Goal: Task Accomplishment & Management: Manage account settings

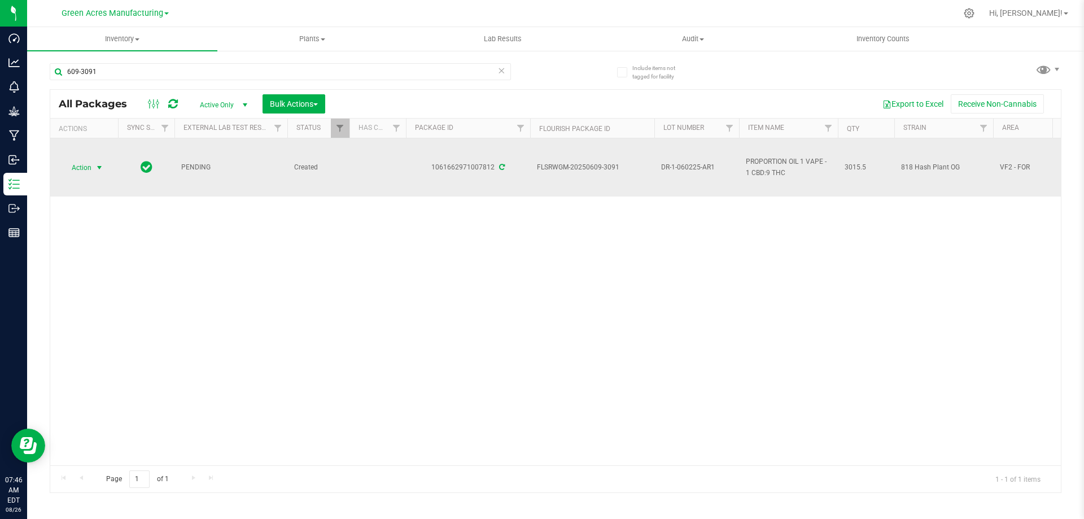
click at [88, 165] on span "Action" at bounding box center [77, 168] width 30 height 16
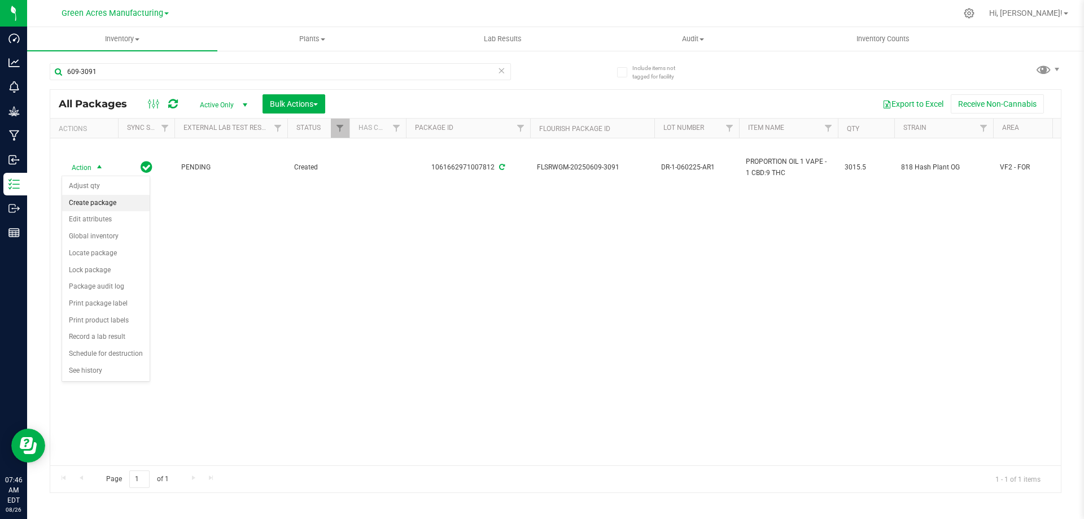
click at [97, 207] on li "Create package" at bounding box center [106, 203] width 88 height 17
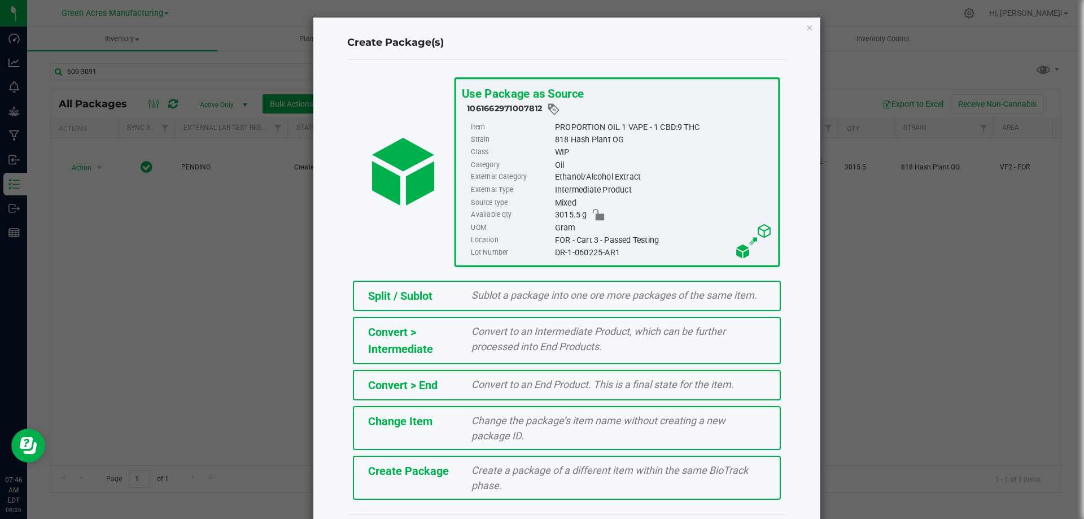
click at [561, 474] on span "Create a package of a different item within the same BioTrack phase." at bounding box center [610, 477] width 277 height 27
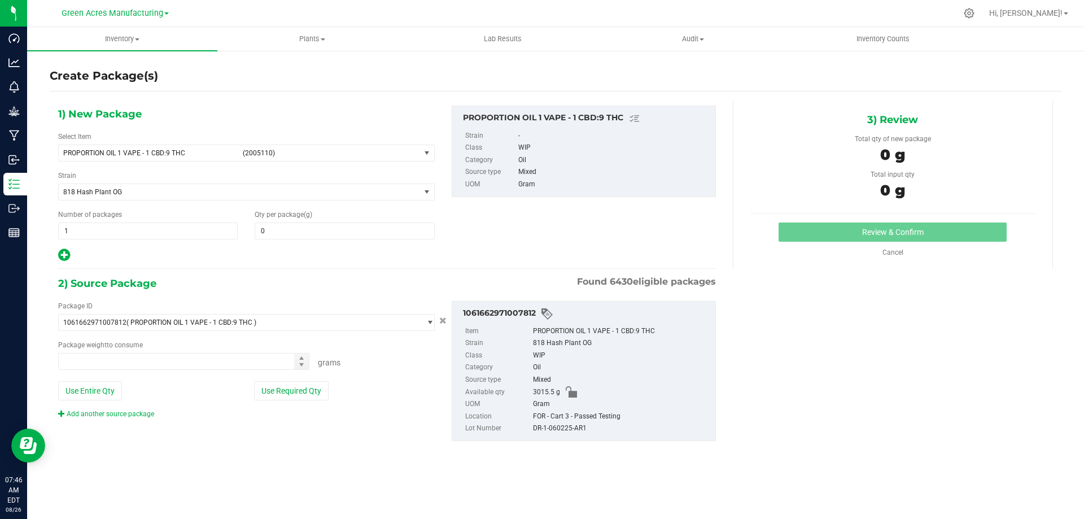
type input "0.0000"
type input "0.0000 g"
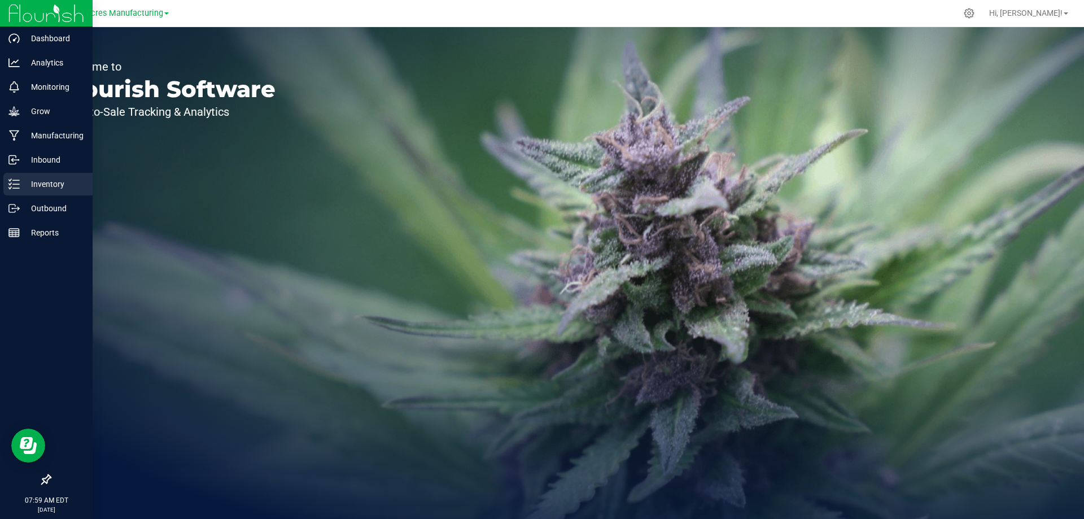
click at [12, 178] on icon at bounding box center [13, 183] width 11 height 11
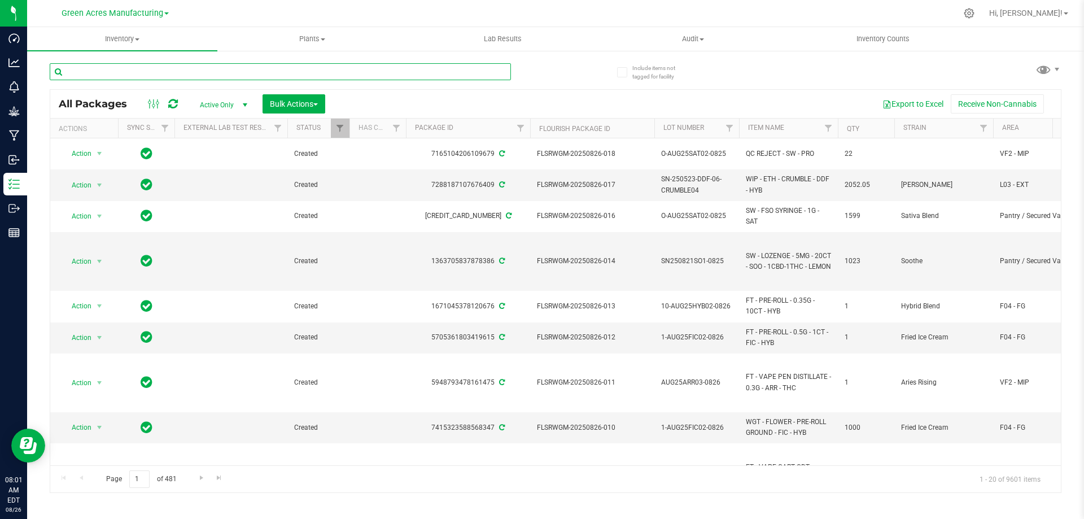
paste input "AUG25-THC-WANA-1"
type input "AUG25-THC-WANA-1"
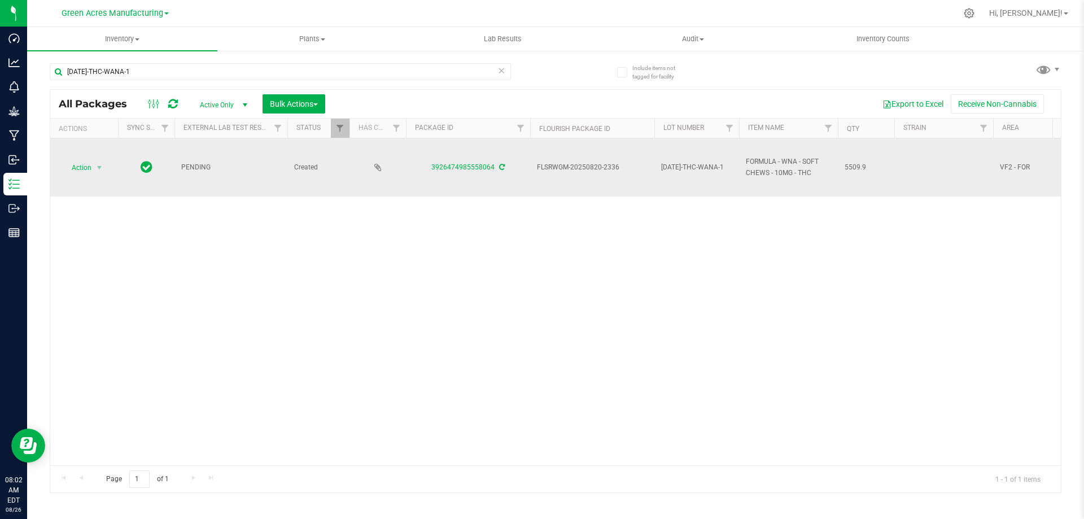
click at [677, 164] on span "AUG25-THC-WANA-1" at bounding box center [696, 167] width 71 height 11
click at [677, 164] on input "AUG25-THC-WANA-1" at bounding box center [694, 168] width 81 height 18
click at [679, 240] on div "Action Action Adjust qty Create package Edit attributes Global inventory Locate…" at bounding box center [555, 301] width 1011 height 327
click at [656, 265] on div "Action Action Adjust qty Create package Edit attributes Global inventory Locate…" at bounding box center [555, 301] width 1011 height 327
click at [87, 175] on span "Action" at bounding box center [77, 168] width 30 height 16
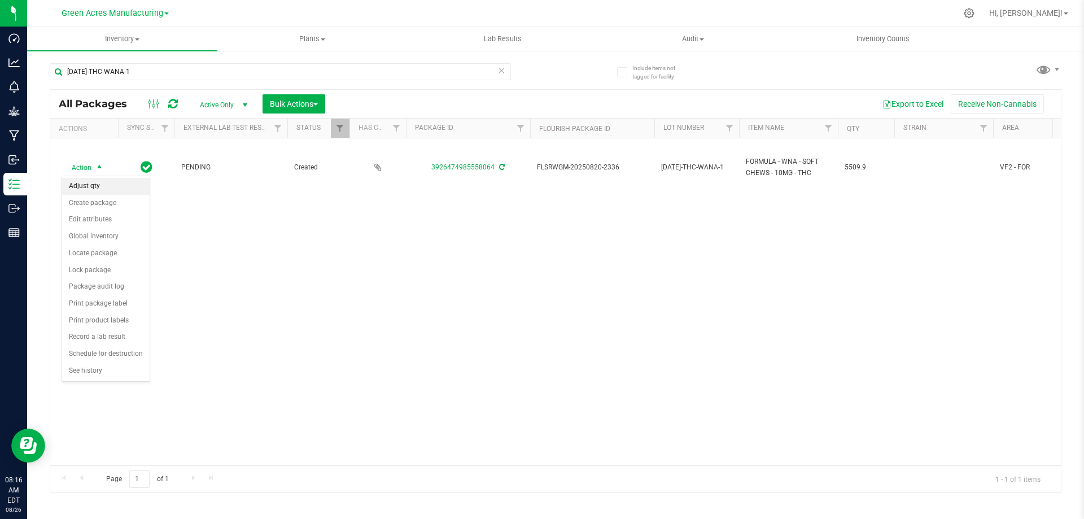
click at [99, 184] on li "Adjust qty" at bounding box center [106, 186] width 88 height 17
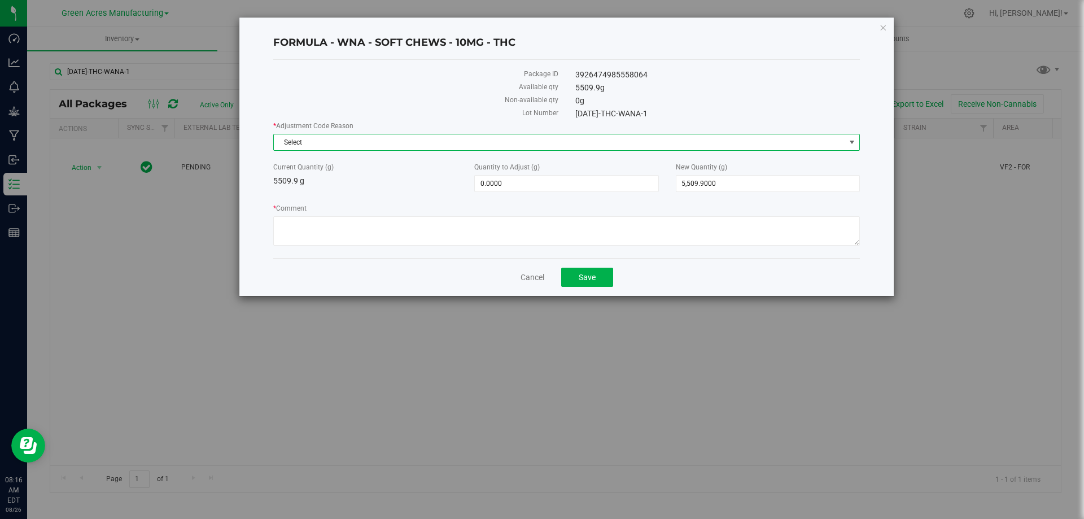
click at [413, 145] on span "Select" at bounding box center [560, 142] width 572 height 16
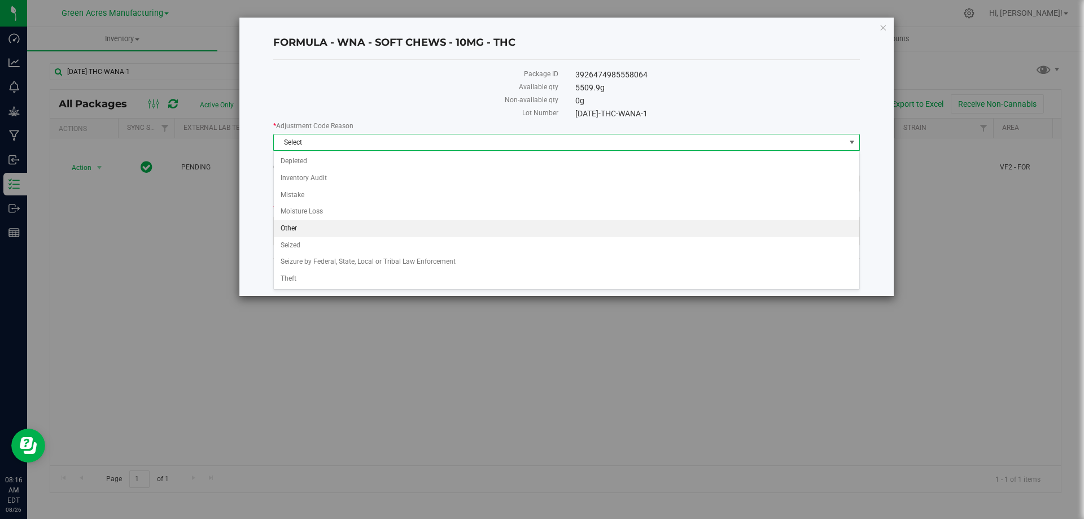
click at [373, 230] on li "Other" at bounding box center [567, 228] width 586 height 17
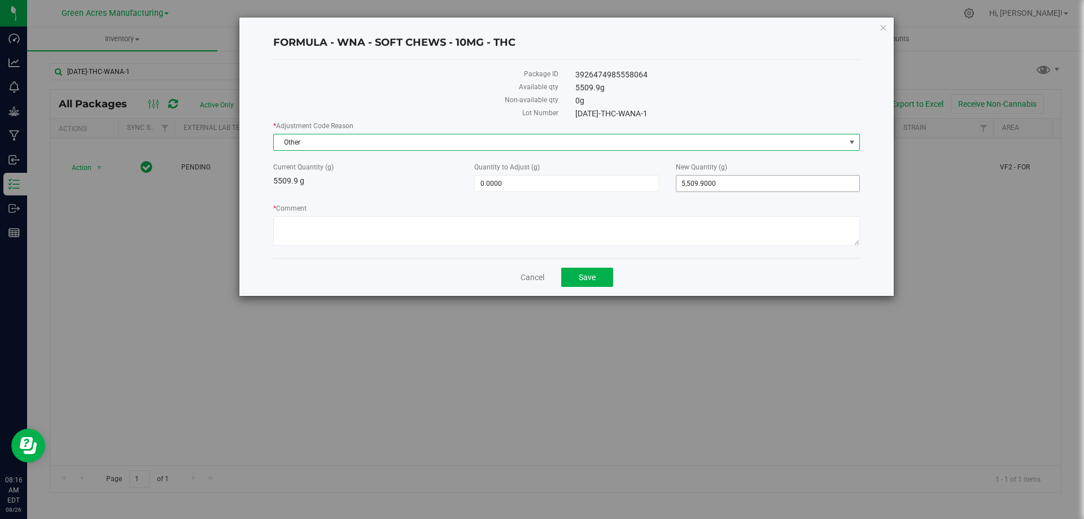
click at [716, 184] on span "5,509.9000 5509.9" at bounding box center [768, 183] width 184 height 17
click at [716, 184] on input "5509.9" at bounding box center [768, 184] width 183 height 16
type input "5244"
type input "-265.9000"
type input "5,244.0000"
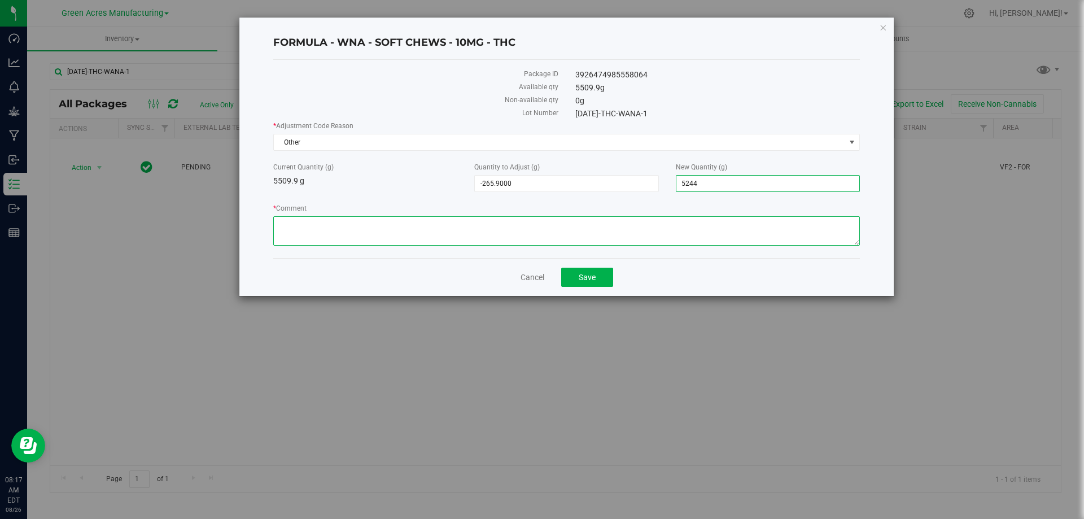
click at [337, 235] on textarea "* Comment" at bounding box center [566, 230] width 587 height 29
type textarea "Adjusted post evap/testing. -KDP"
click at [699, 184] on span "5,244.0000 5244" at bounding box center [768, 183] width 184 height 17
click at [699, 184] on input "5244" at bounding box center [768, 184] width 183 height 16
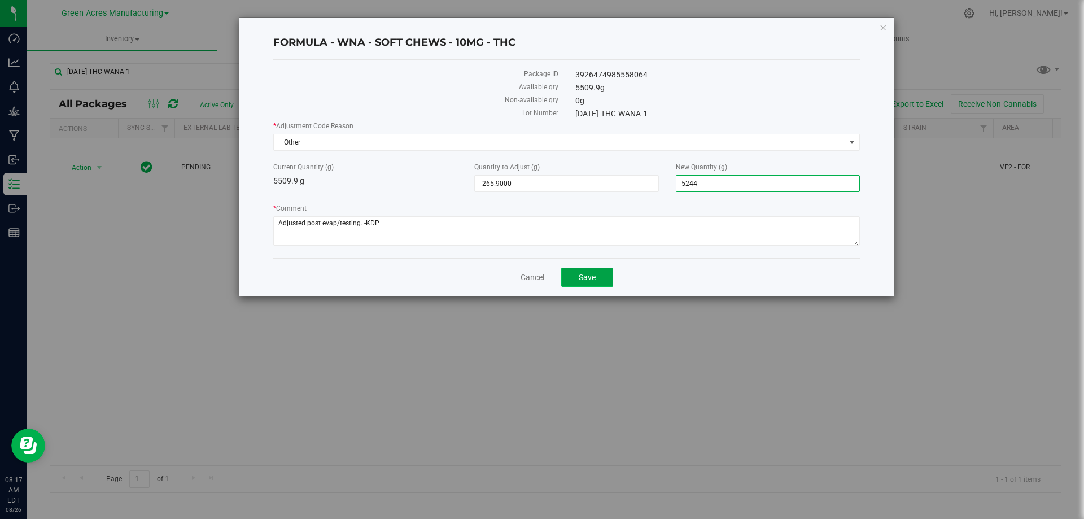
click at [583, 271] on button "Save" at bounding box center [587, 277] width 52 height 19
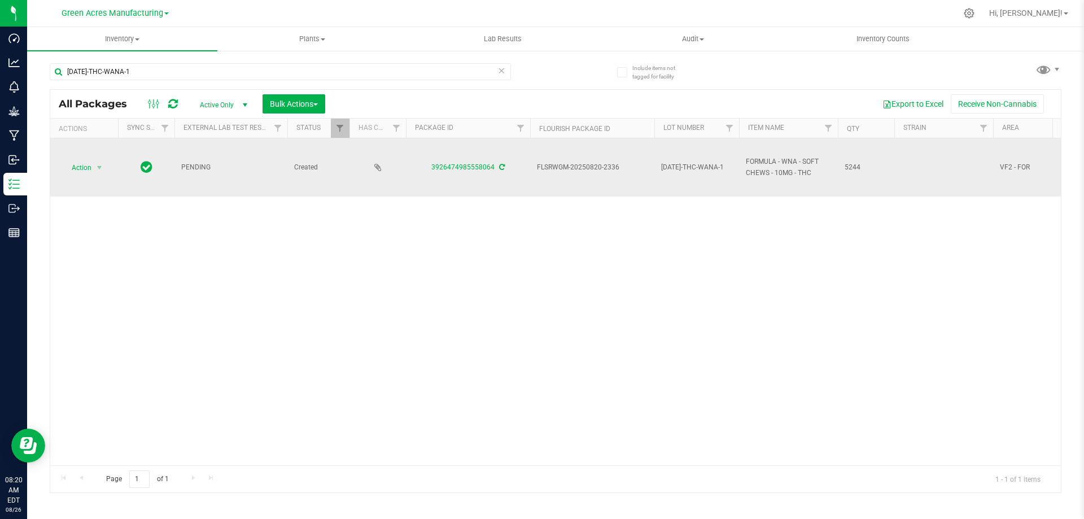
click at [572, 167] on span "FLSRWGM-20250820-2336" at bounding box center [592, 167] width 111 height 11
copy tr "FLSRWGM-20250820-2336"
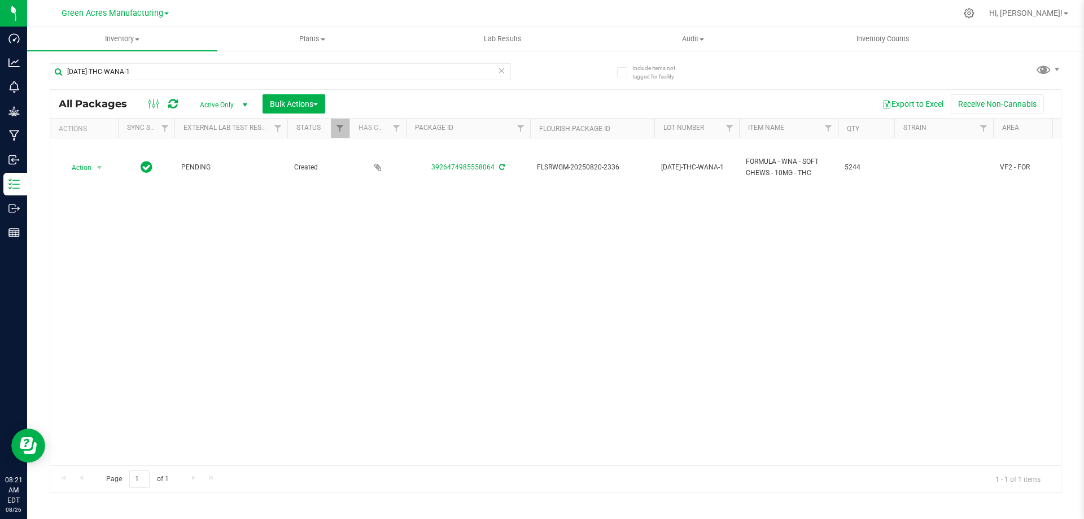
click at [329, 235] on div "Action Action Adjust qty Create package Edit attributes Global inventory Locate…" at bounding box center [555, 301] width 1011 height 327
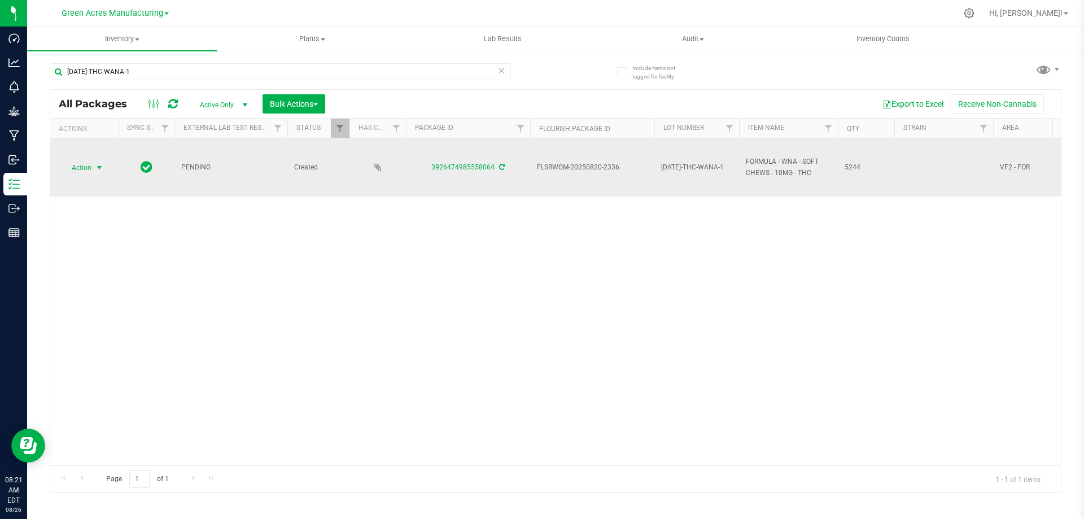
click at [94, 169] on span "select" at bounding box center [100, 168] width 14 height 16
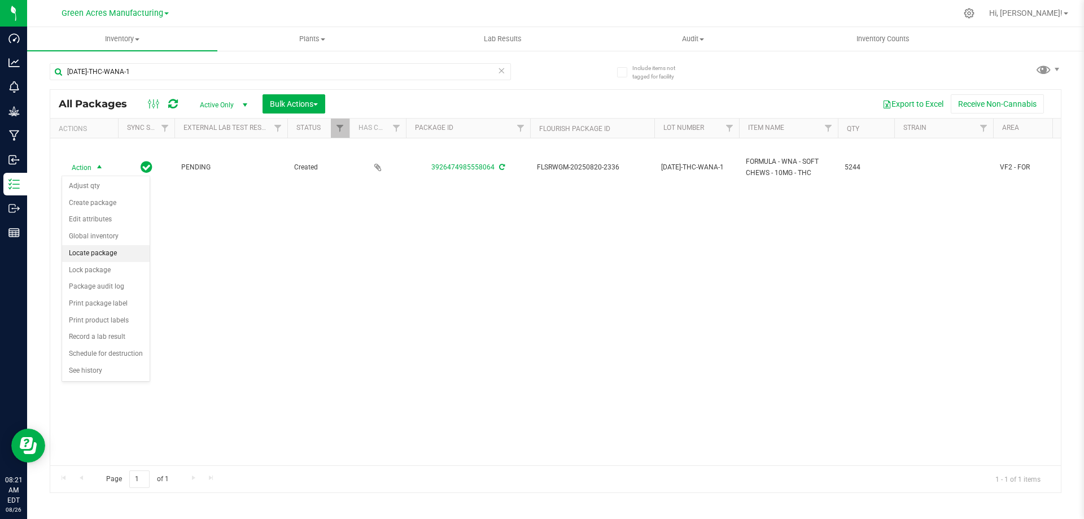
click at [109, 251] on li "Locate package" at bounding box center [106, 253] width 88 height 17
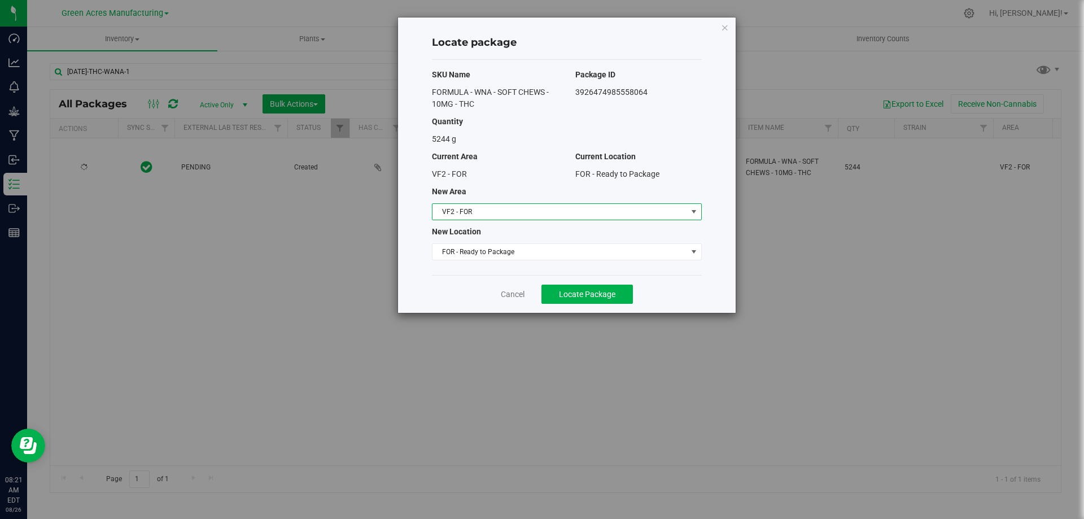
click at [542, 217] on span "VF2 - FOR" at bounding box center [560, 212] width 255 height 16
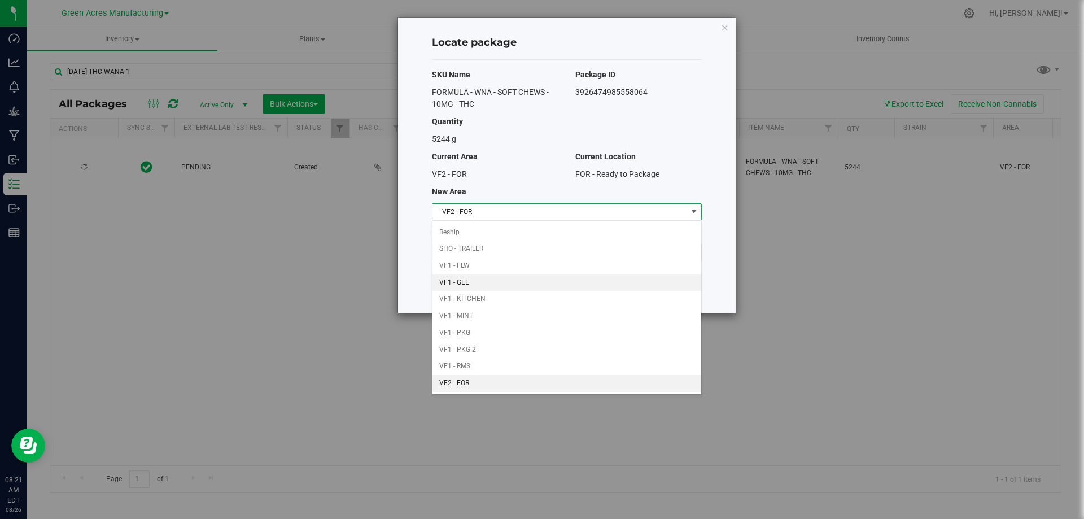
scroll to position [470, 0]
click at [531, 276] on li "VF1 - KITCHEN" at bounding box center [567, 280] width 269 height 17
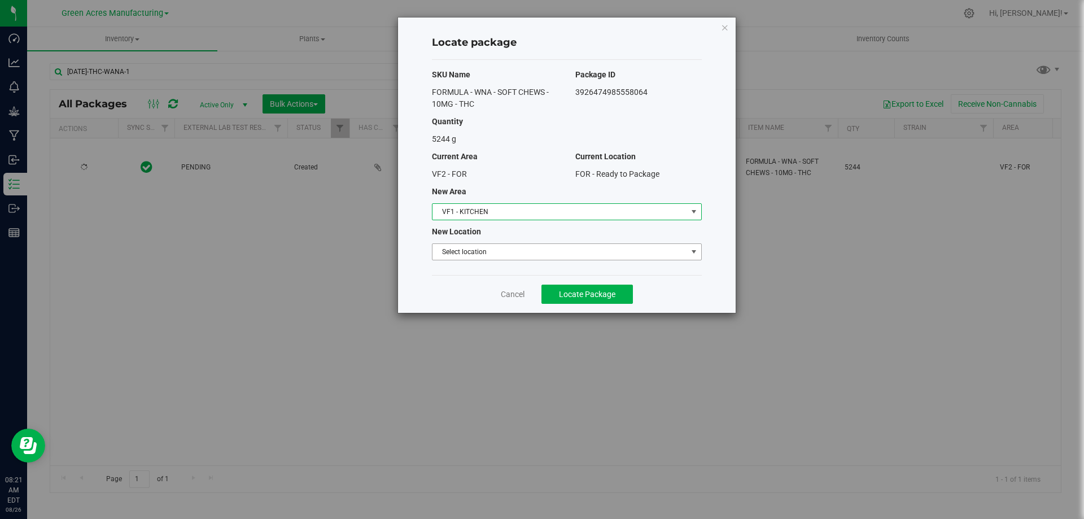
click at [539, 245] on span "Select location" at bounding box center [560, 252] width 255 height 16
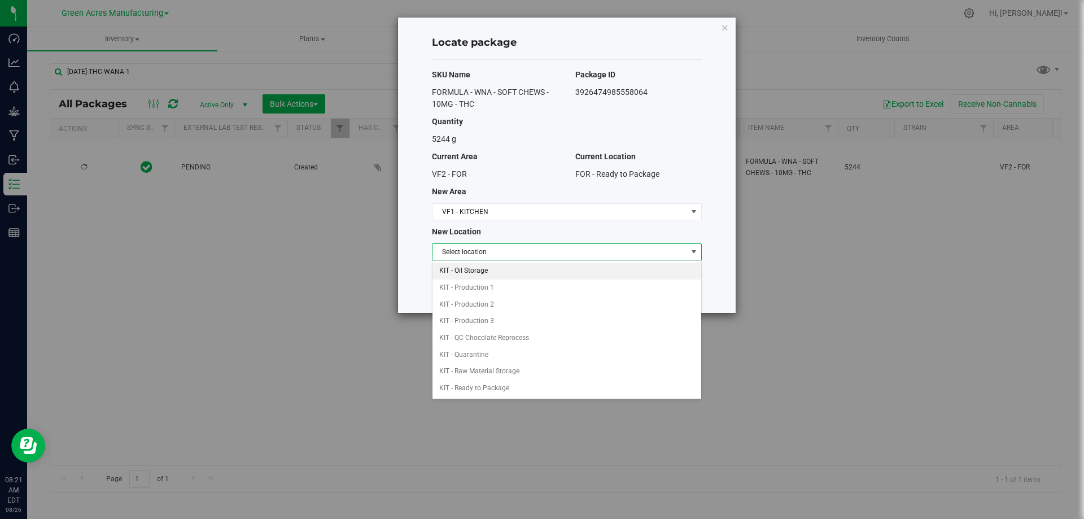
click at [538, 274] on li "KIT - Oil Storage" at bounding box center [567, 271] width 269 height 17
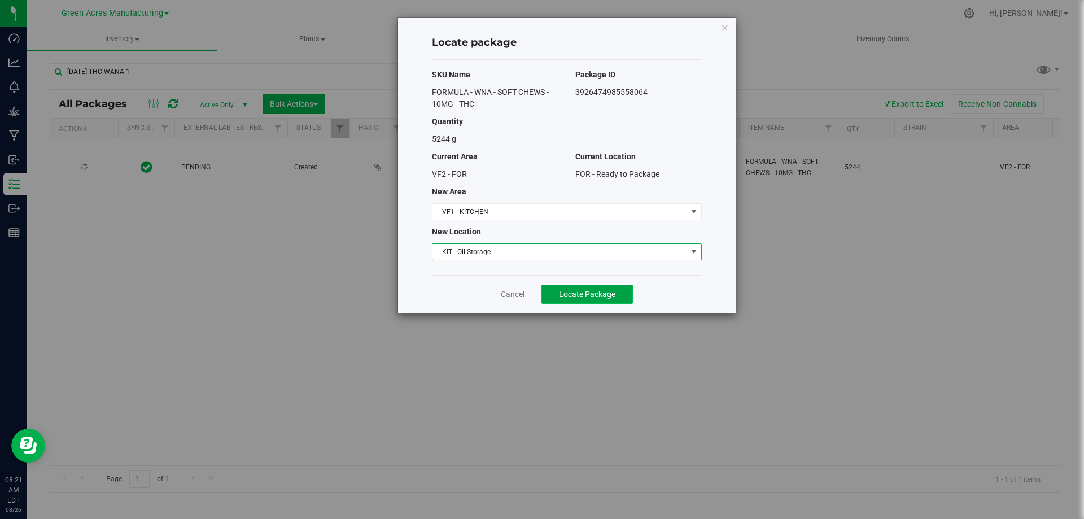
click at [575, 292] on span "Locate Package" at bounding box center [587, 294] width 56 height 9
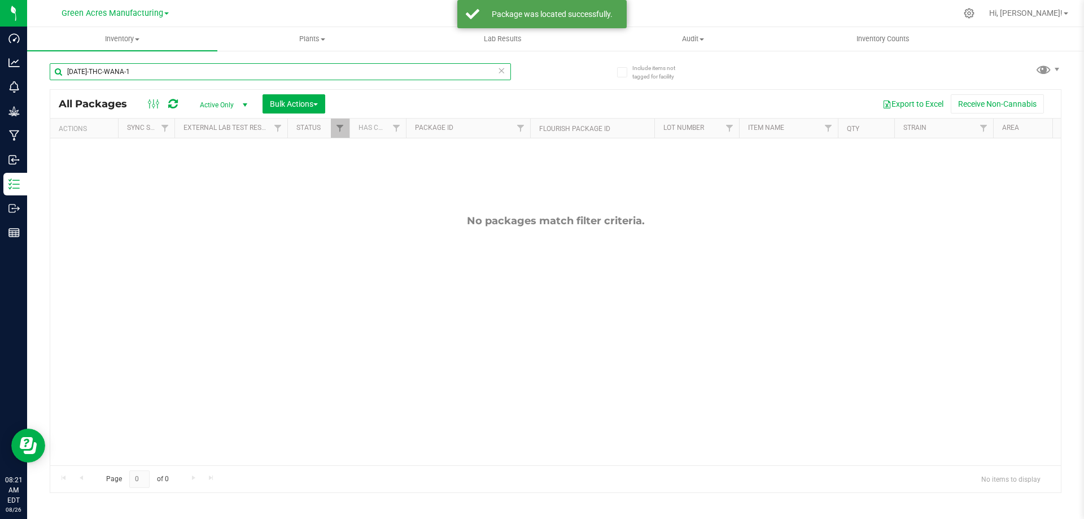
click at [145, 71] on input "AUG25-THC-WANA-1" at bounding box center [280, 71] width 461 height 17
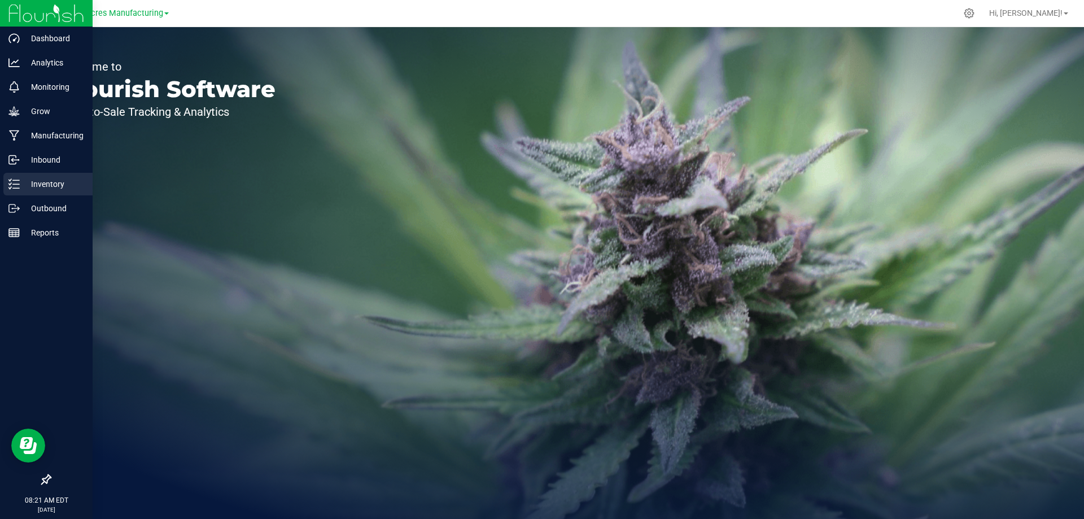
click at [16, 180] on icon at bounding box center [13, 183] width 11 height 11
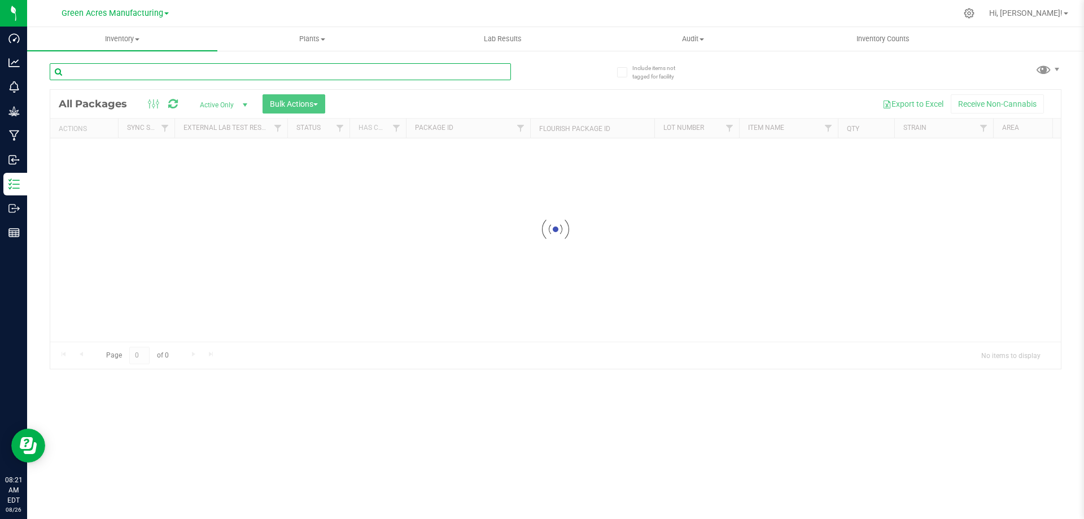
paste input "AUG25-THC-WANA-1"
type input "AUG25-THC-WANA-1"
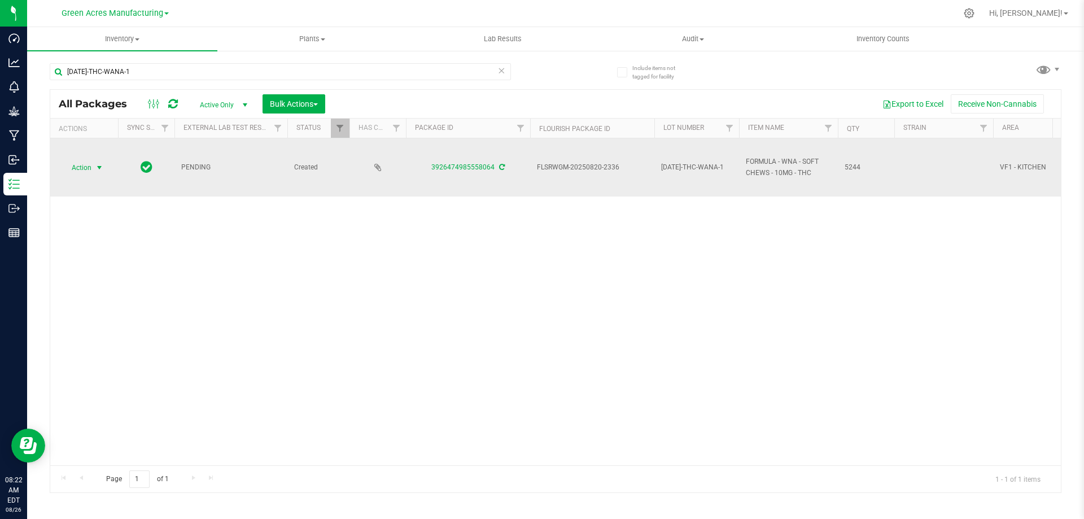
click at [90, 168] on span "Action" at bounding box center [77, 168] width 30 height 16
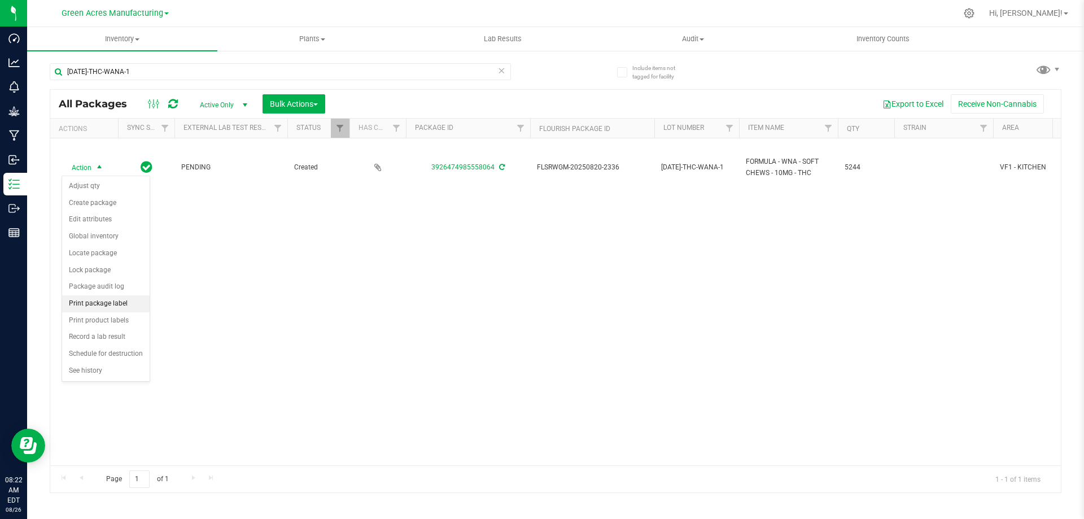
click at [101, 302] on li "Print package label" at bounding box center [106, 303] width 88 height 17
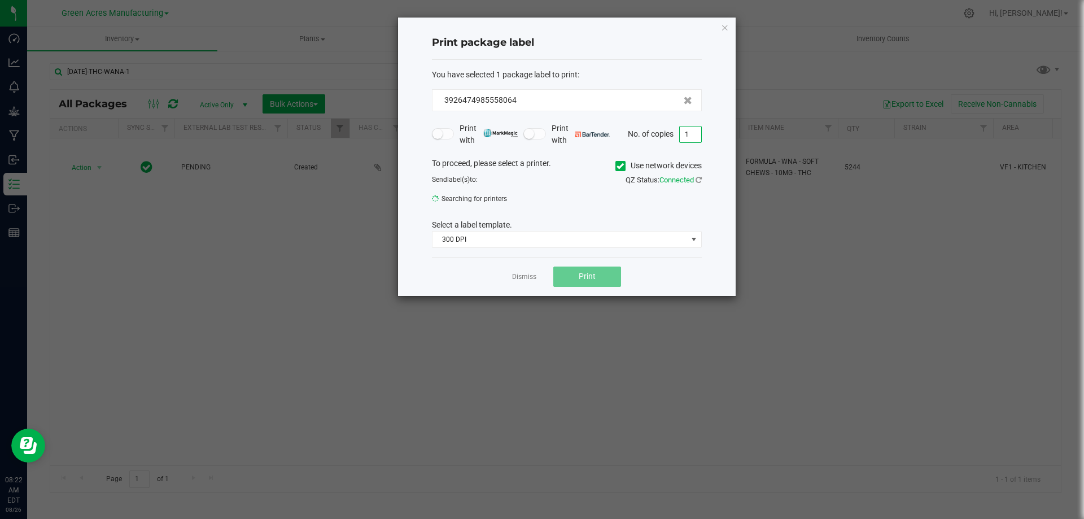
click at [696, 136] on input "1" at bounding box center [690, 134] width 21 height 16
type input "4"
click at [588, 279] on span "Print" at bounding box center [587, 276] width 17 height 9
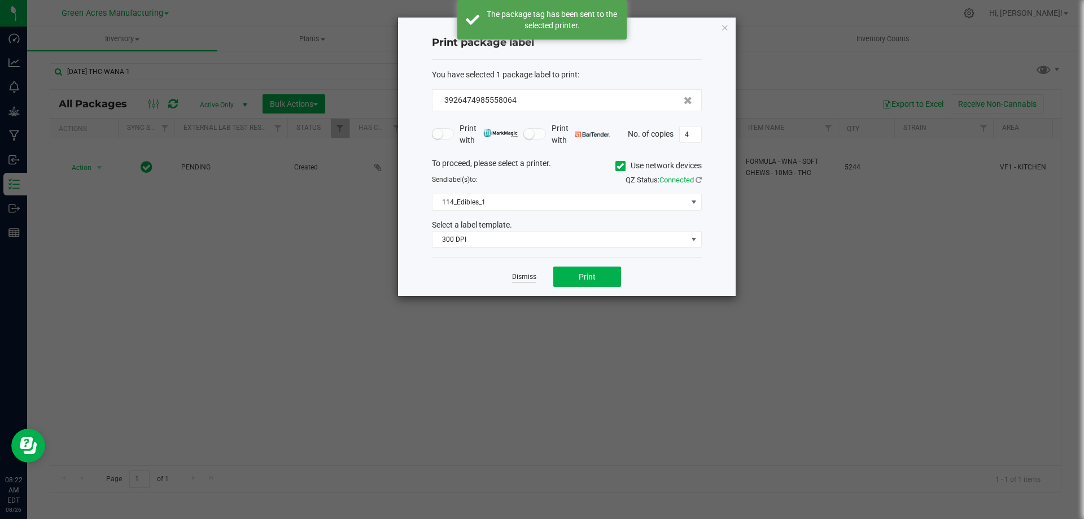
click at [528, 277] on link "Dismiss" at bounding box center [524, 277] width 24 height 10
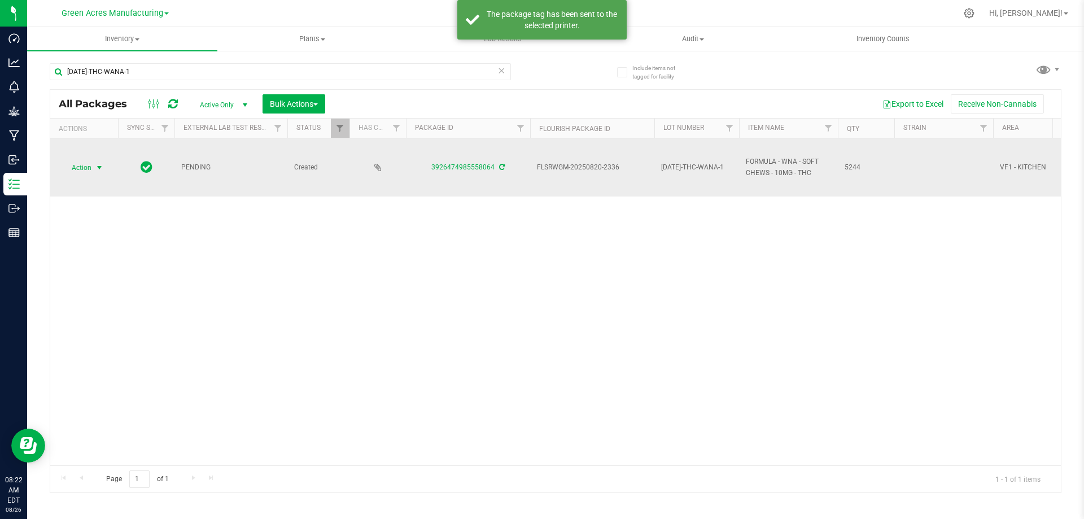
click at [83, 166] on span "Action" at bounding box center [77, 168] width 30 height 16
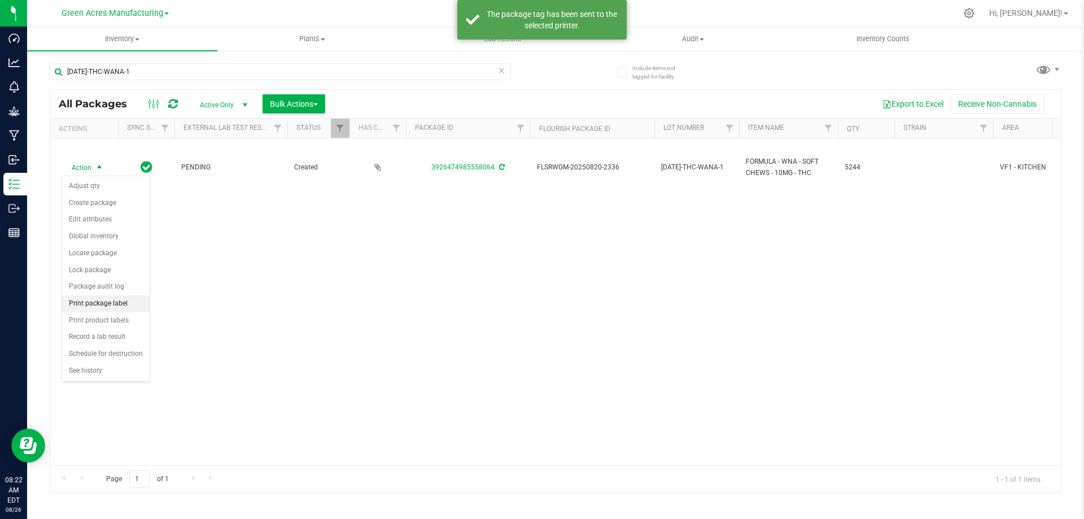
click at [101, 295] on li "Print package label" at bounding box center [106, 303] width 88 height 17
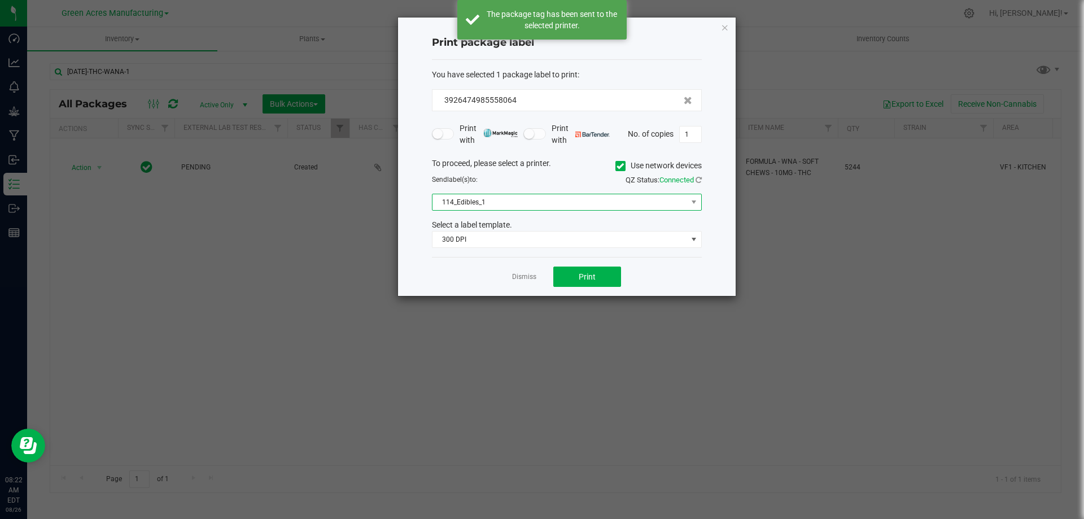
click at [558, 210] on span "114_Edibles_1" at bounding box center [560, 202] width 255 height 16
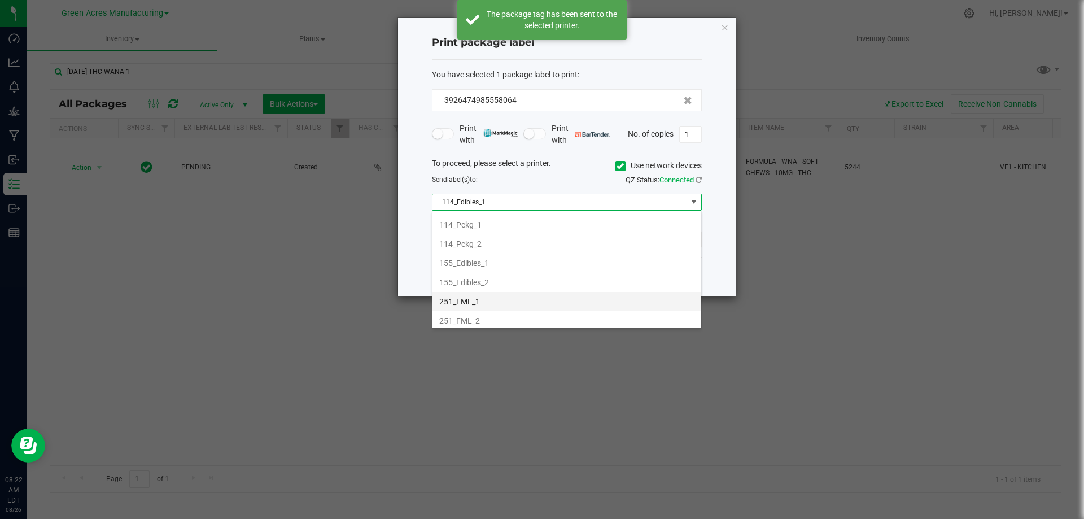
scroll to position [38, 0]
click at [540, 299] on li "251_FML_1" at bounding box center [567, 300] width 269 height 19
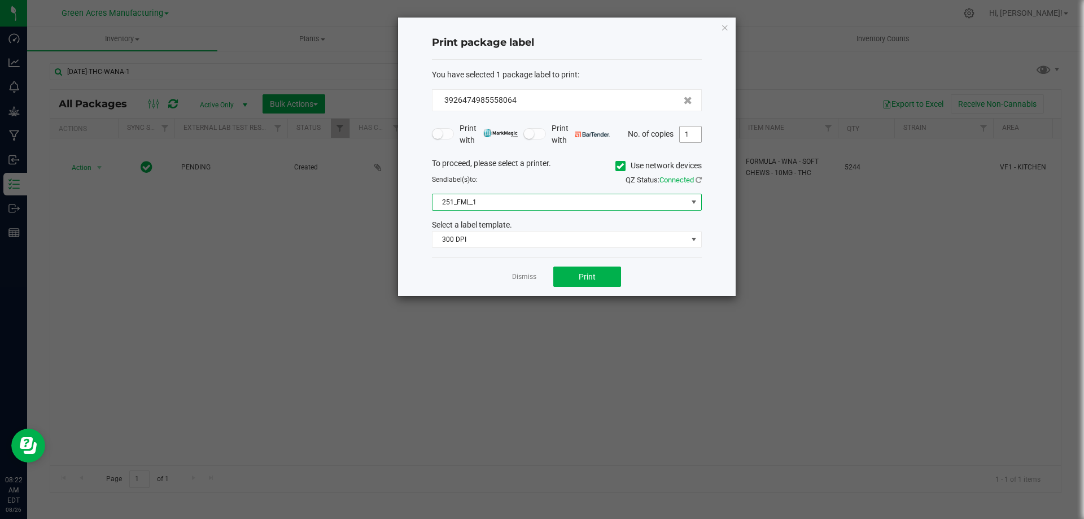
click at [688, 137] on input "1" at bounding box center [690, 134] width 21 height 16
type input "4"
click at [594, 279] on span "Print" at bounding box center [587, 276] width 17 height 9
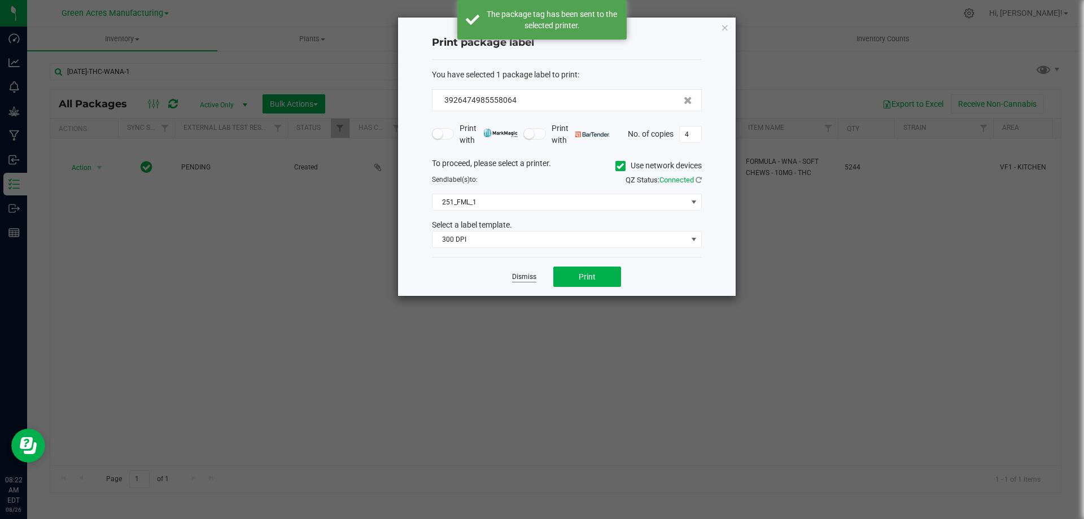
click at [529, 279] on link "Dismiss" at bounding box center [524, 277] width 24 height 10
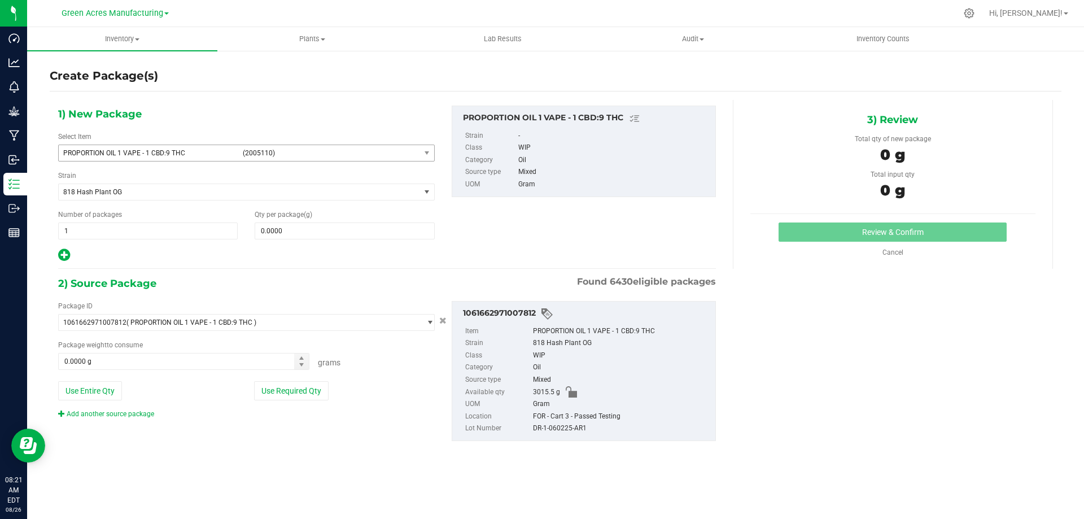
click at [248, 156] on span "(2005110)" at bounding box center [329, 153] width 173 height 8
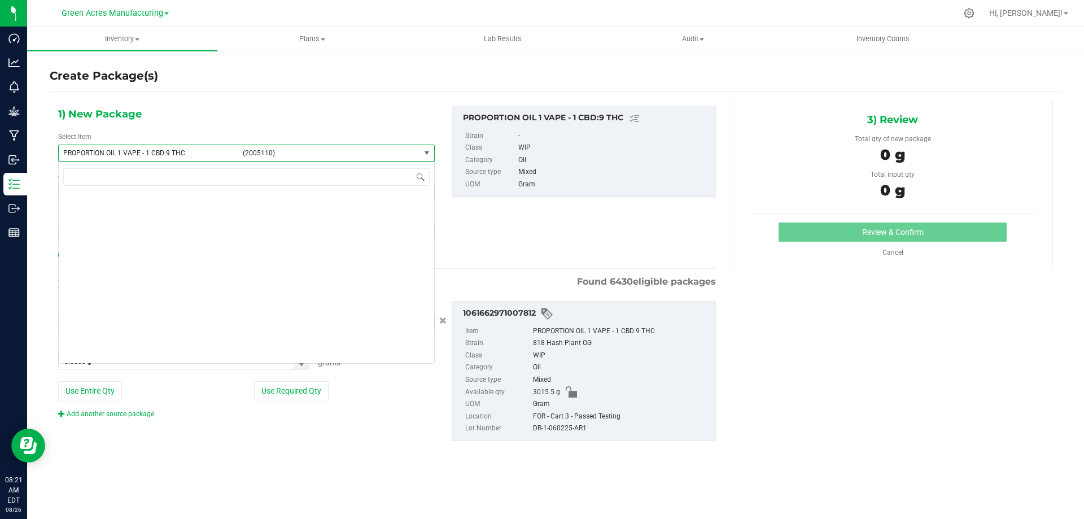
click at [248, 155] on span "(2005110)" at bounding box center [329, 153] width 173 height 8
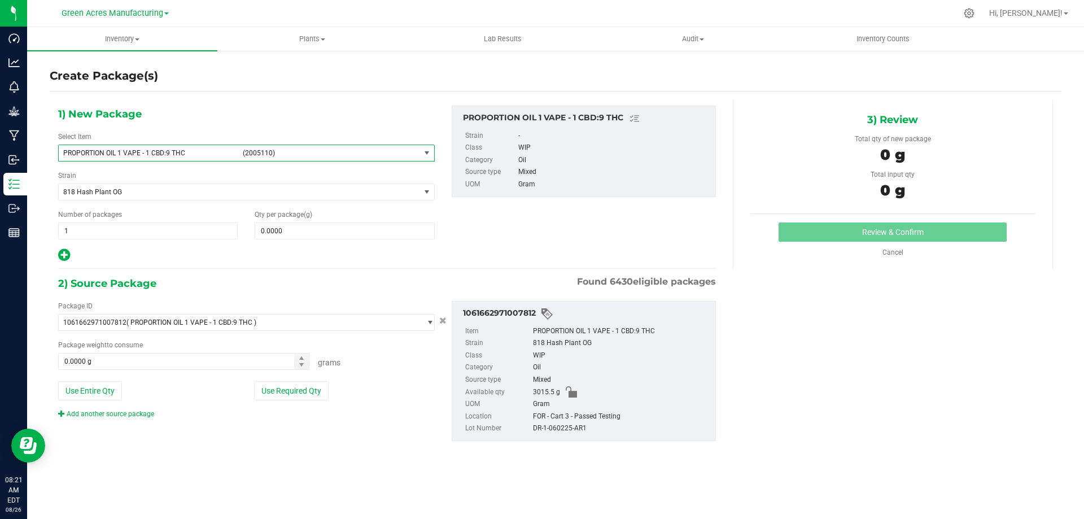
scroll to position [117850, 0]
click at [248, 155] on span "(2005110)" at bounding box center [329, 153] width 173 height 8
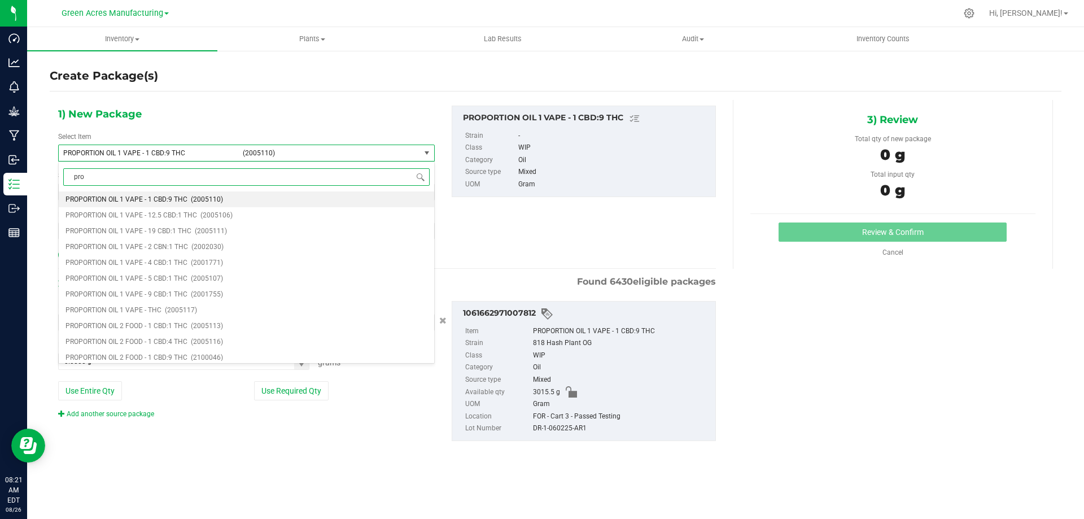
type input "prop"
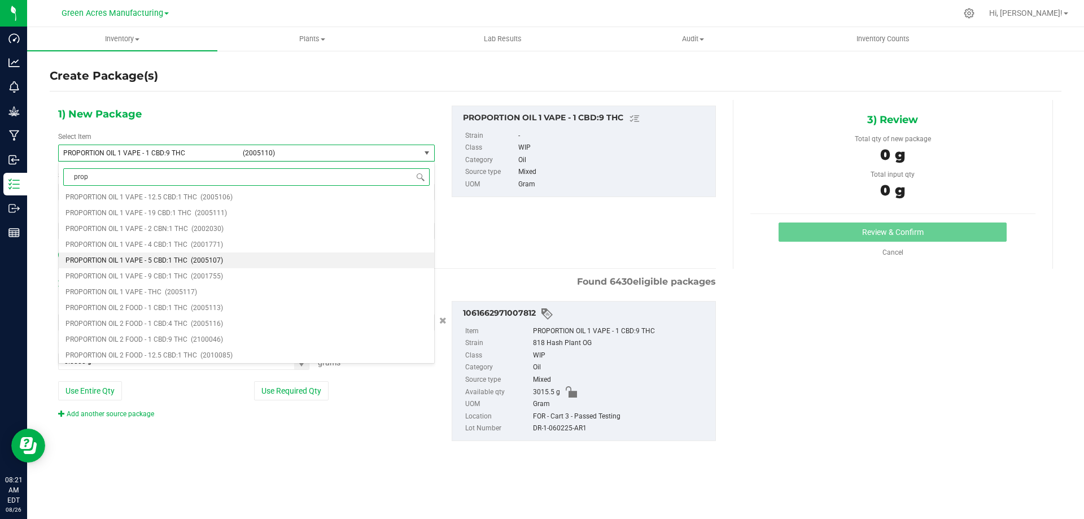
scroll to position [151, 0]
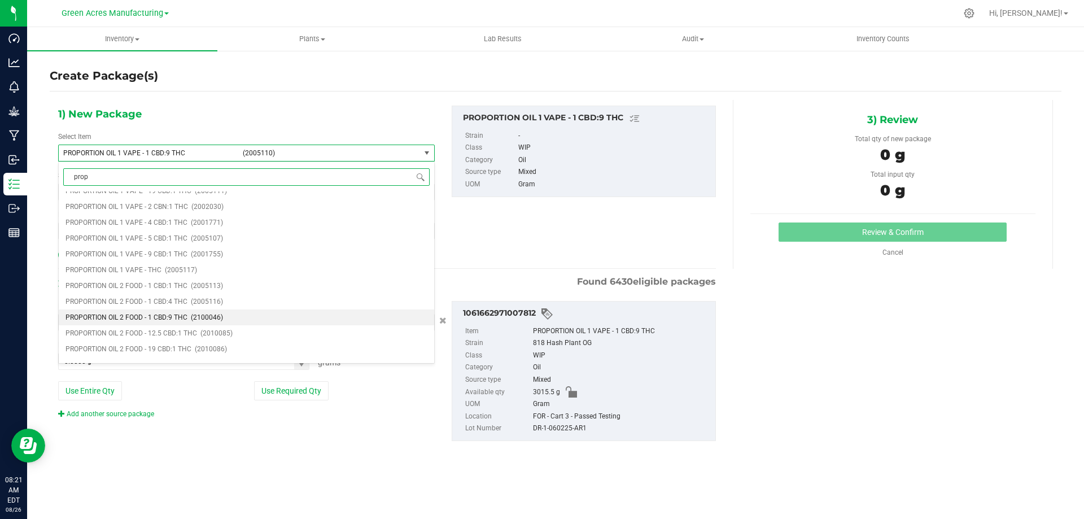
click at [215, 309] on li "PROPORTION OIL 2 FOOD - 1 CBD:9 THC (2100046)" at bounding box center [247, 317] width 376 height 16
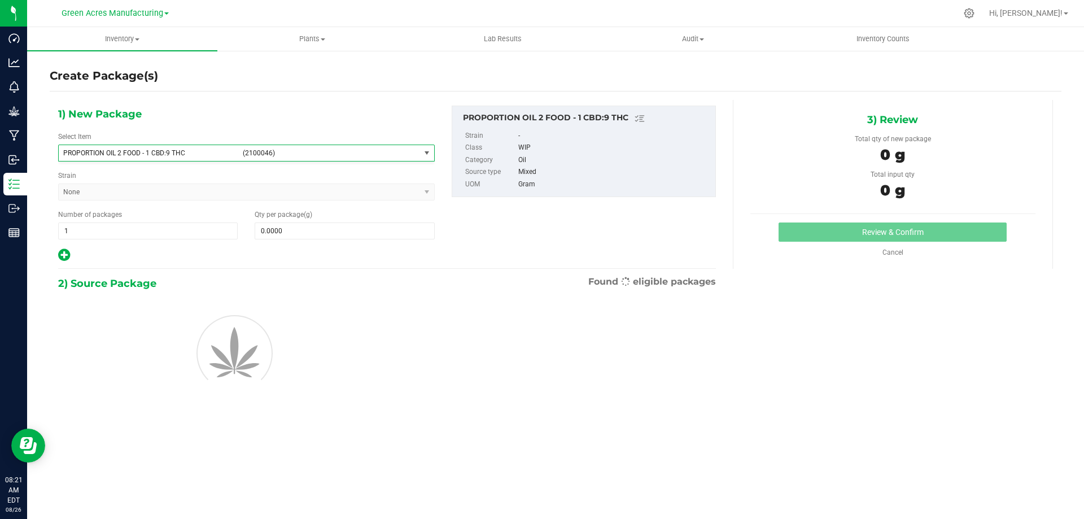
type input "0.0000"
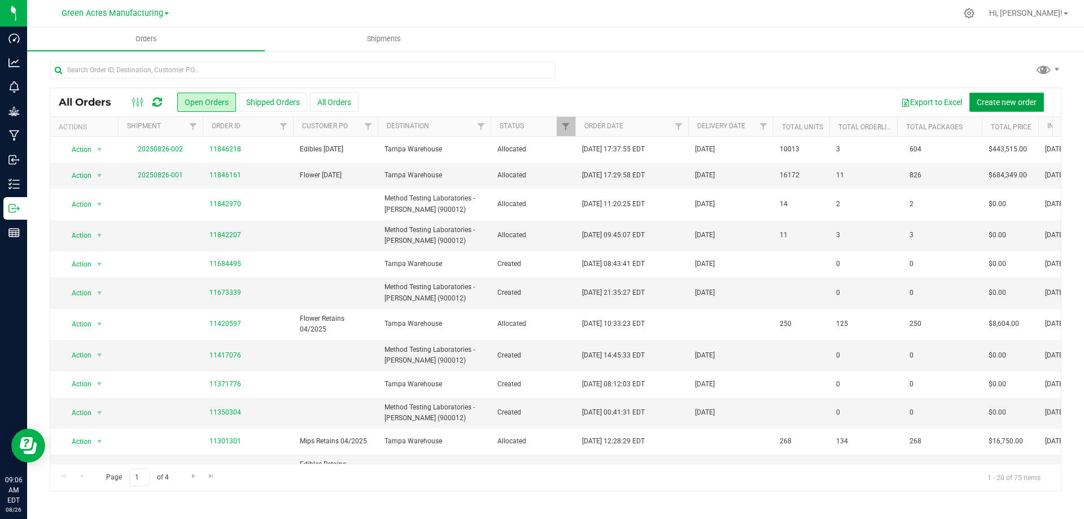
click at [993, 102] on span "Create new order" at bounding box center [1007, 102] width 60 height 9
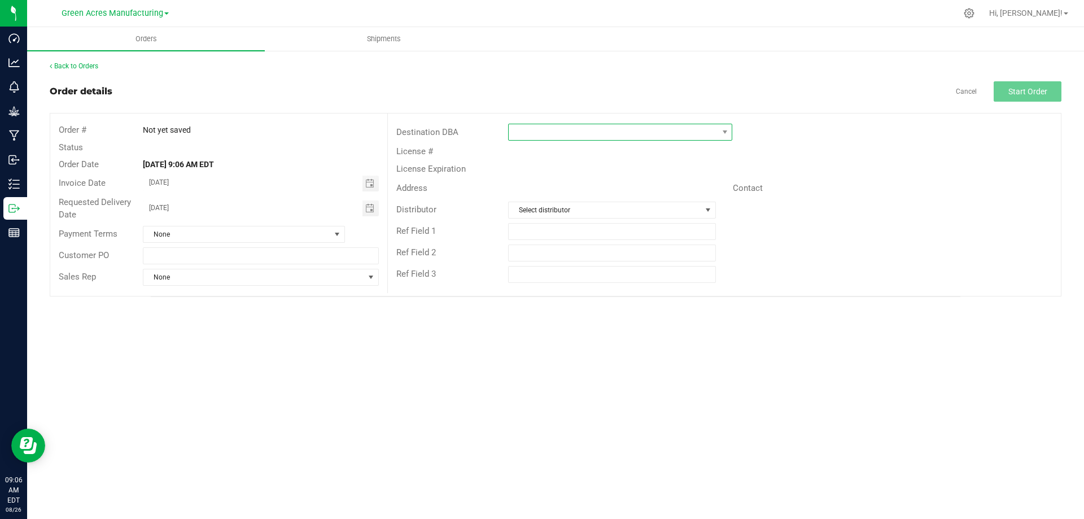
click at [527, 132] on span at bounding box center [613, 132] width 209 height 16
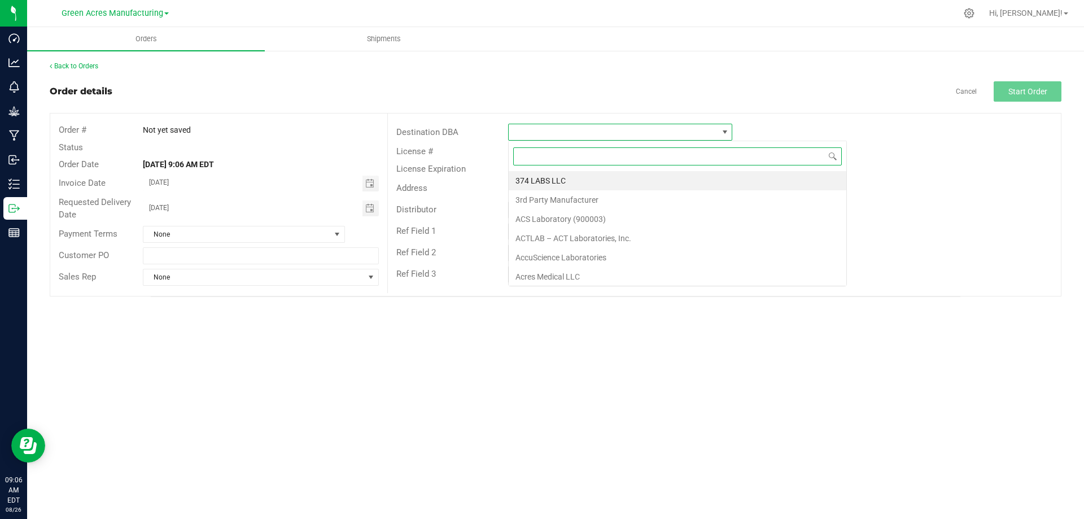
scroll to position [17, 224]
type input "meth"
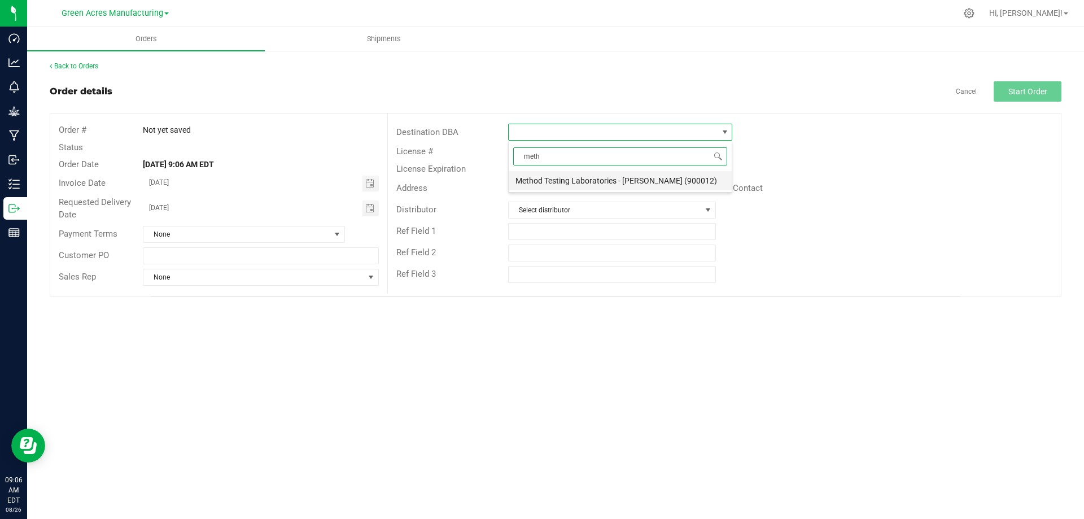
click at [560, 179] on li "Method Testing Laboratories - [PERSON_NAME] (900012)" at bounding box center [620, 180] width 223 height 19
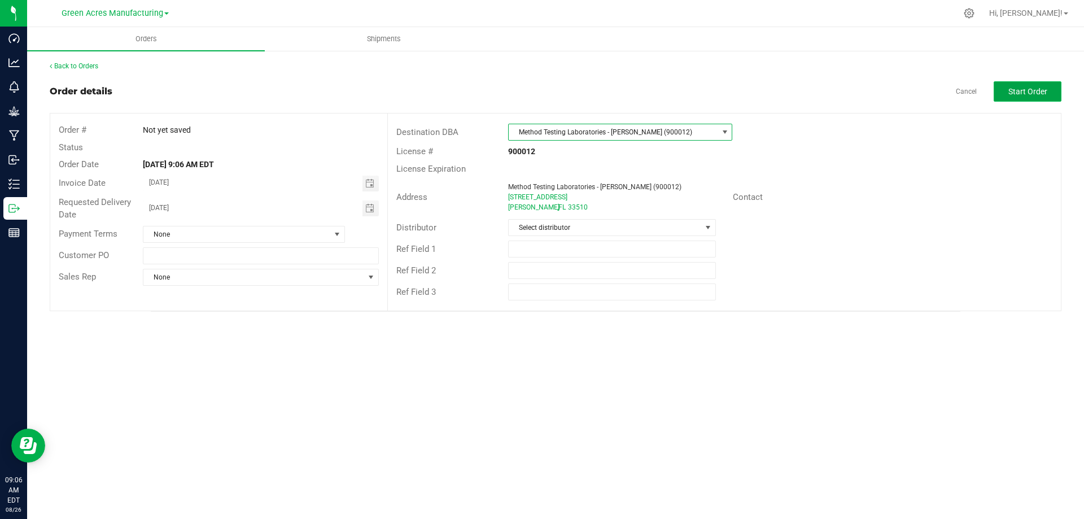
click at [1013, 89] on span "Start Order" at bounding box center [1028, 91] width 39 height 9
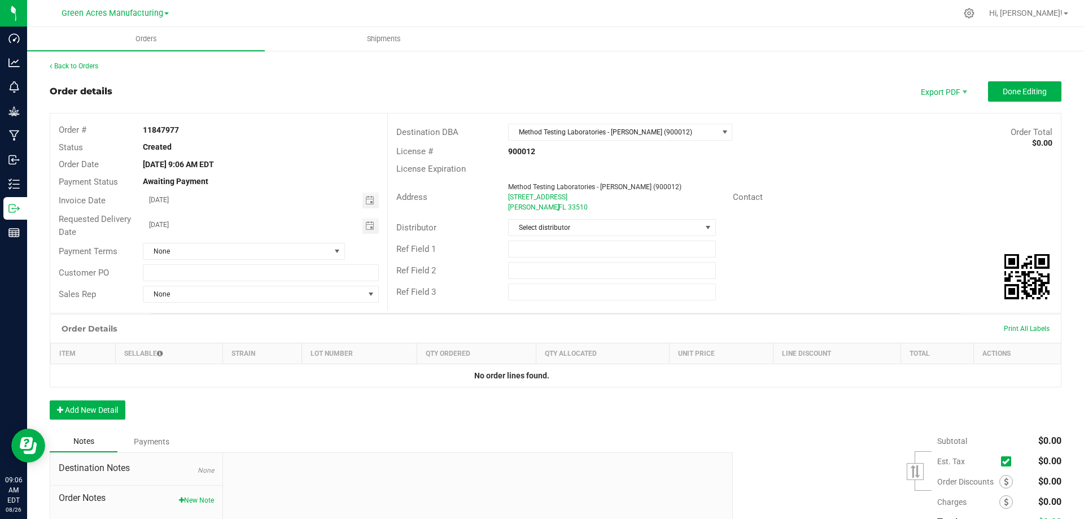
drag, startPoint x: 182, startPoint y: 131, endPoint x: 138, endPoint y: 134, distance: 43.6
click at [138, 134] on div "11847977" at bounding box center [260, 130] width 252 height 12
copy strong "11847977"
click at [94, 408] on button "Add New Detail" at bounding box center [88, 409] width 76 height 19
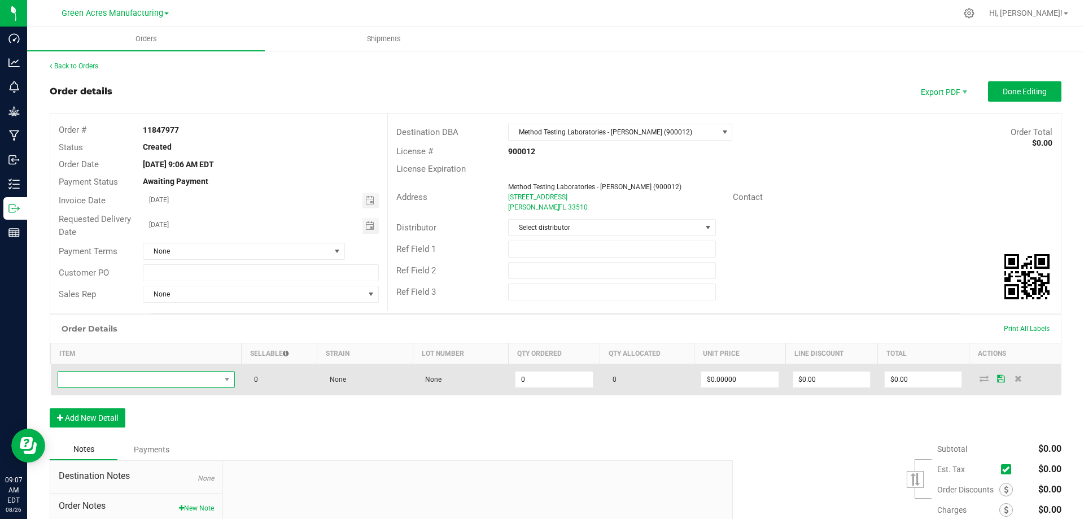
click at [120, 382] on span "NO DATA FOUND" at bounding box center [139, 380] width 162 height 16
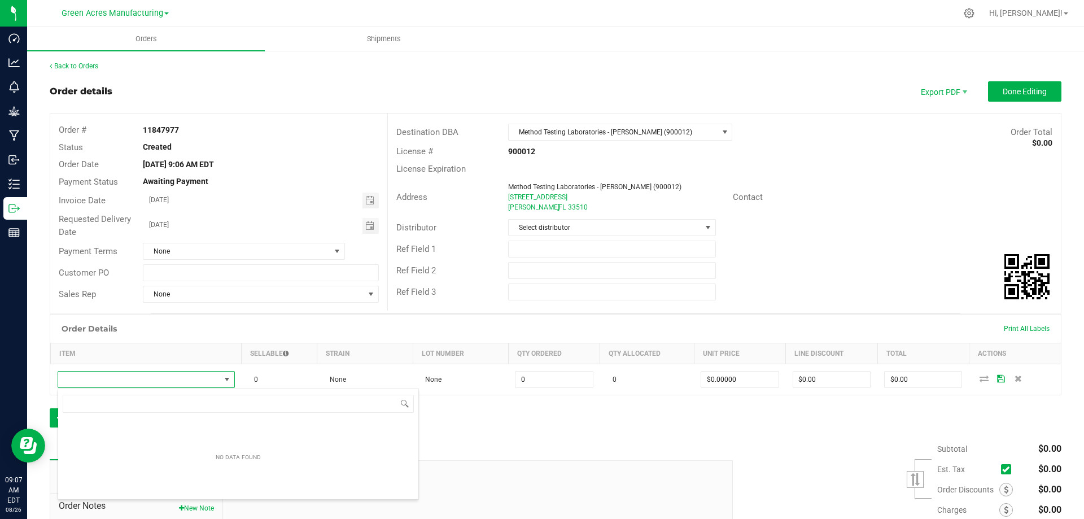
scroll to position [17, 176]
type input "FORMULA - SW - THERAGELS - 10MG - DRM - 1CBD-9THC"
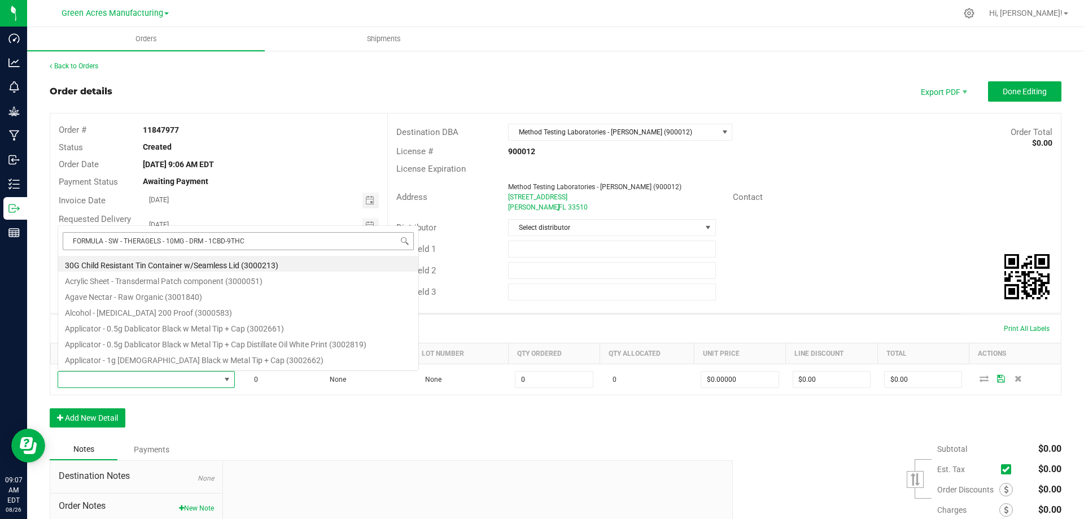
scroll to position [17, 175]
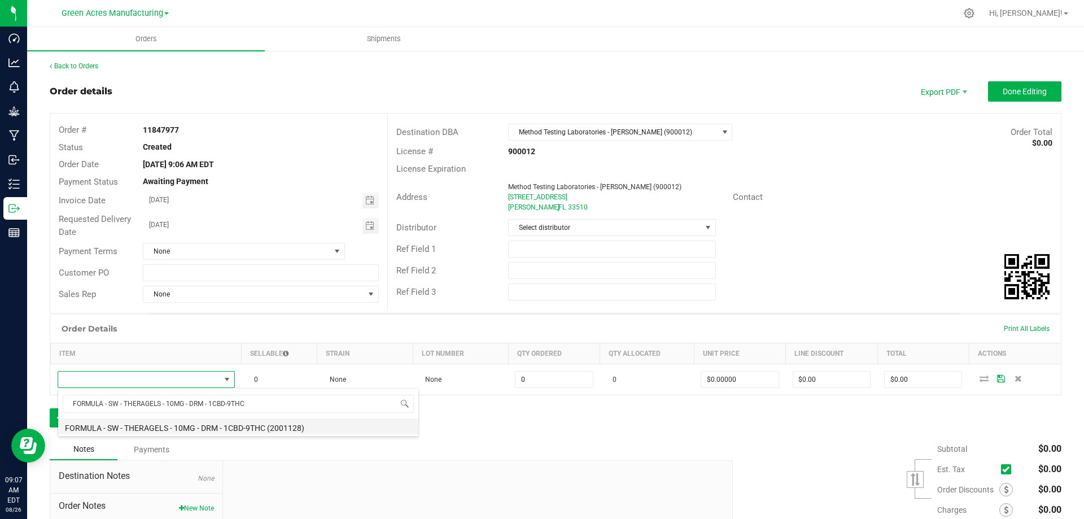
click at [204, 426] on li "FORMULA - SW - THERAGELS - 10MG - DRM - 1CBD-9THC (2001128)" at bounding box center [238, 426] width 360 height 16
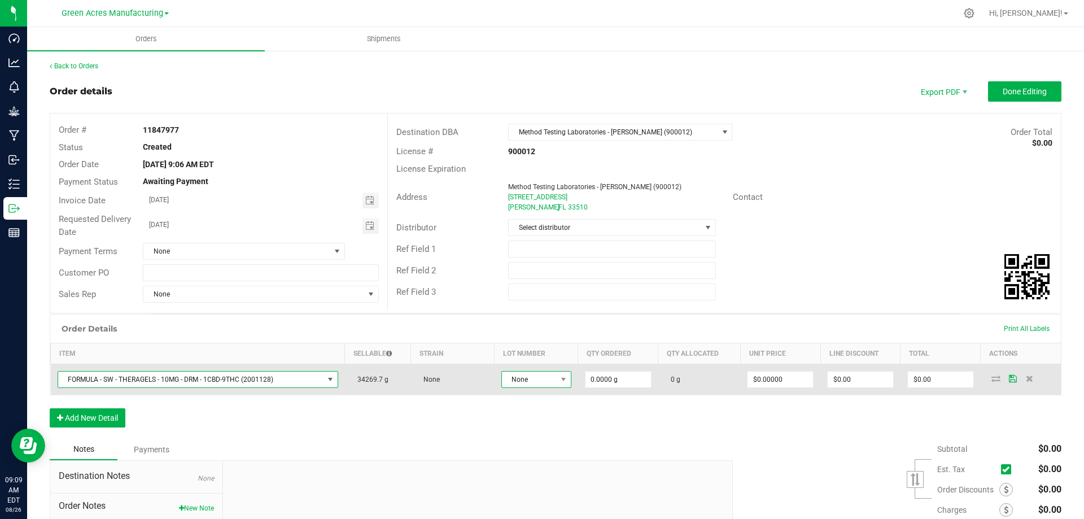
click at [525, 382] on span "None" at bounding box center [529, 380] width 55 height 16
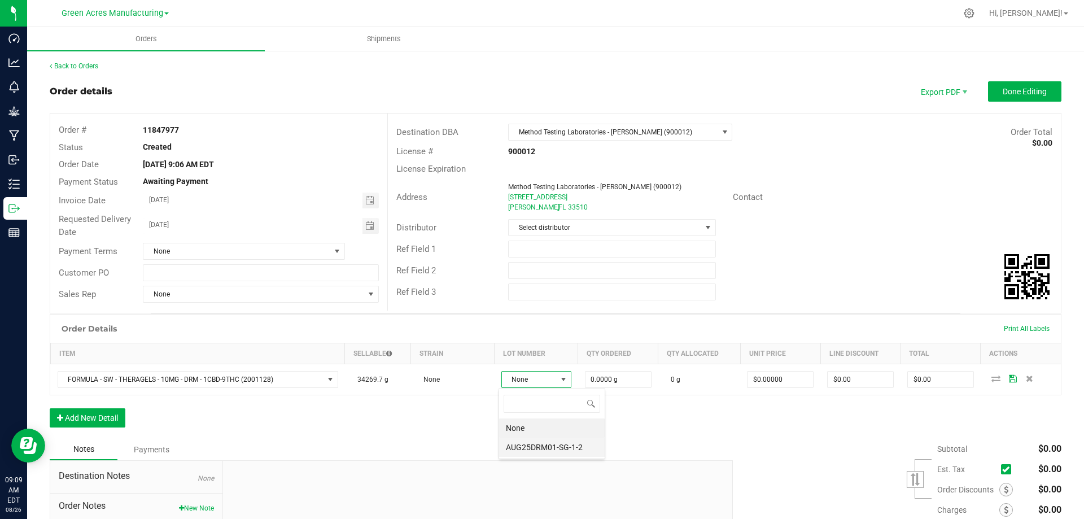
click at [545, 446] on li "AUG25DRM01-SG-1-2" at bounding box center [552, 447] width 106 height 19
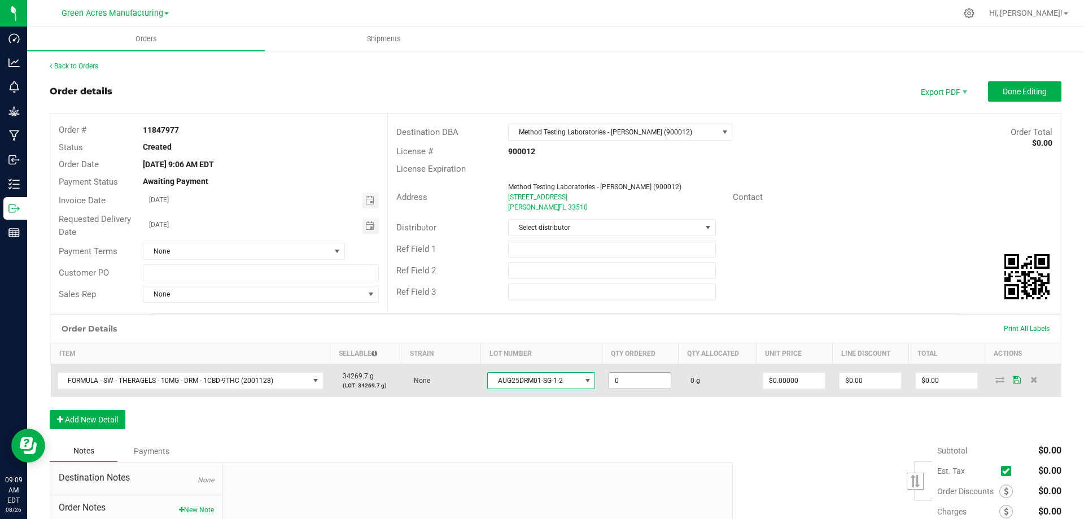
click at [622, 375] on input "0" at bounding box center [640, 381] width 62 height 16
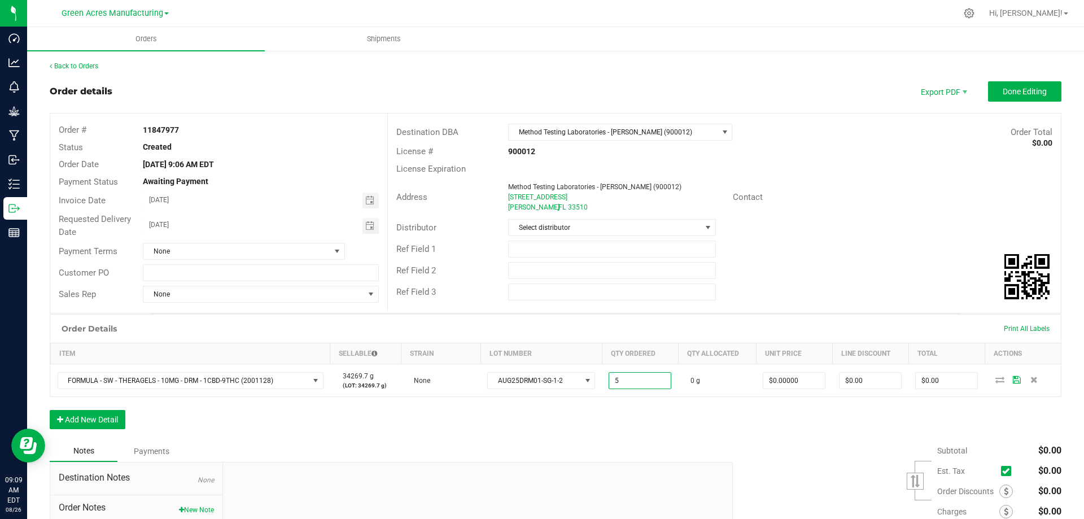
type input "5.0000 g"
click at [965, 415] on div "Order Details Print All Labels Item Sellable Strain Lot Number Qty Ordered Qty …" at bounding box center [556, 377] width 1012 height 126
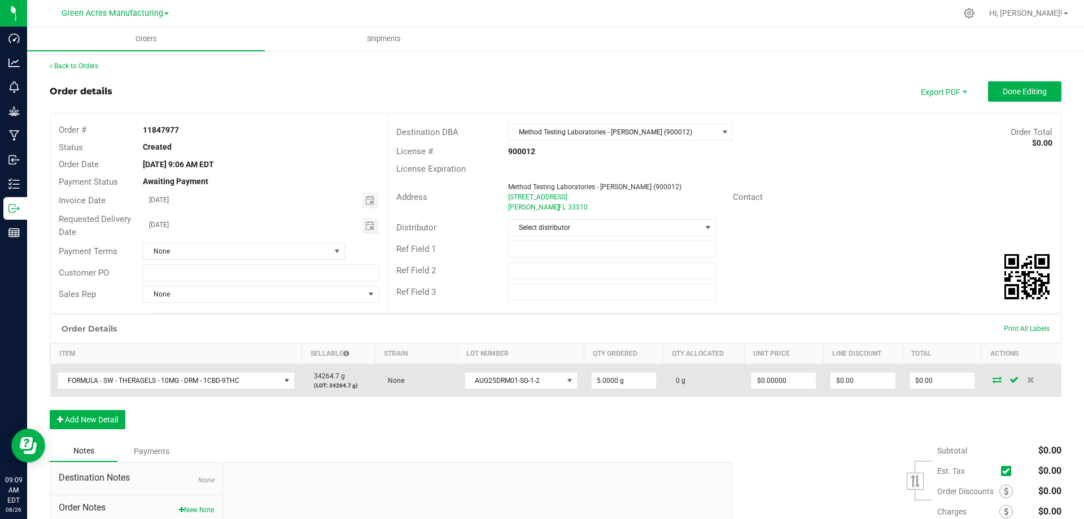
click at [993, 376] on icon at bounding box center [997, 379] width 9 height 7
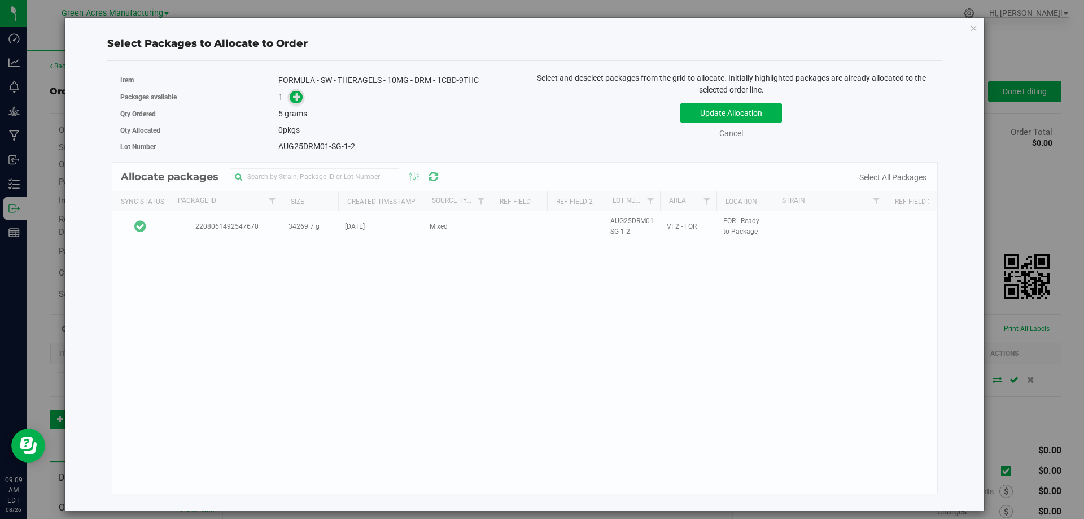
click at [295, 101] on span at bounding box center [296, 97] width 13 height 13
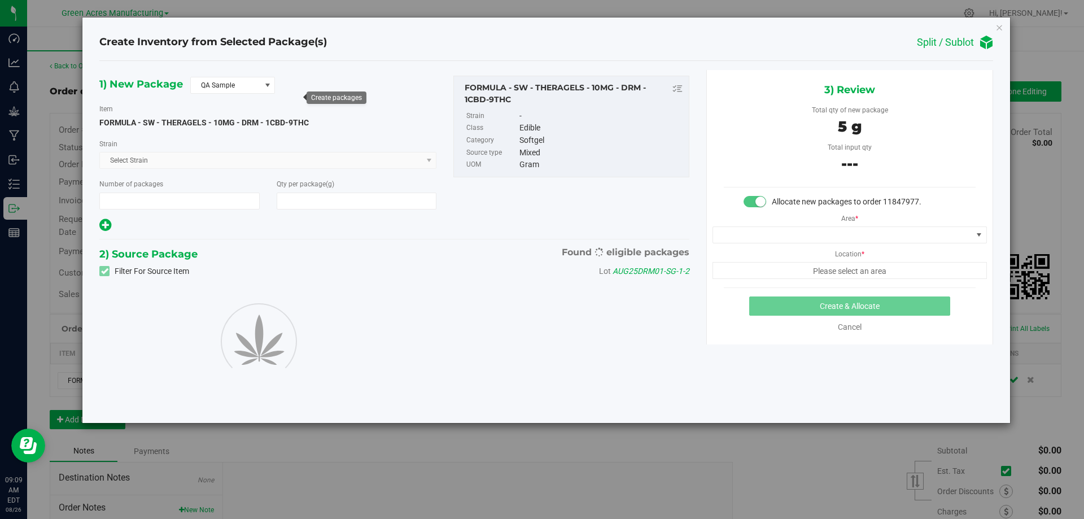
type input "1"
type input "5.0000"
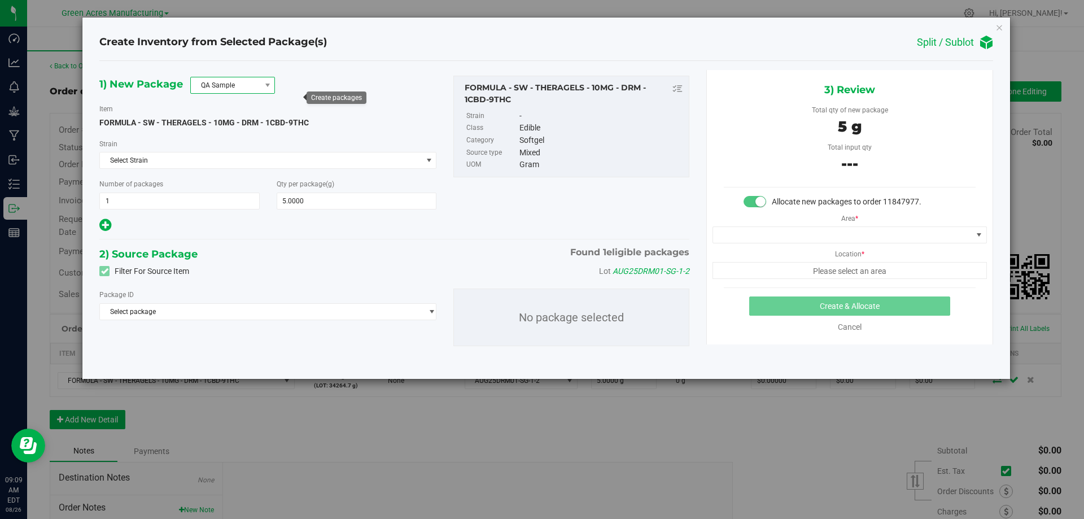
click at [206, 84] on span "QA Sample" at bounding box center [225, 85] width 69 height 16
click at [228, 129] on li "R&D Sample" at bounding box center [233, 136] width 84 height 16
click at [235, 162] on span "Select Strain" at bounding box center [261, 160] width 322 height 16
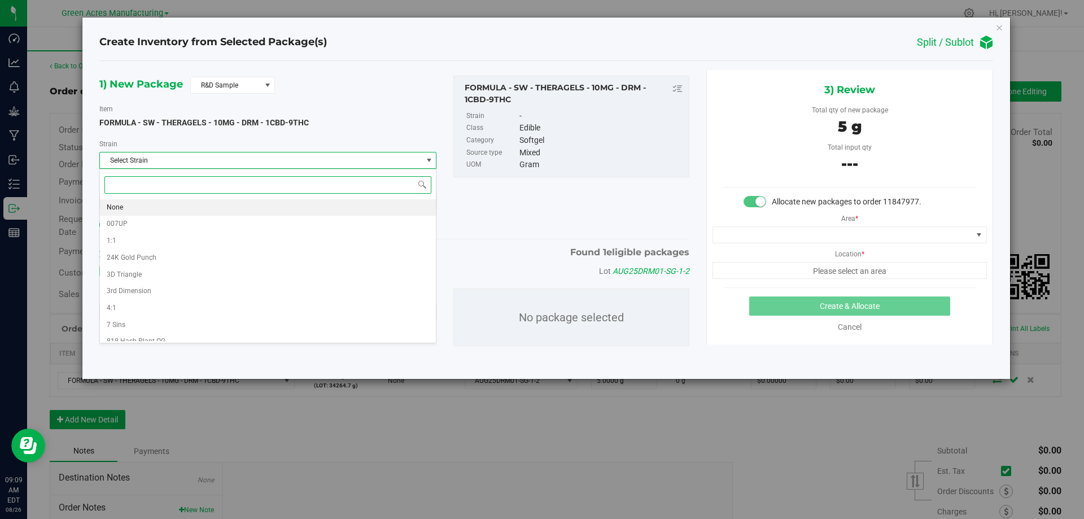
click at [236, 208] on li "None" at bounding box center [268, 207] width 336 height 17
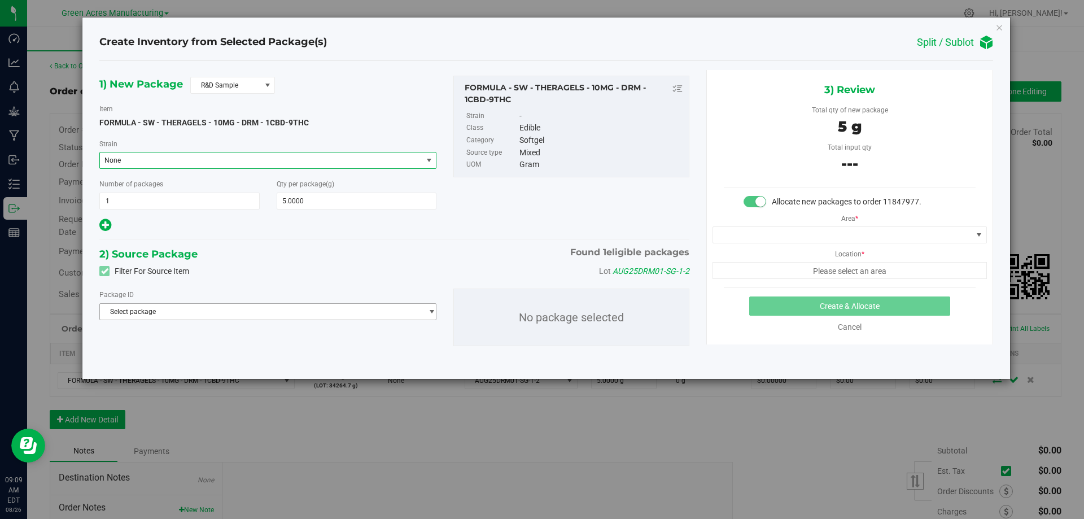
click at [250, 318] on span "Select package" at bounding box center [261, 312] width 322 height 16
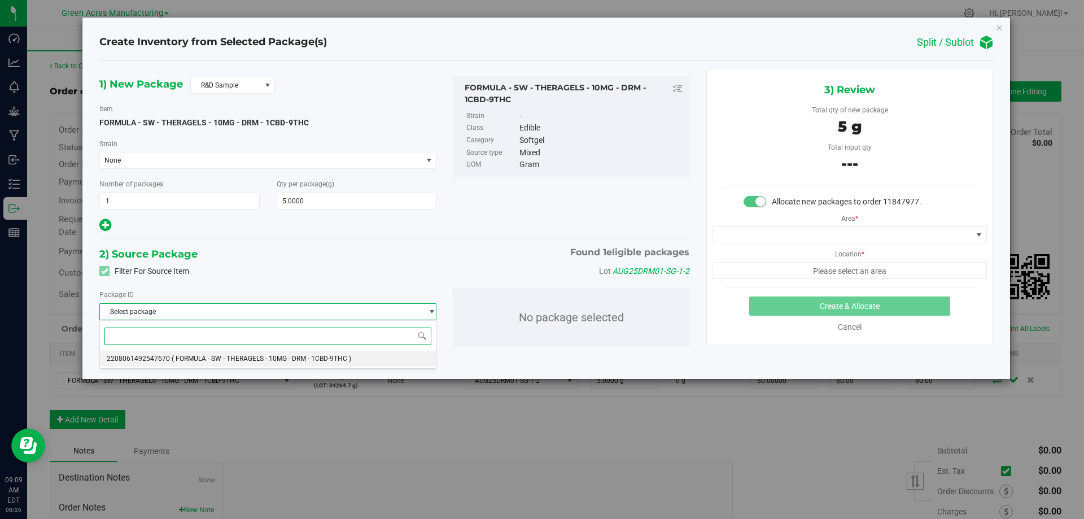
click at [249, 359] on span "( FORMULA - SW - THERAGELS - 10MG - DRM - 1CBD-9THC )" at bounding box center [262, 359] width 180 height 8
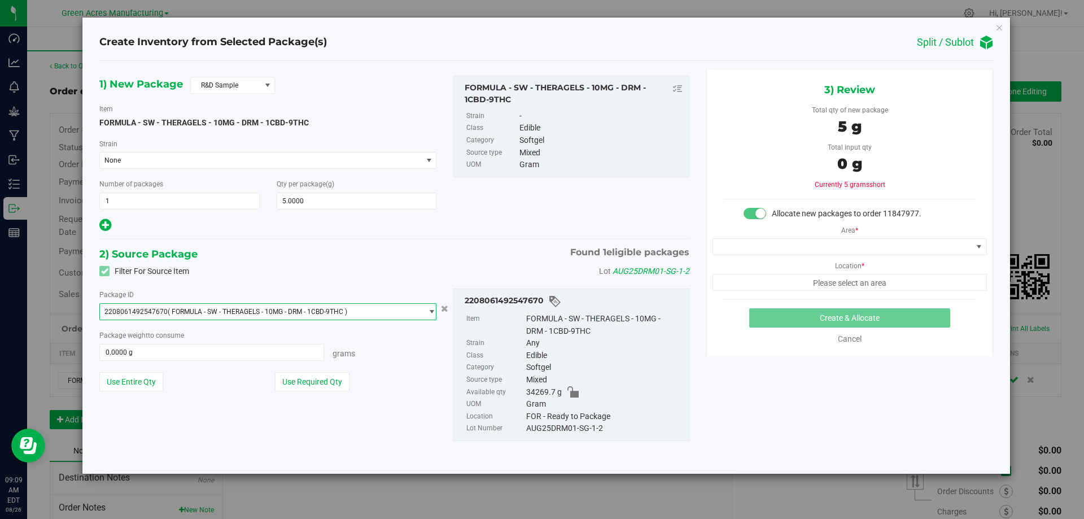
click at [250, 343] on div "Package weight to consume 0.0000 g 0 Grams" at bounding box center [267, 345] width 337 height 32
click at [248, 351] on span at bounding box center [211, 352] width 225 height 17
type input "5"
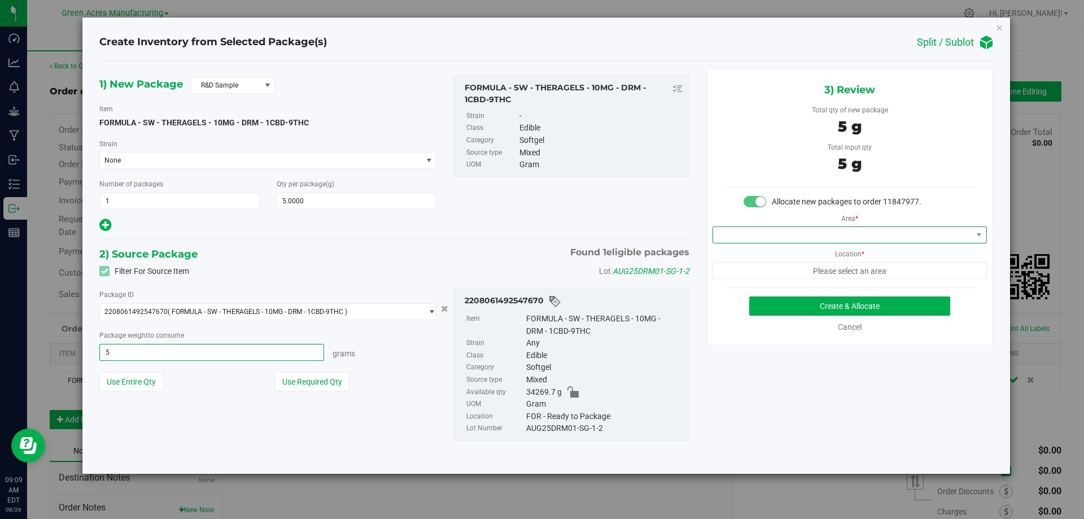
type input "5.0000 g"
click at [857, 236] on span at bounding box center [842, 235] width 259 height 16
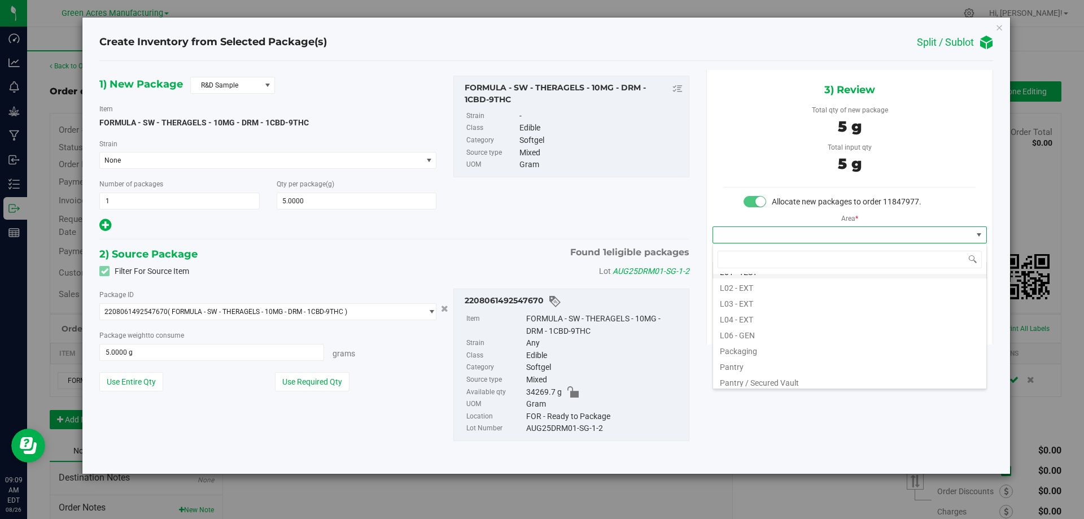
scroll to position [282, 0]
click at [796, 333] on li "Pantry / Secured Vault" at bounding box center [849, 332] width 273 height 16
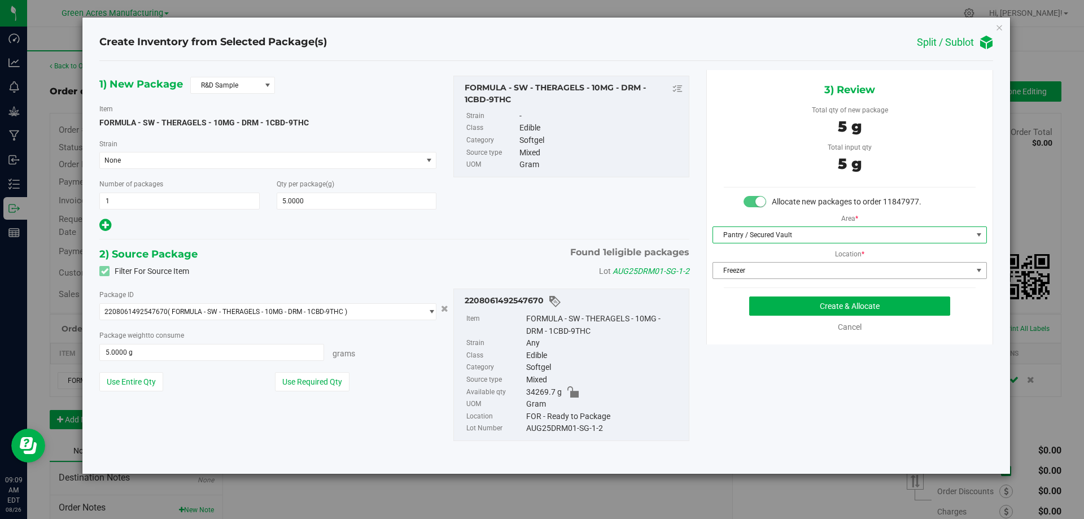
click at [821, 269] on span "Freezer" at bounding box center [842, 271] width 259 height 16
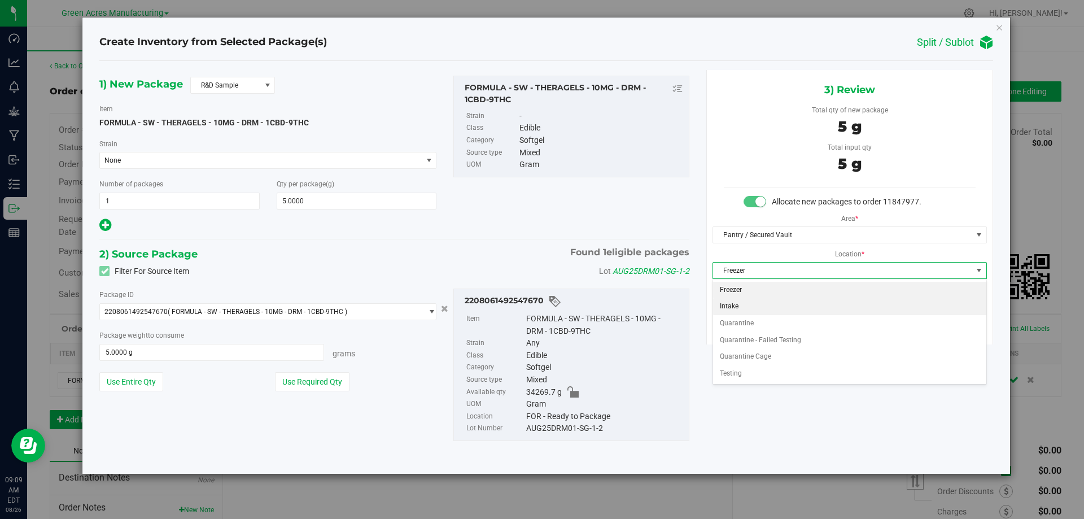
click at [801, 303] on li "Intake" at bounding box center [849, 306] width 273 height 17
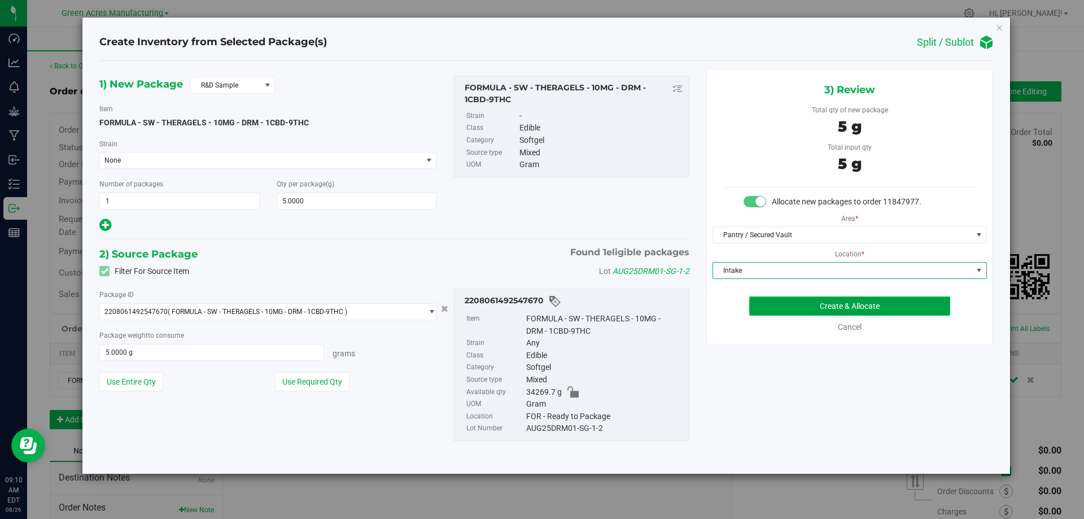
click at [845, 303] on button "Create & Allocate" at bounding box center [849, 305] width 201 height 19
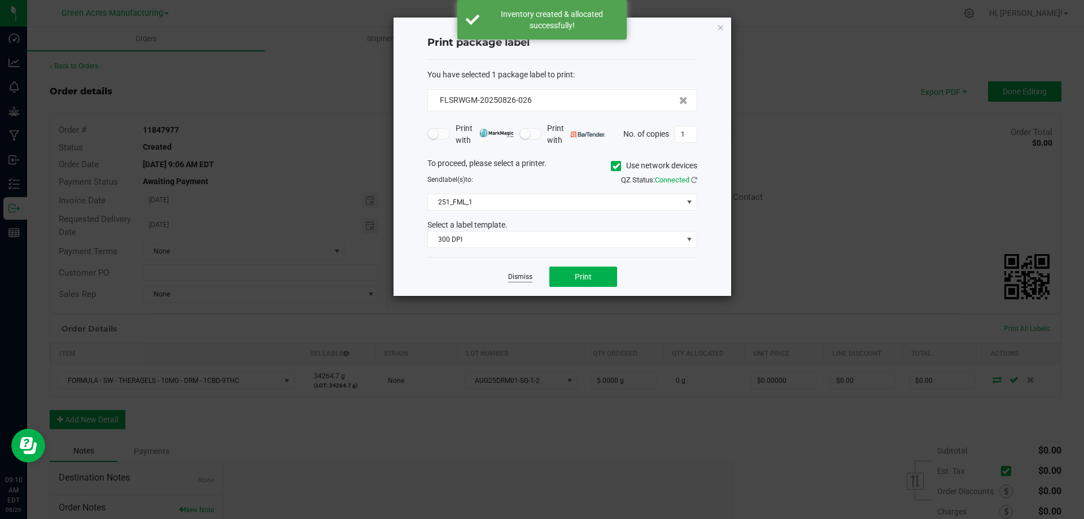
click at [525, 274] on link "Dismiss" at bounding box center [520, 277] width 24 height 10
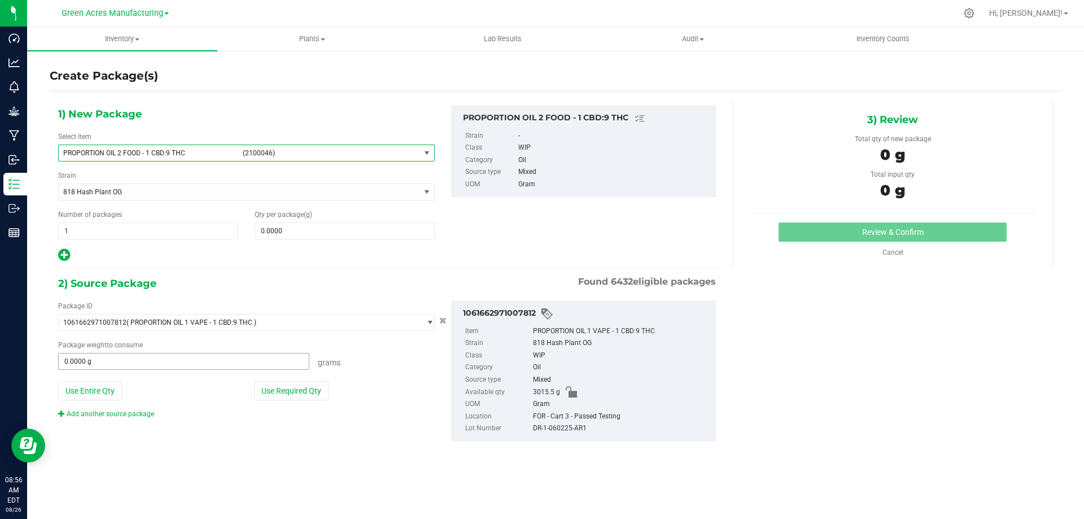
click at [208, 360] on input "0.0000 g" at bounding box center [184, 362] width 250 height 16
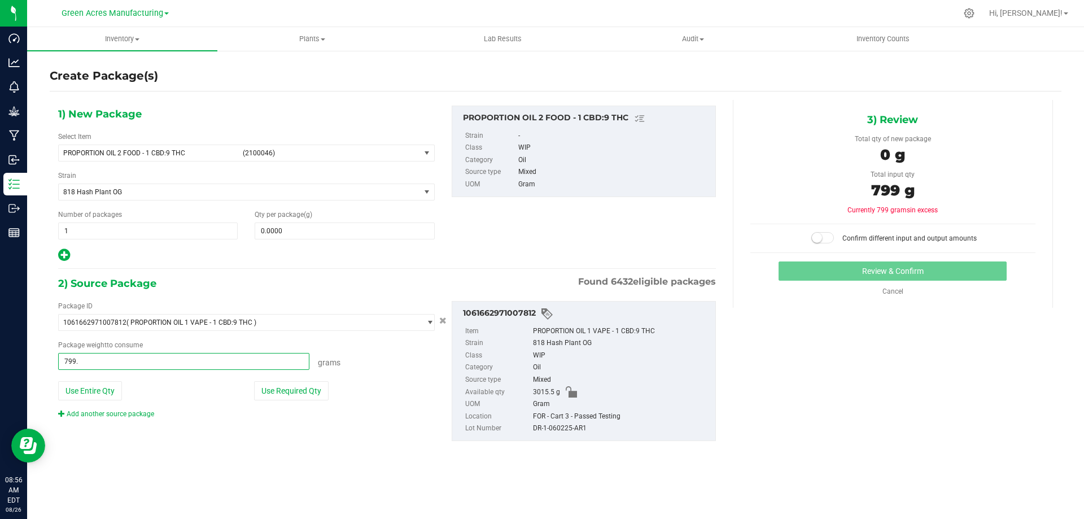
type input "799.9"
type input "799.9000 g"
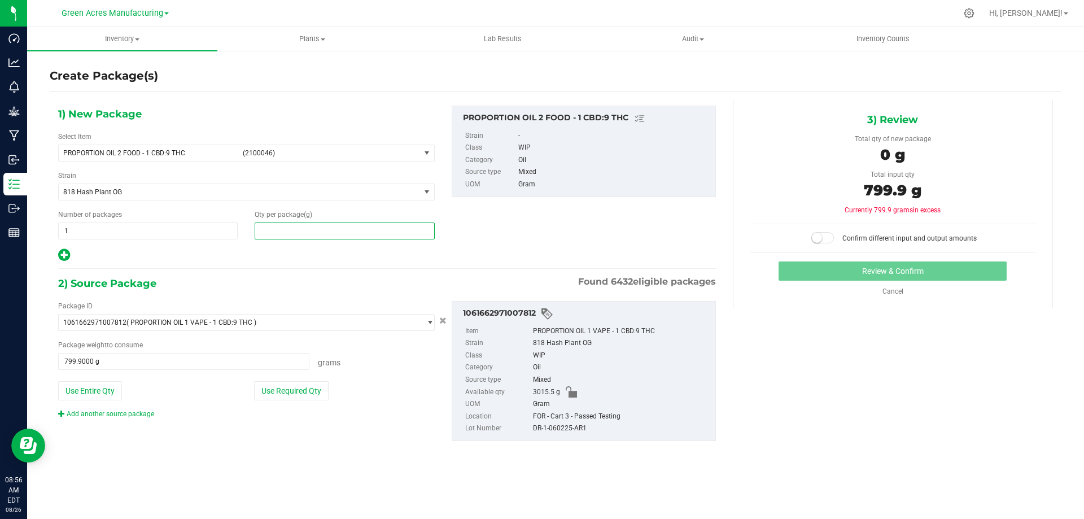
click at [410, 233] on span at bounding box center [345, 231] width 180 height 17
type input "799.9"
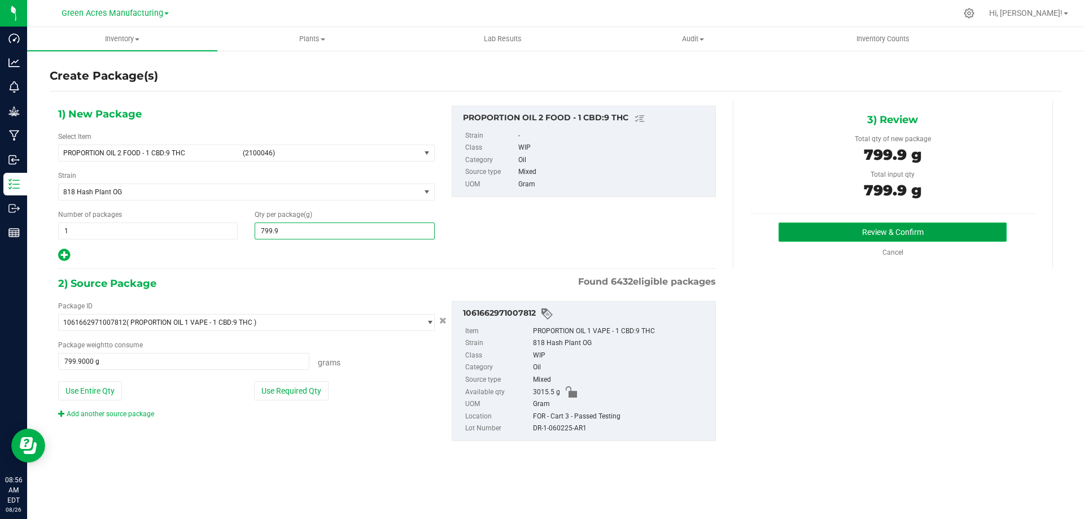
type input "799.9000"
click at [875, 239] on button "Review & Confirm" at bounding box center [893, 232] width 228 height 19
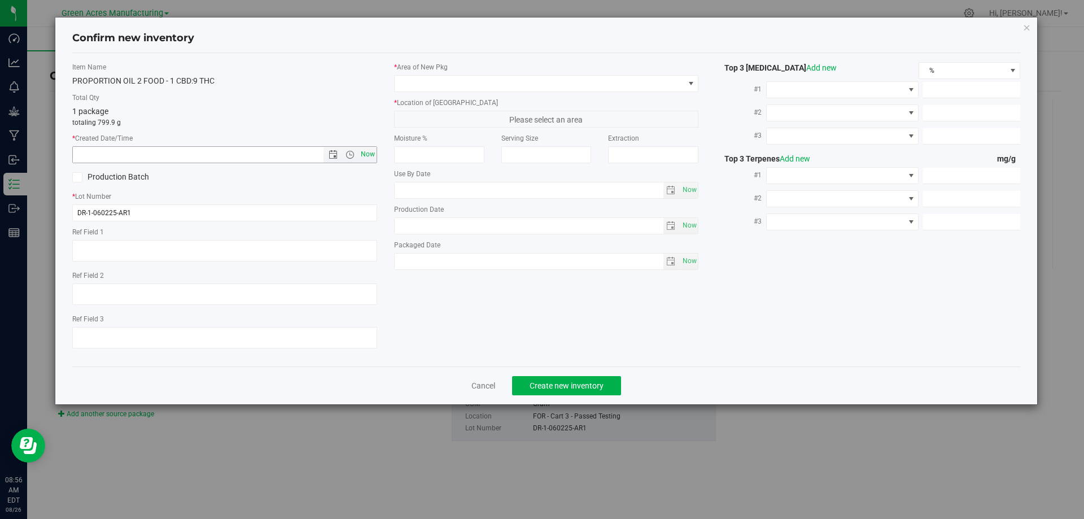
click at [370, 155] on span "Now" at bounding box center [367, 154] width 19 height 16
type input "8/26/2025 8:56 AM"
click at [456, 78] on span at bounding box center [540, 84] width 290 height 16
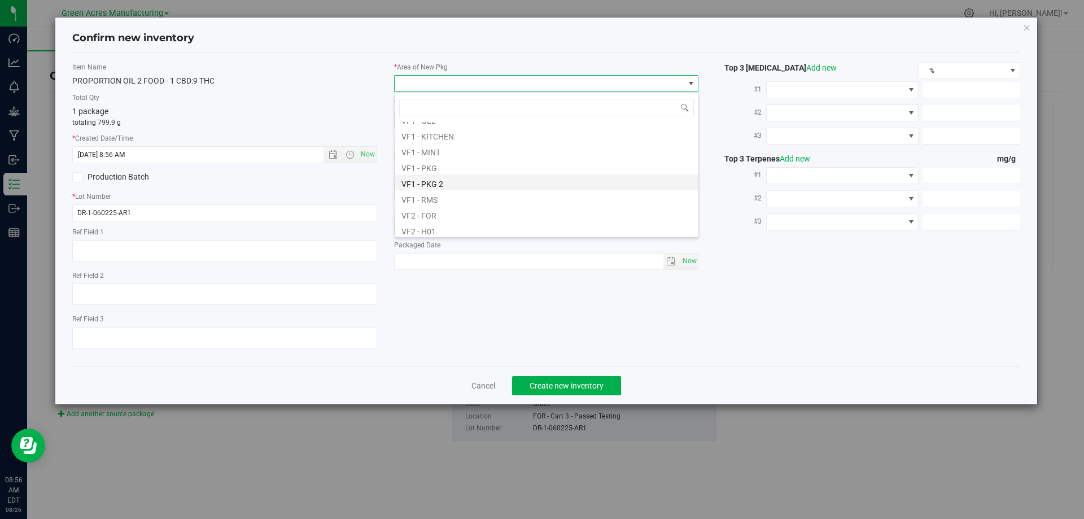
scroll to position [508, 0]
click at [443, 186] on li "VF2 - FOR" at bounding box center [547, 191] width 304 height 16
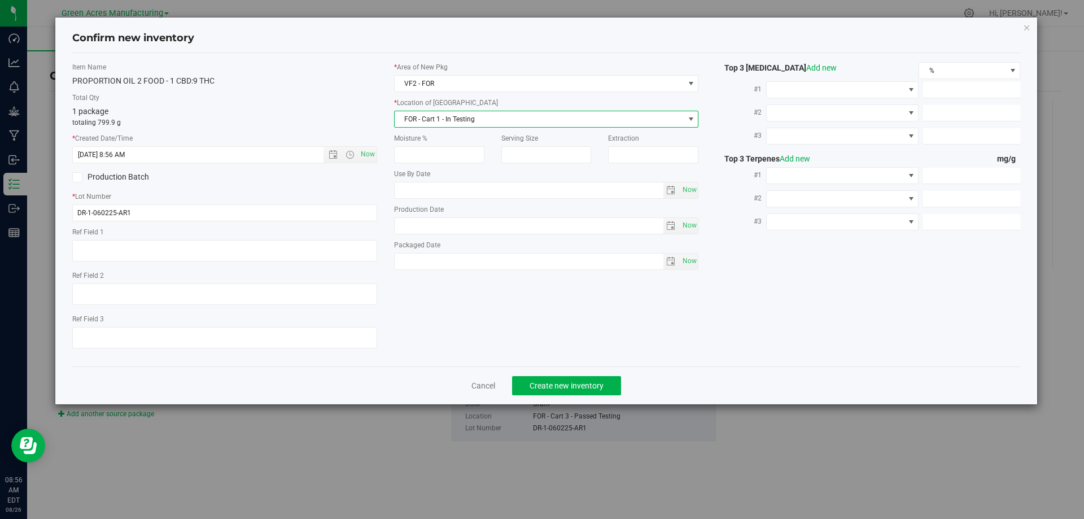
click at [468, 115] on span "FOR - Cart 1 - In Testing" at bounding box center [540, 119] width 290 height 16
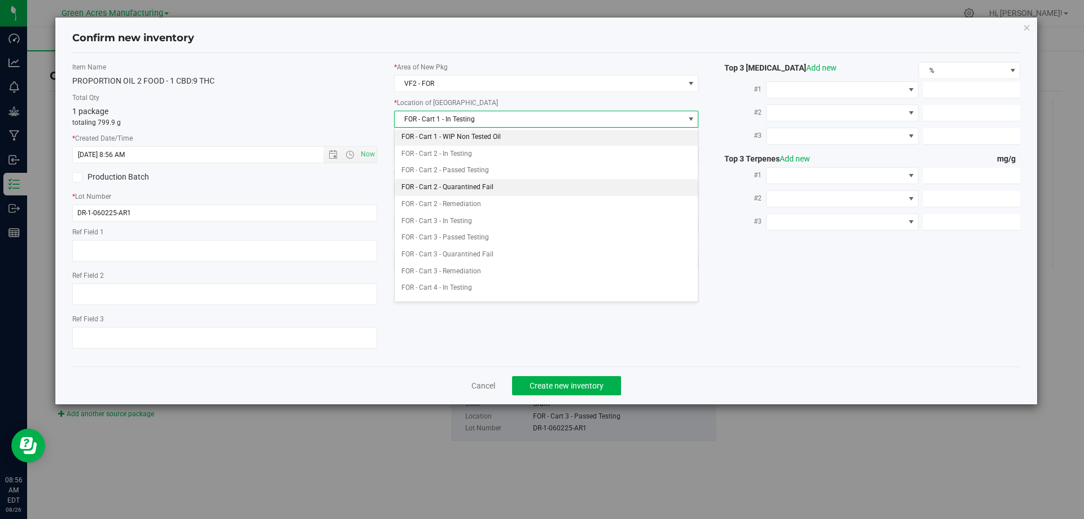
scroll to position [75, 0]
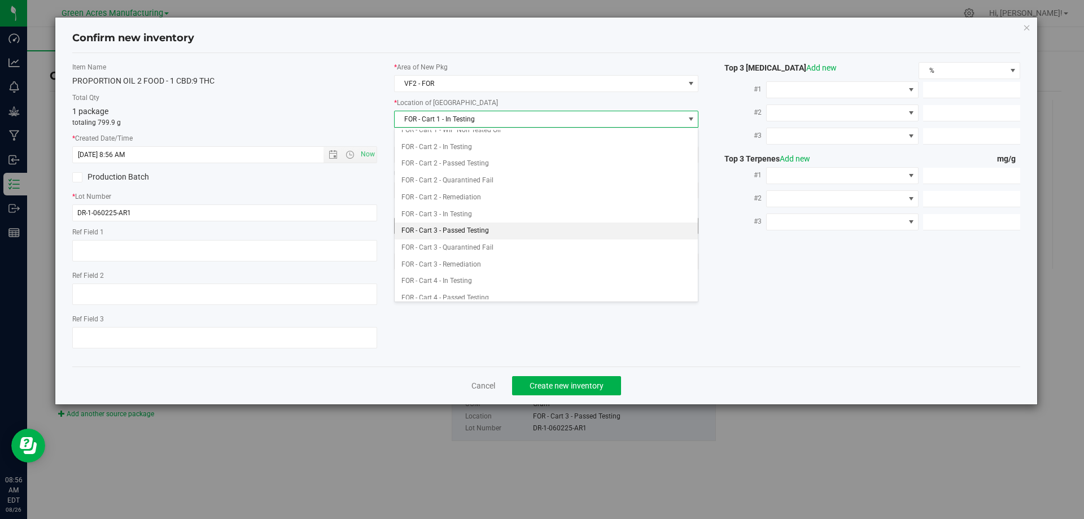
click at [460, 232] on li "FOR - Cart 3 - Passed Testing" at bounding box center [547, 231] width 304 height 17
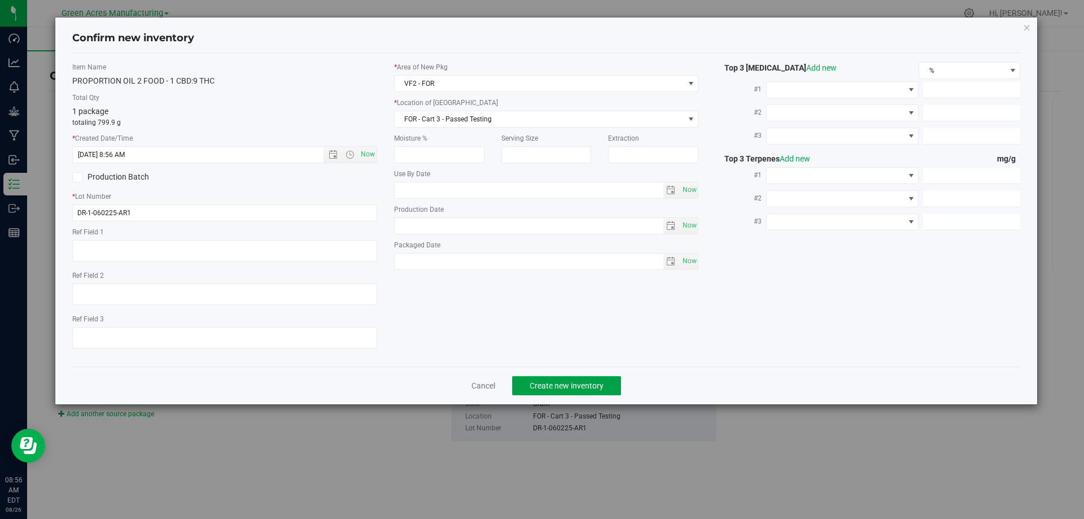
click at [567, 378] on button "Create new inventory" at bounding box center [566, 385] width 109 height 19
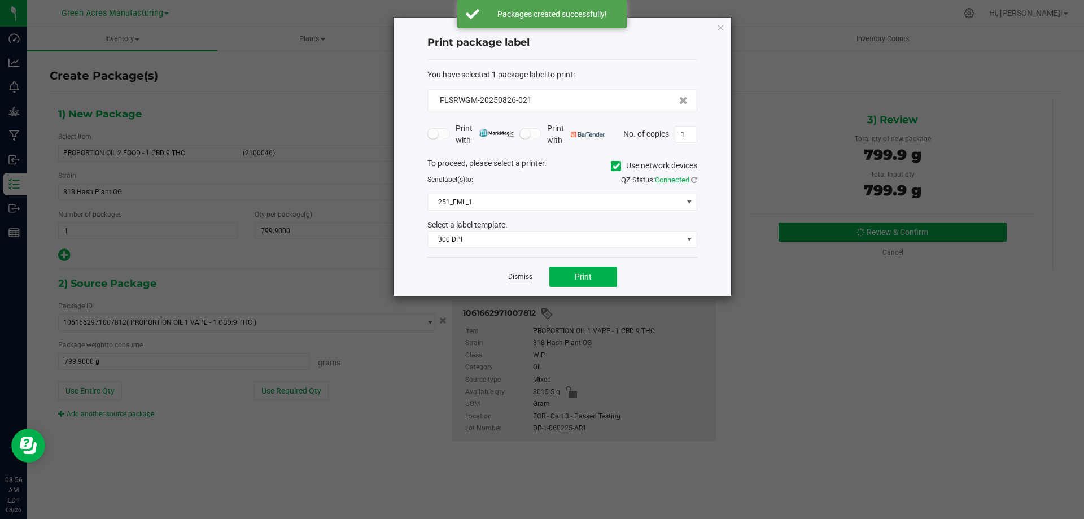
click at [515, 280] on link "Dismiss" at bounding box center [520, 277] width 24 height 10
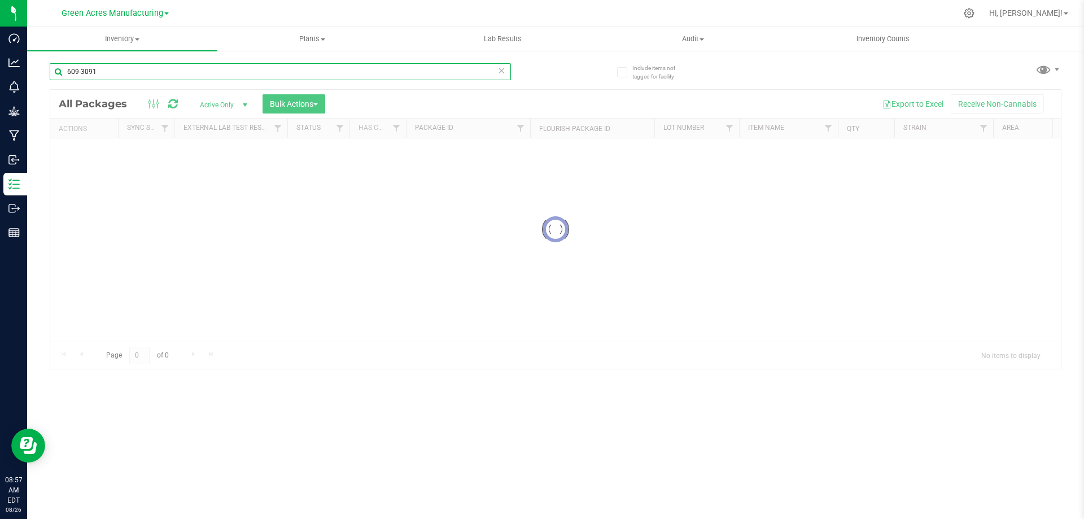
click at [302, 70] on input "609-3091" at bounding box center [280, 71] width 461 height 17
click at [303, 71] on input "609-3091" at bounding box center [280, 71] width 461 height 17
paste input "DR-1-060225-AR"
type input "DR-1-060225-AR1"
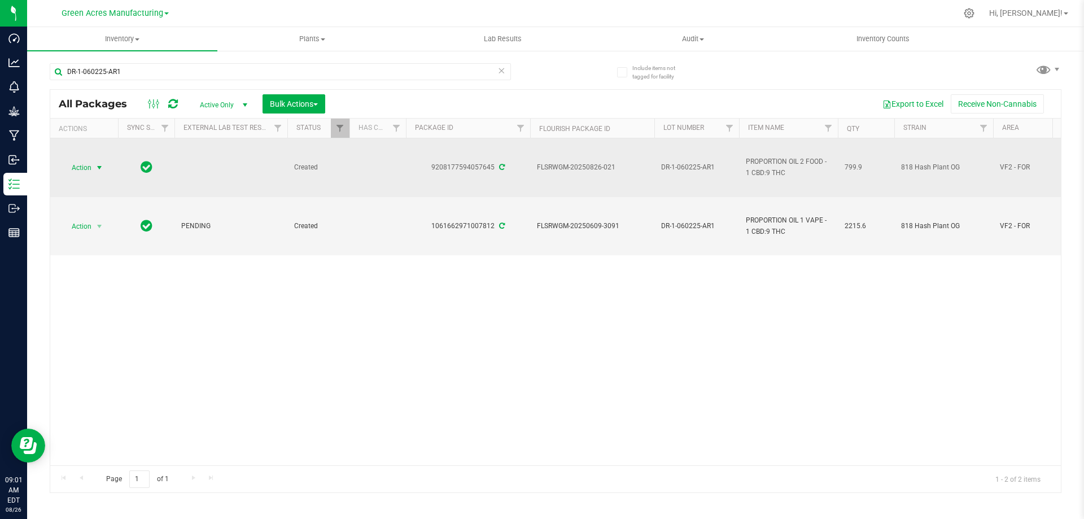
click at [98, 168] on span "select" at bounding box center [99, 167] width 9 height 9
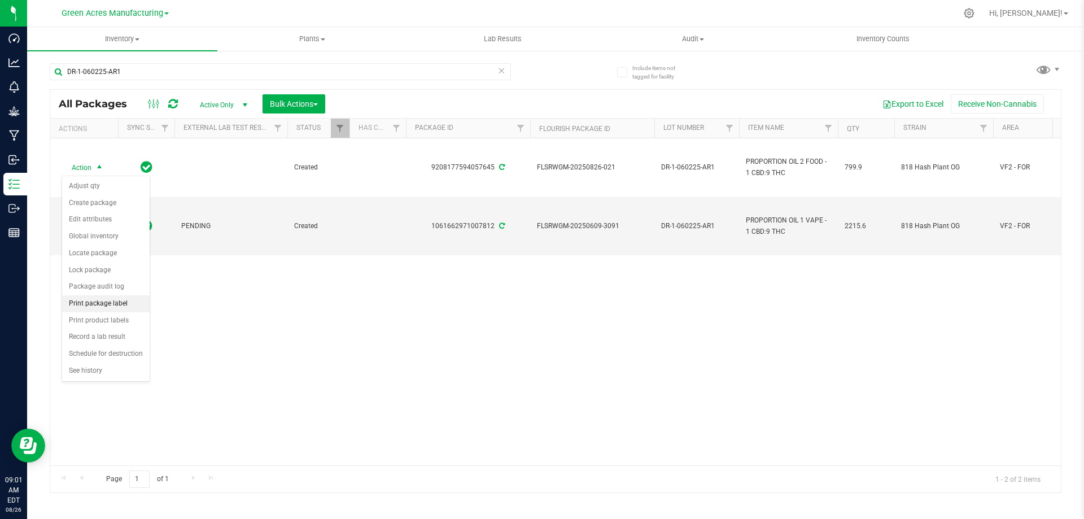
click at [117, 296] on li "Print package label" at bounding box center [106, 303] width 88 height 17
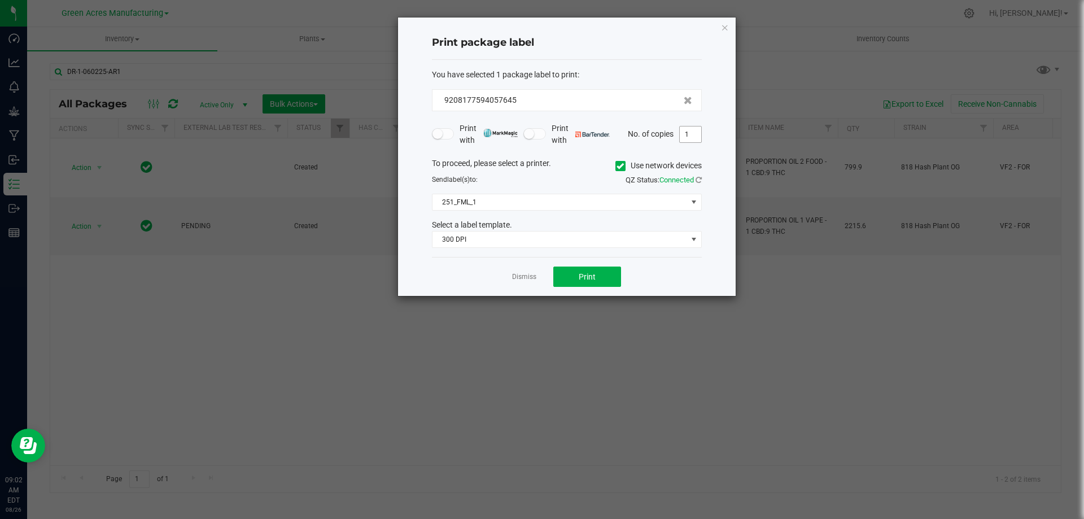
click at [687, 132] on input "1" at bounding box center [690, 134] width 21 height 16
type input "2"
click at [595, 276] on span "Print" at bounding box center [587, 276] width 17 height 9
click at [522, 277] on link "Dismiss" at bounding box center [524, 277] width 24 height 10
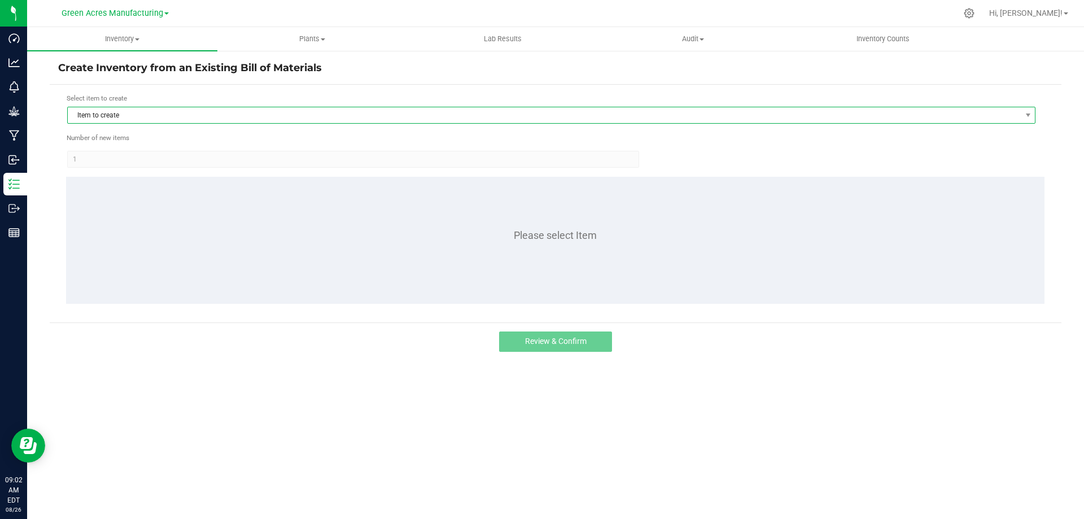
click at [125, 117] on span "Item to create" at bounding box center [544, 115] width 953 height 16
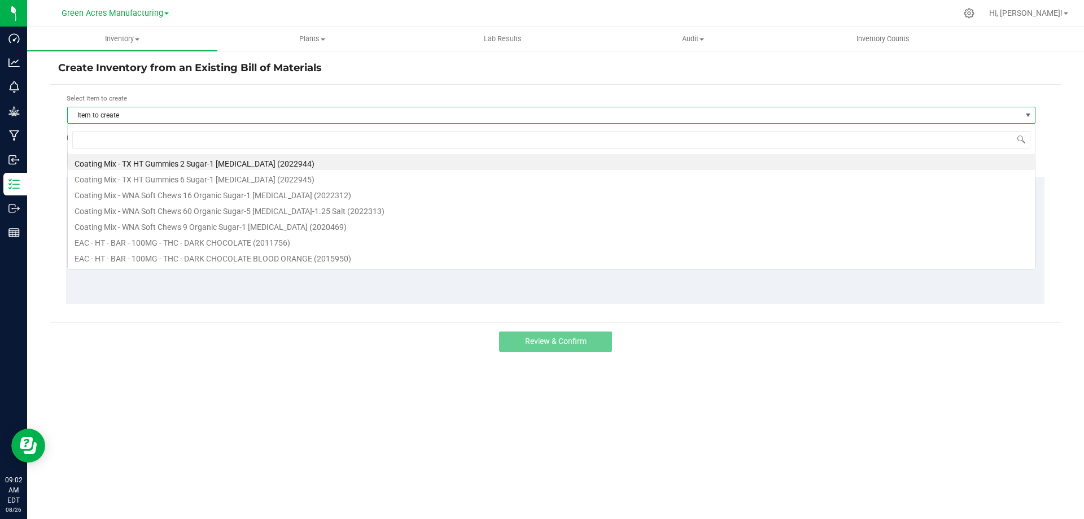
scroll to position [17, 969]
type input "drm"
click at [180, 194] on li "FORMULA - SW - THERAGELS - 10MG - DRM - 1CBD-9THC (2001128)" at bounding box center [551, 194] width 967 height 16
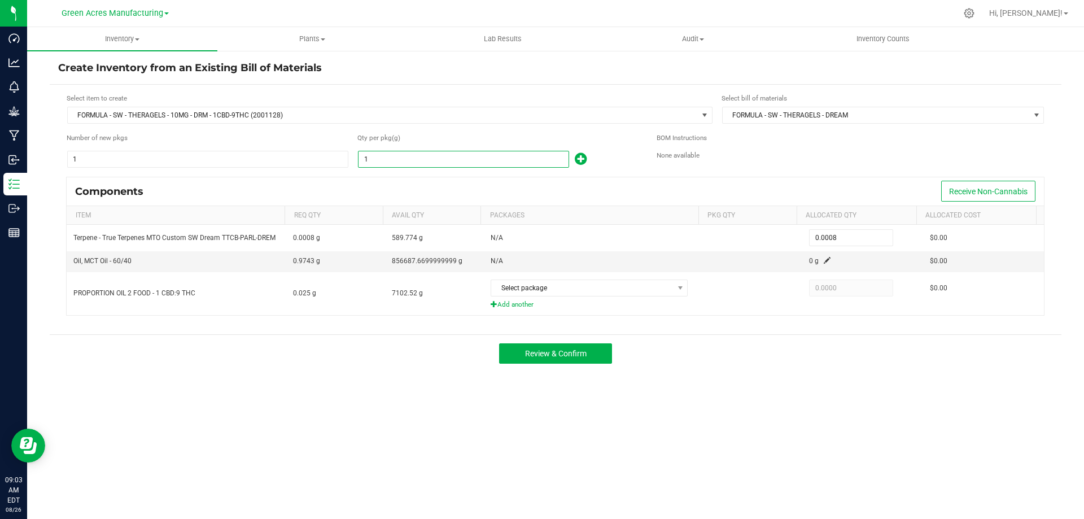
type input "1.0000"
drag, startPoint x: 421, startPoint y: 158, endPoint x: 335, endPoint y: 181, distance: 89.5
click at [335, 181] on div "Components Receive Non-Cannabis" at bounding box center [556, 191] width 978 height 28
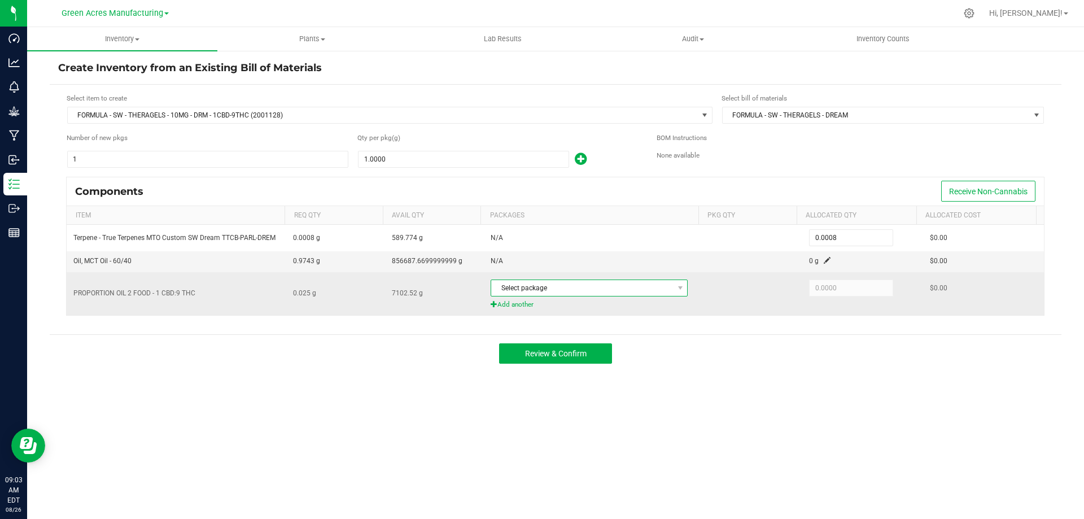
click at [553, 290] on span "Select package" at bounding box center [582, 288] width 182 height 16
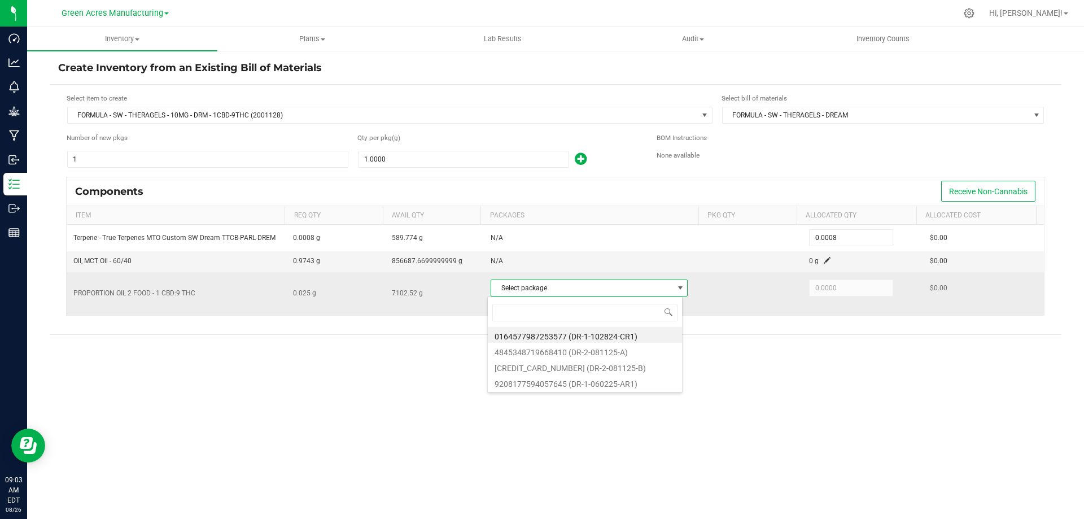
scroll to position [17, 195]
type input "7645"
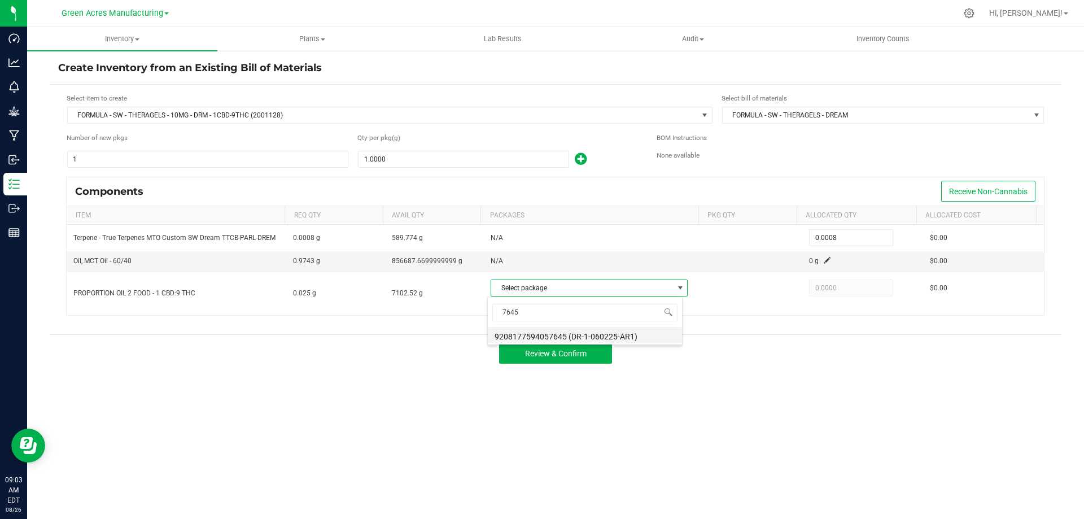
click at [579, 333] on li "9208177594057645 (DR-1-060225-AR1)" at bounding box center [585, 335] width 194 height 16
type input "0.0250"
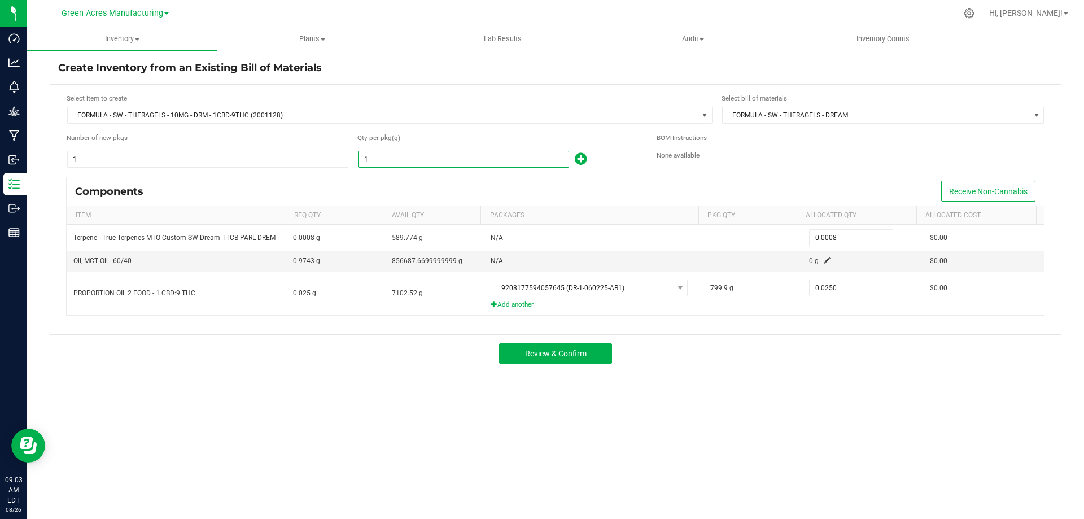
paste input "34269.7"
type input "34269.7"
type input "27.4158"
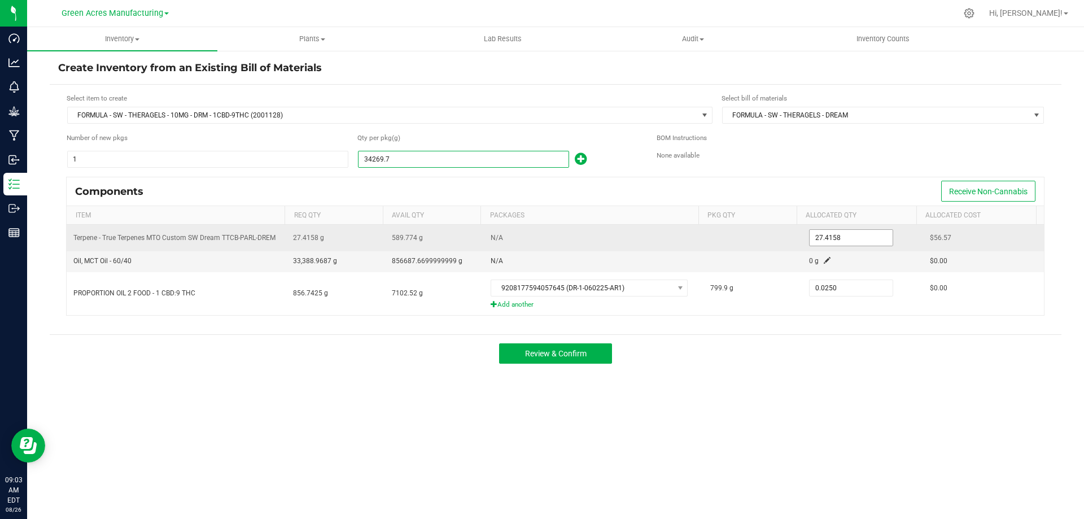
type input "34,269.7000"
click at [853, 237] on input "27.4158" at bounding box center [851, 238] width 83 height 16
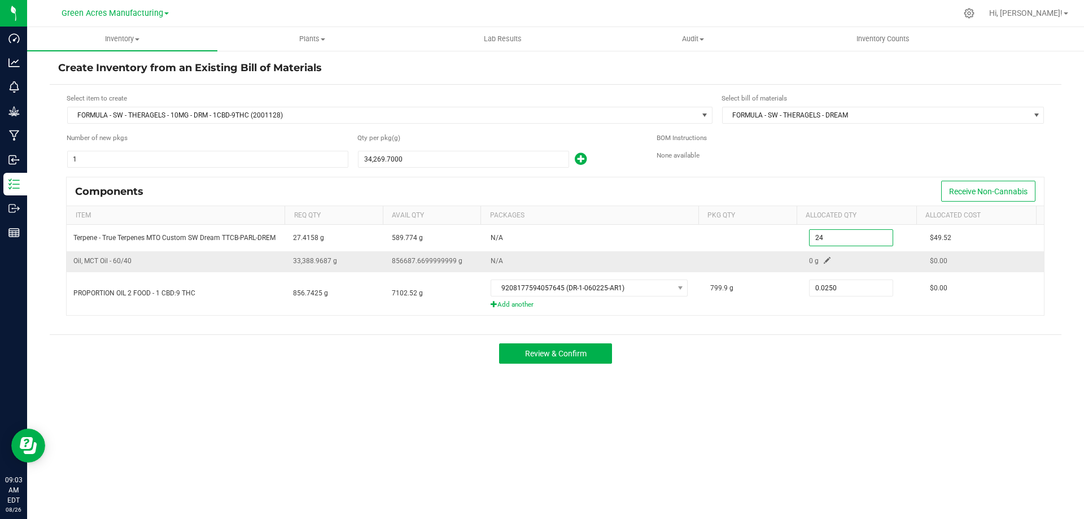
type input "24.0000"
click at [824, 260] on span at bounding box center [827, 260] width 7 height 7
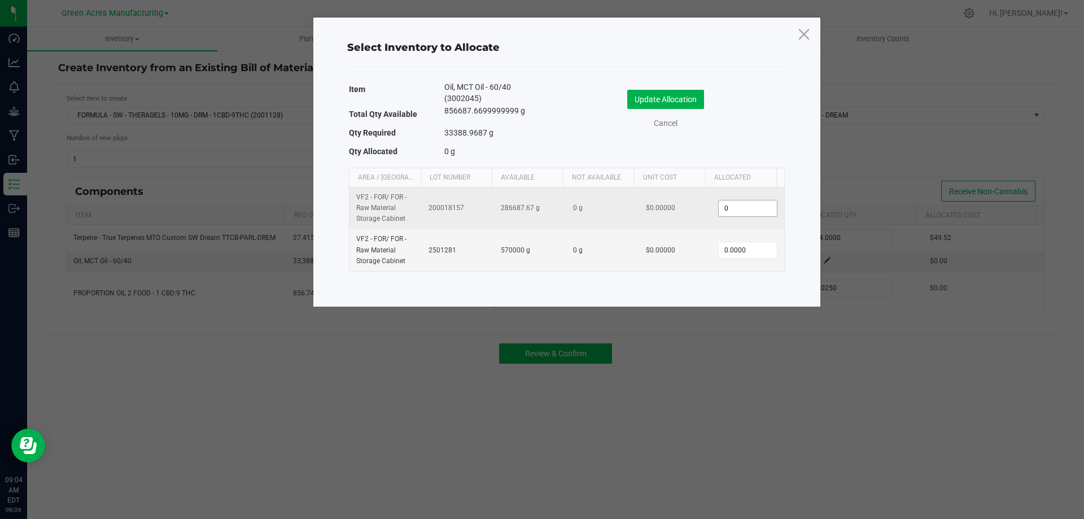
click at [753, 208] on input "0" at bounding box center [748, 208] width 58 height 16
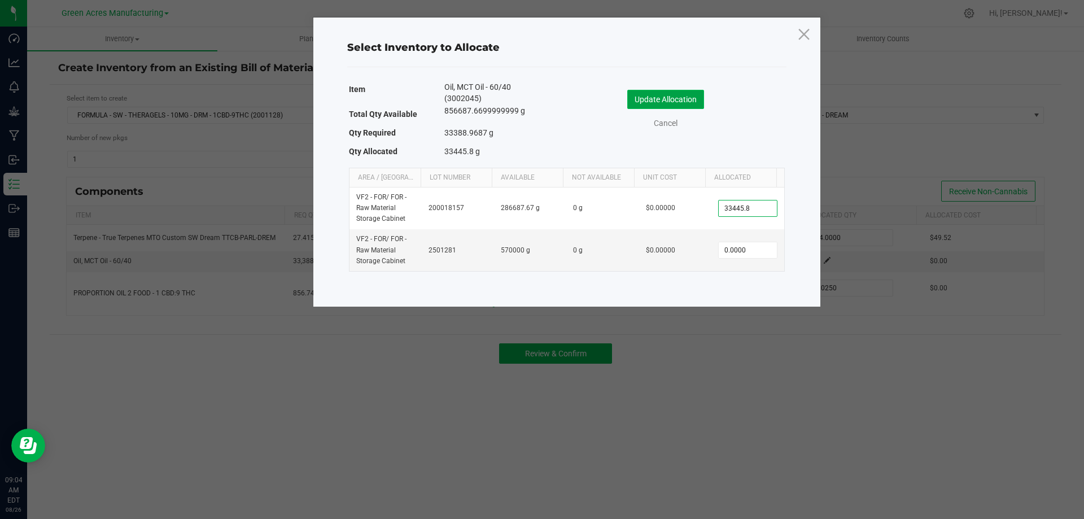
type input "33,445.8000"
click at [655, 101] on button "Update Allocation" at bounding box center [665, 99] width 77 height 19
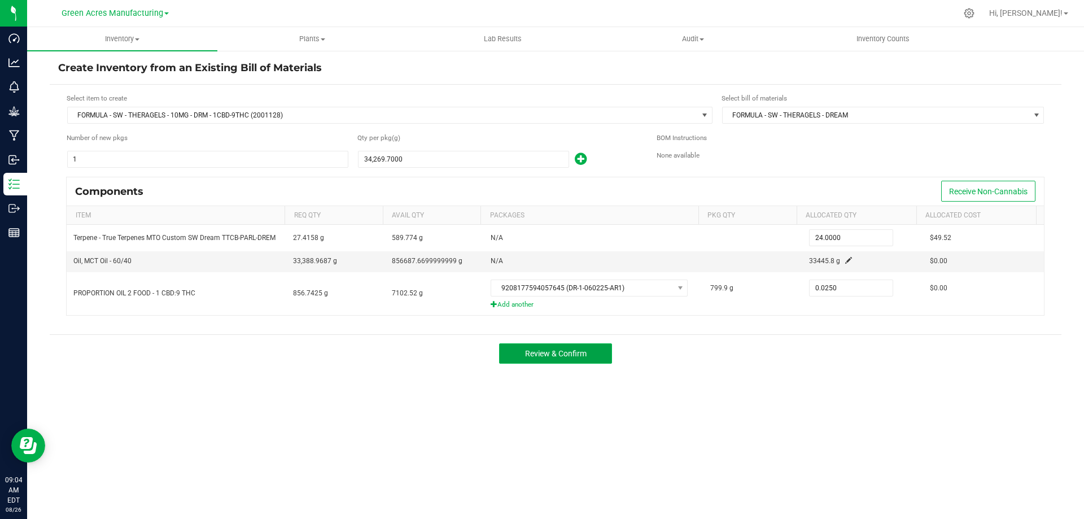
click at [556, 357] on span "Review & Confirm" at bounding box center [556, 353] width 62 height 9
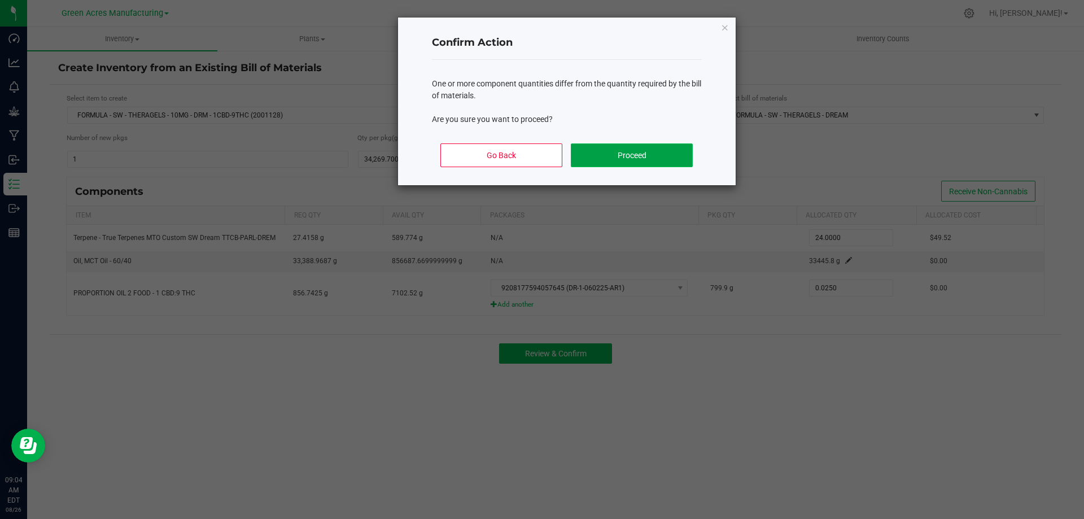
click at [604, 150] on button "Proceed" at bounding box center [631, 155] width 121 height 24
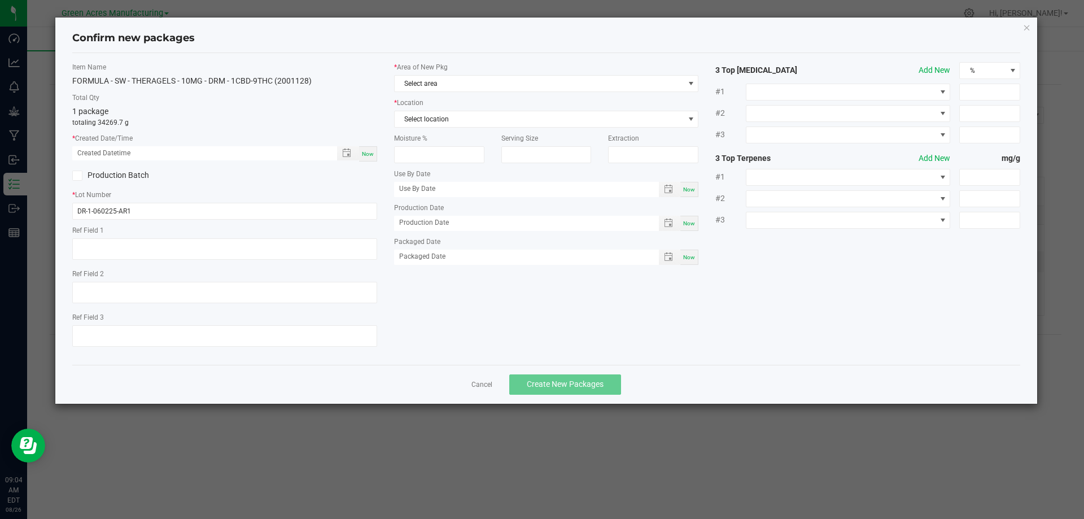
click at [370, 152] on span "Now" at bounding box center [368, 154] width 12 height 6
type input "08/26/2025 09:04 AM"
click at [180, 213] on input "DR-1-060225-AR1" at bounding box center [224, 211] width 305 height 17
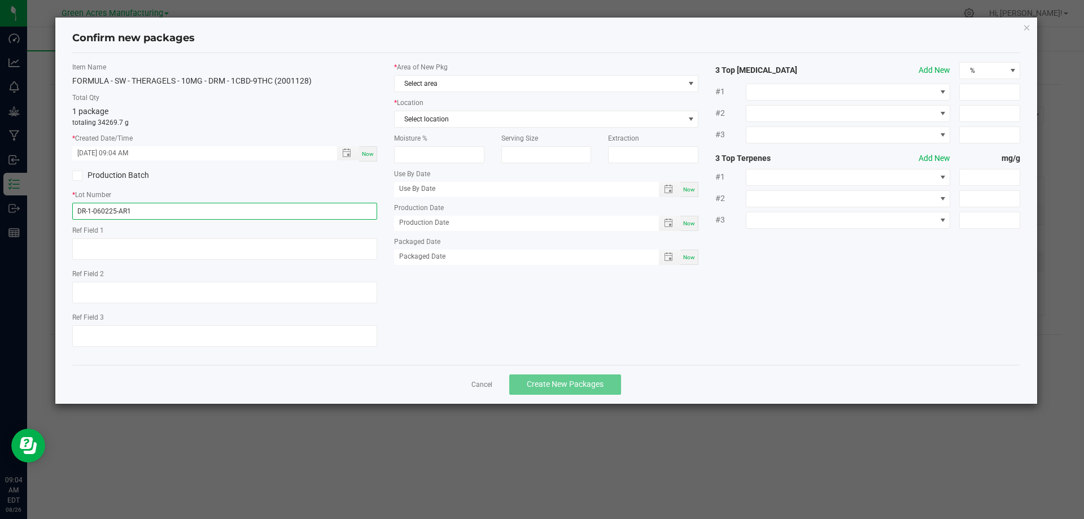
paste input "AUG25DRM01-SG-1-2"
type input "AUG25DRM01-SG-1-2"
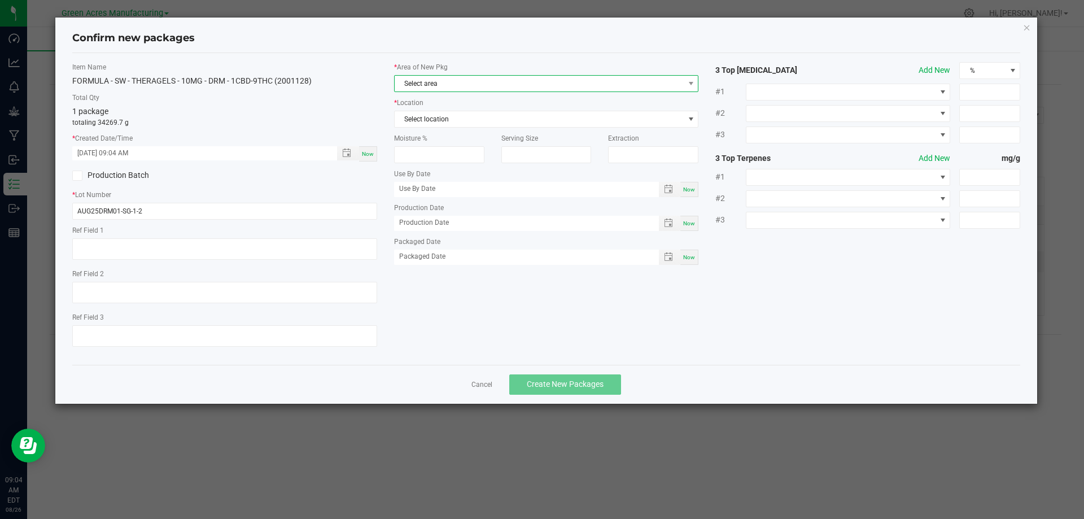
click at [460, 85] on span "Select area" at bounding box center [540, 84] width 290 height 16
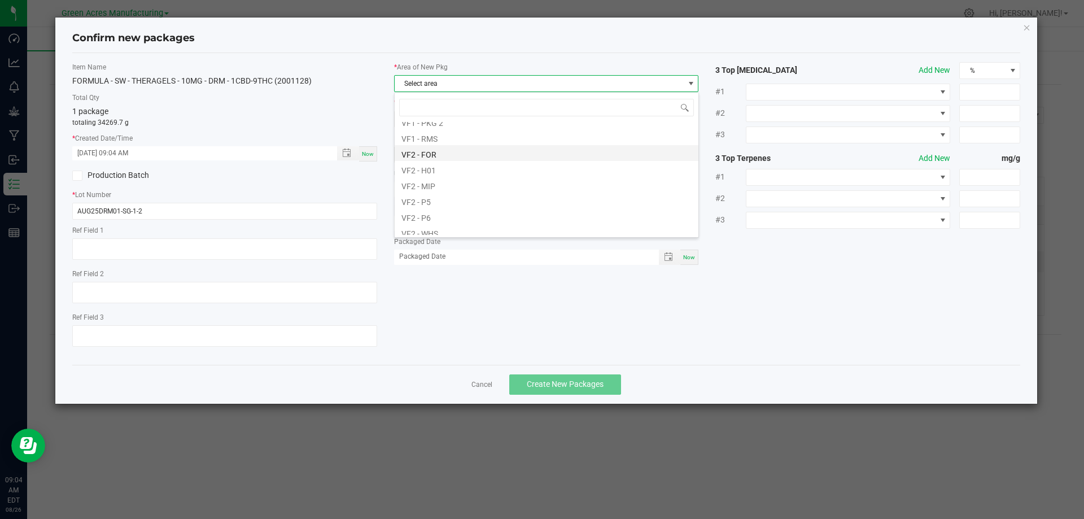
click at [477, 156] on li "VF2 - FOR" at bounding box center [547, 153] width 304 height 16
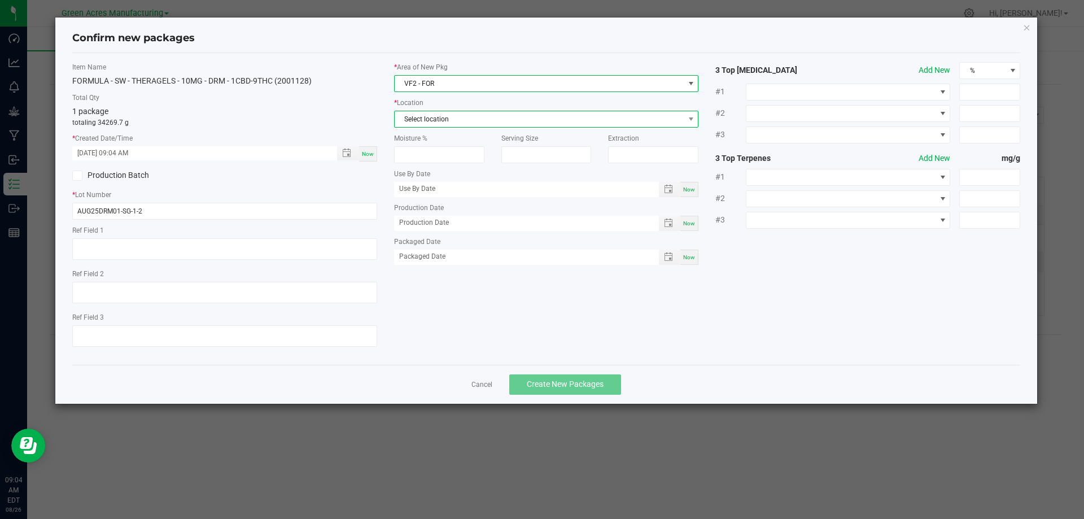
click at [473, 123] on span "Select location" at bounding box center [540, 119] width 290 height 16
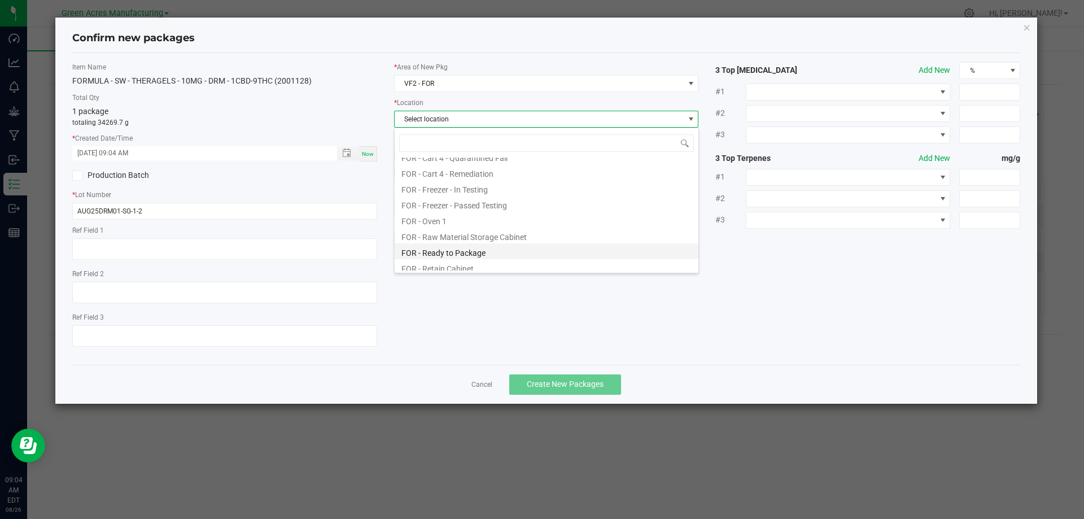
scroll to position [267, 0]
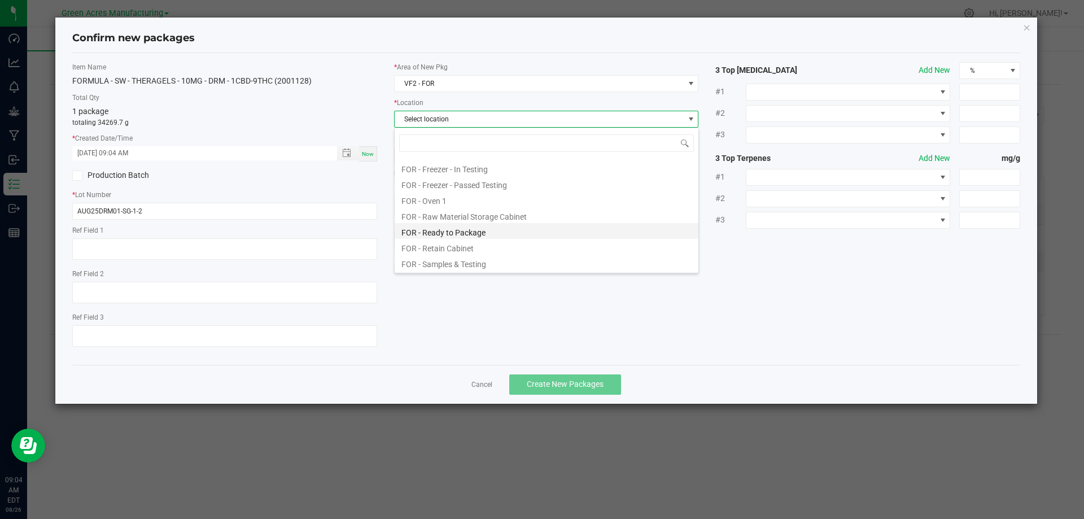
click at [491, 224] on li "FOR - Ready to Package" at bounding box center [547, 231] width 304 height 16
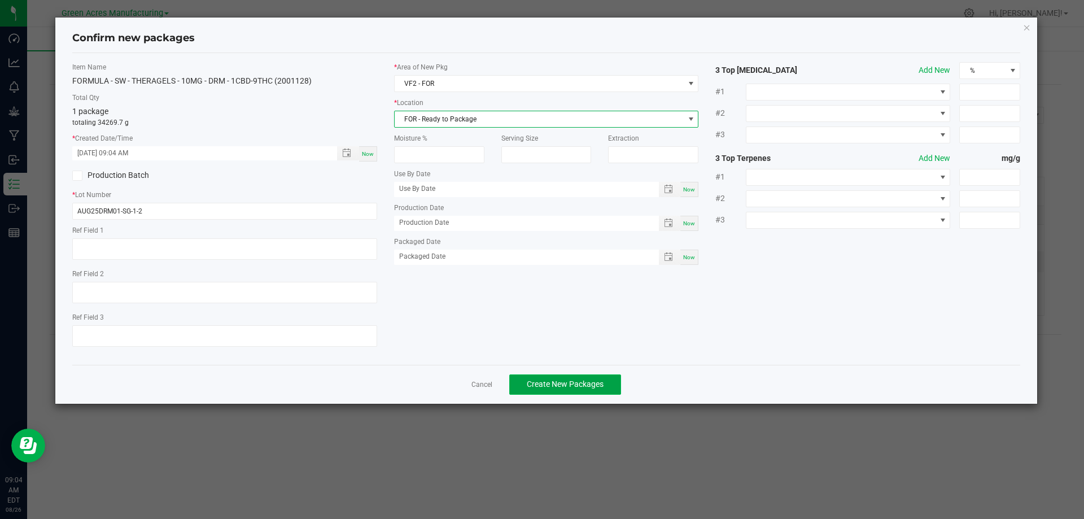
click at [558, 375] on button "Create New Packages" at bounding box center [565, 384] width 112 height 20
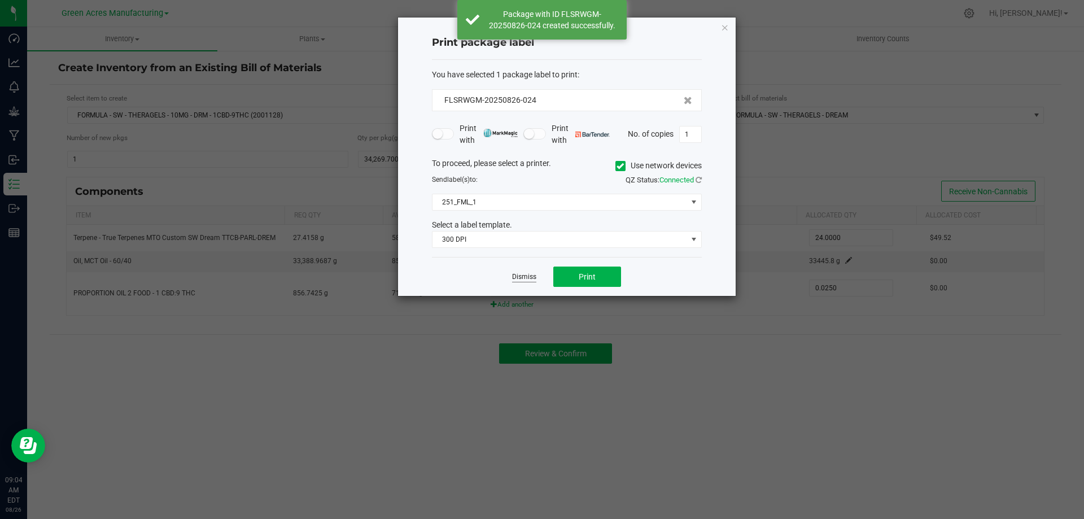
click at [522, 274] on link "Dismiss" at bounding box center [524, 277] width 24 height 10
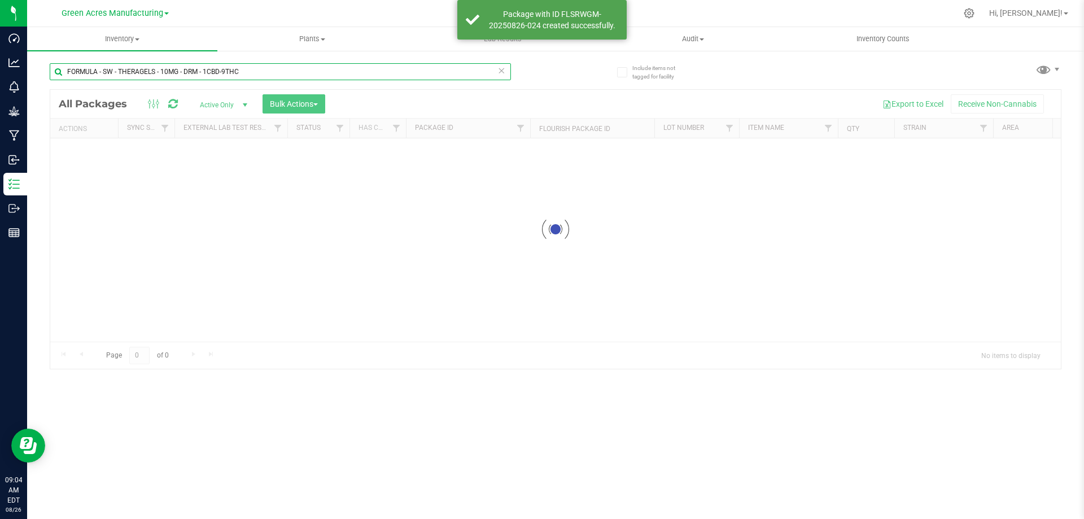
click at [254, 74] on input "FORMULA - SW - THERAGELS - 10MG - DRM - 1CBD-9THC" at bounding box center [280, 71] width 461 height 17
paste input "AUG25DRM01-SG-1-2"
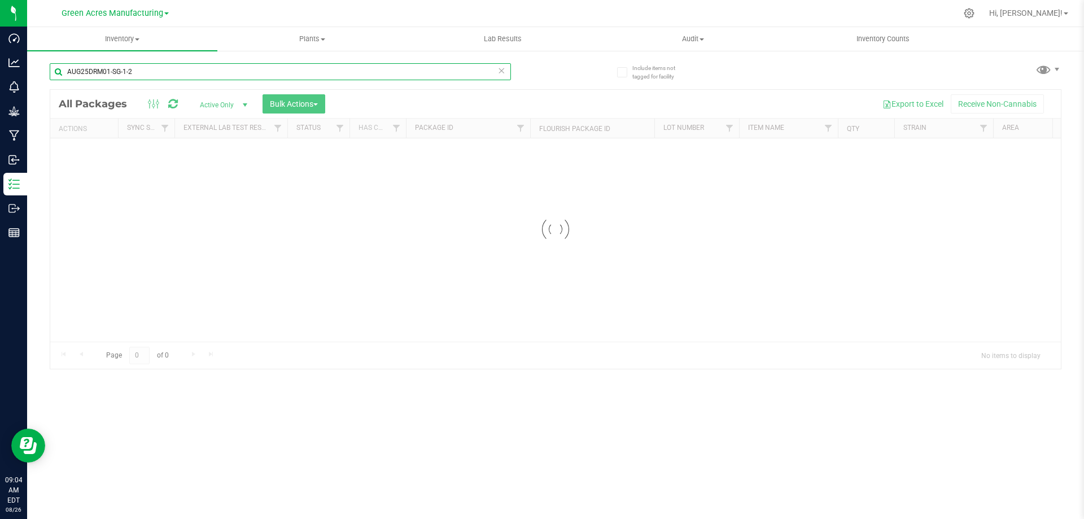
type input "AUG25DRM01-SG-1-2"
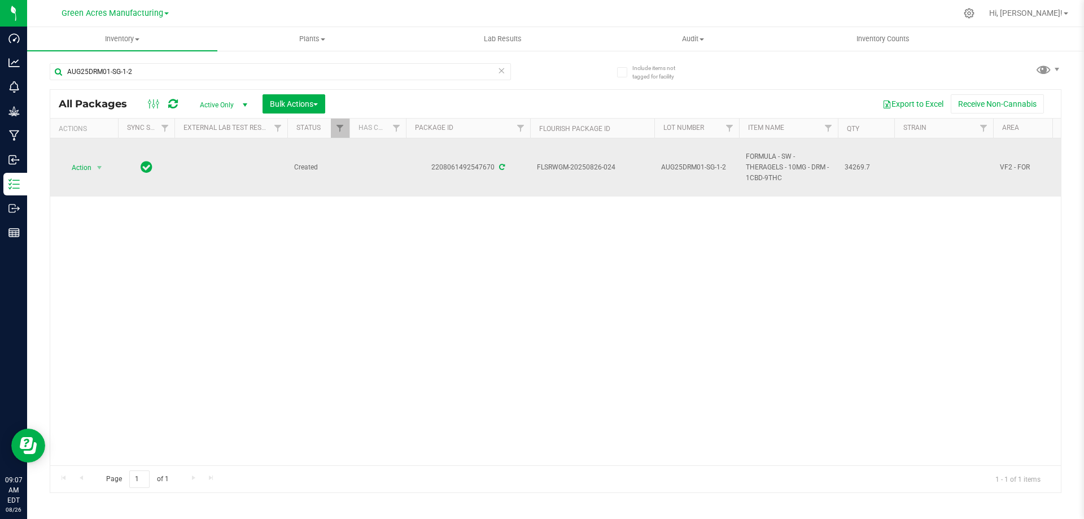
click at [760, 166] on span "FORMULA - SW - THERAGELS - 10MG - DRM - 1CBD-9THC" at bounding box center [788, 167] width 85 height 33
click at [761, 166] on span "FORMULA - SW - THERAGELS - 10MG - DRM - 1CBD-9THC" at bounding box center [788, 167] width 85 height 33
copy tr "FORMULA - SW - THERAGELS - 10MG - DRM - 1CBD-9THC"
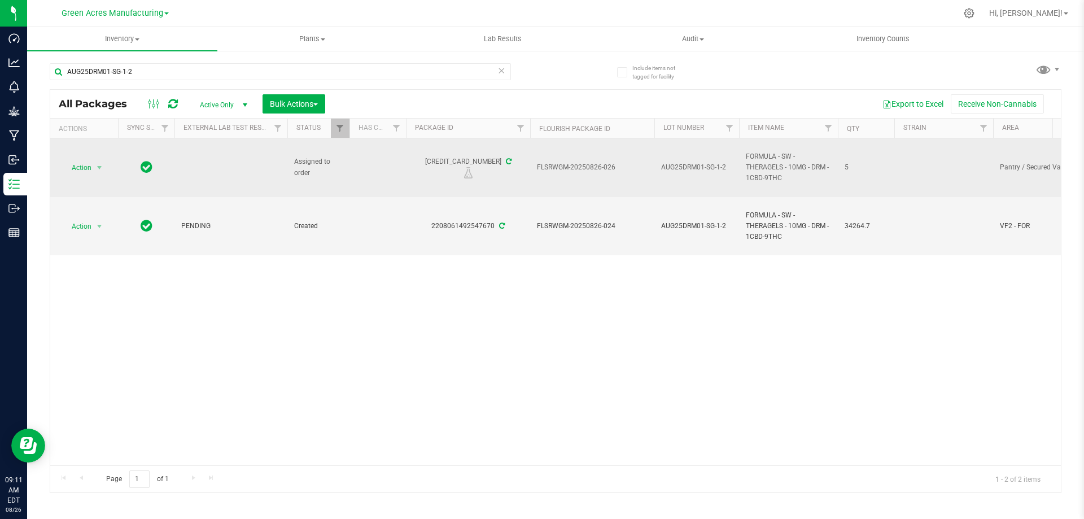
click at [455, 160] on div "[CREDIT_CARD_NUMBER]" at bounding box center [468, 167] width 128 height 22
click at [446, 160] on div "[CREDIT_CARD_NUMBER]" at bounding box center [468, 167] width 128 height 22
drag, startPoint x: 431, startPoint y: 162, endPoint x: 495, endPoint y: 166, distance: 63.4
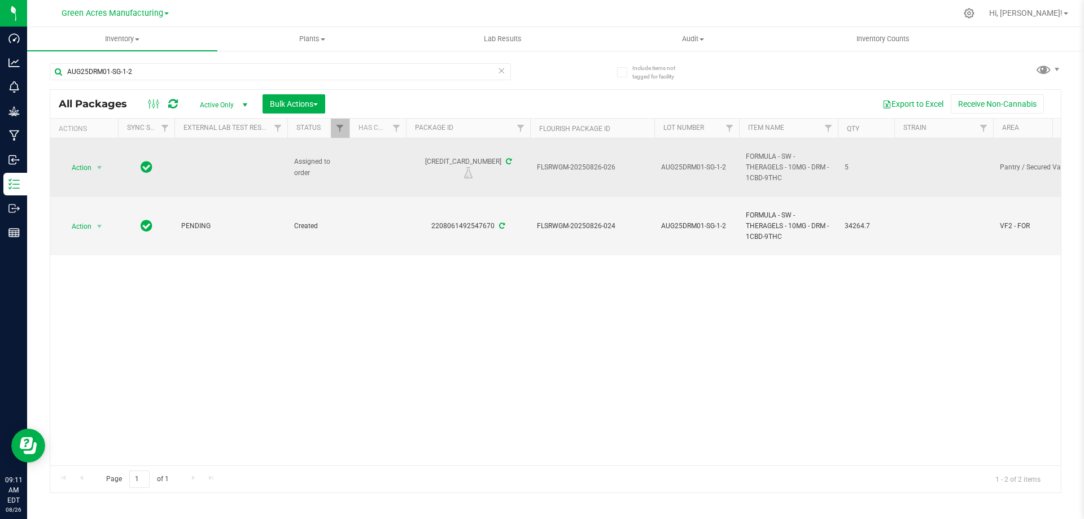
click at [495, 166] on div "[CREDIT_CARD_NUMBER]" at bounding box center [468, 167] width 128 height 22
click at [557, 165] on span "FLSRWGM-20250826-026" at bounding box center [592, 167] width 111 height 11
copy tr "FLSRWGM-20250826-026"
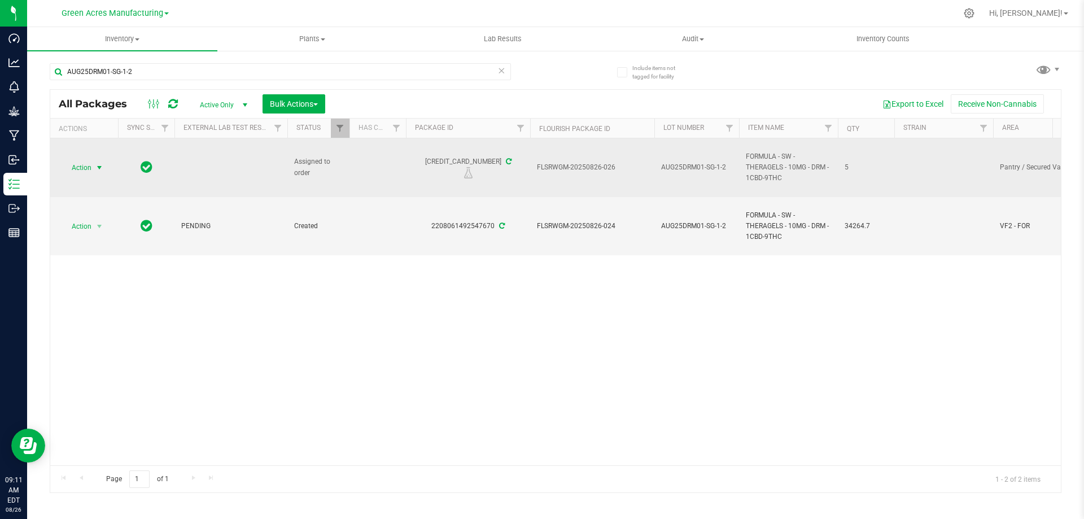
click at [82, 164] on span "Action" at bounding box center [77, 168] width 30 height 16
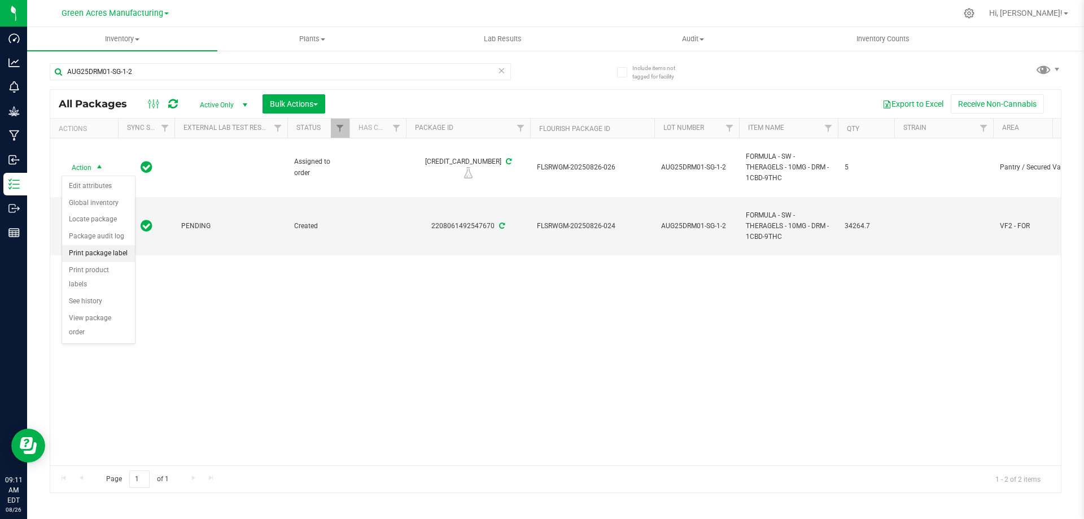
click at [103, 254] on li "Print package label" at bounding box center [98, 253] width 73 height 17
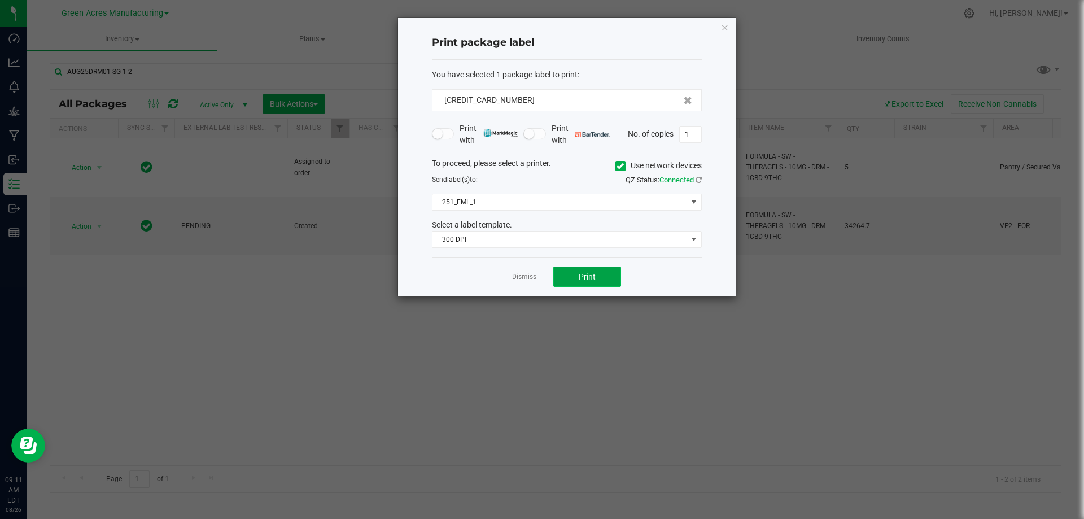
click at [590, 277] on span "Print" at bounding box center [587, 276] width 17 height 9
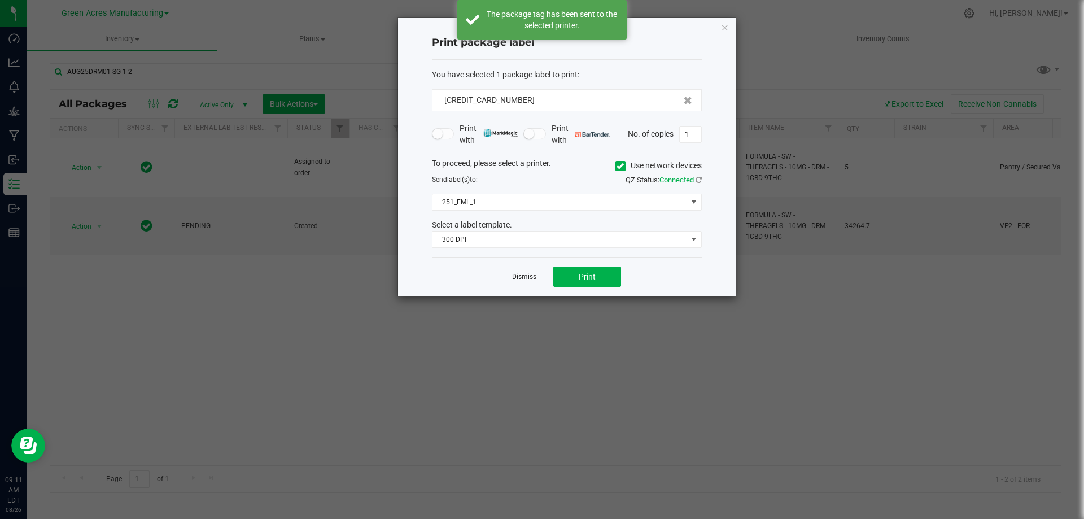
click at [530, 278] on link "Dismiss" at bounding box center [524, 277] width 24 height 10
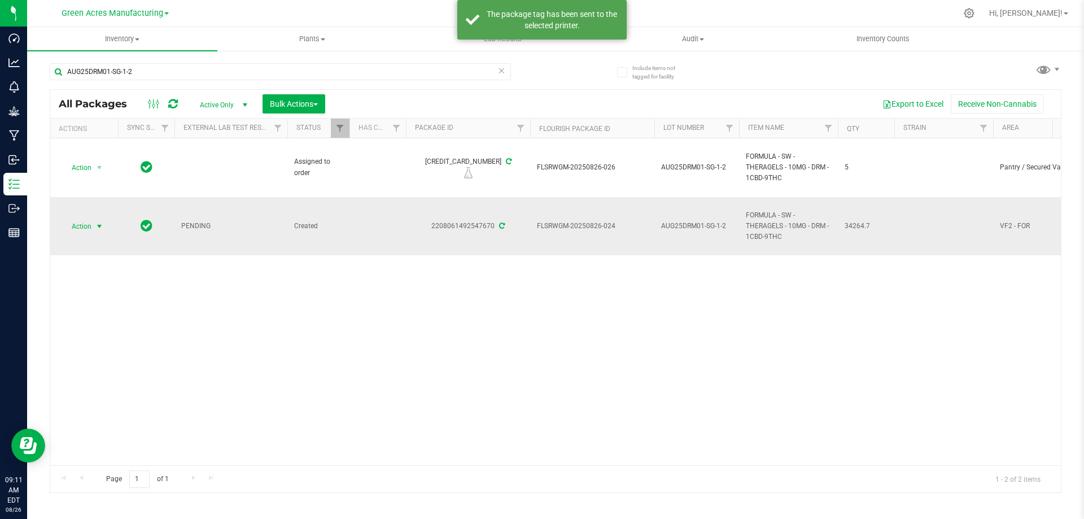
click at [93, 225] on span "select" at bounding box center [100, 227] width 14 height 16
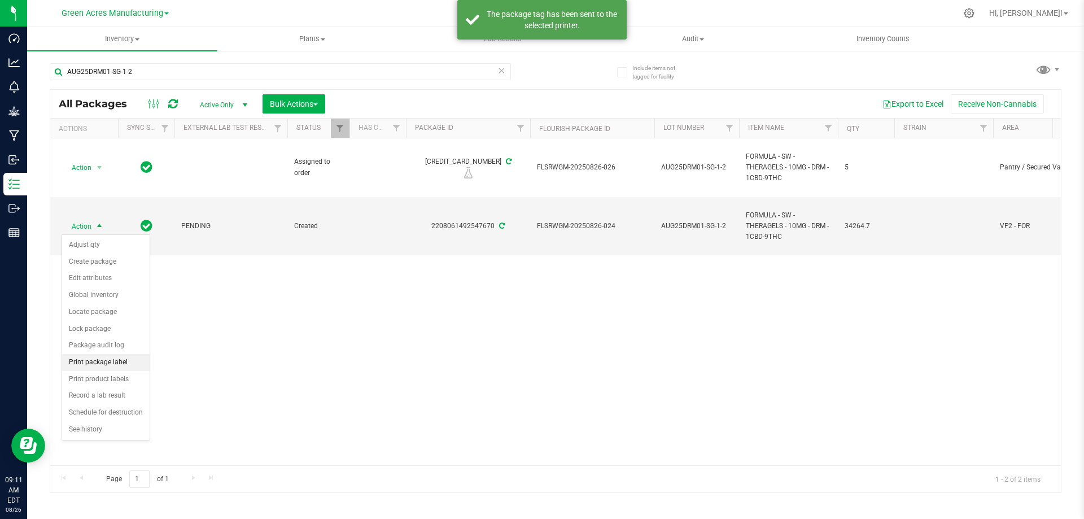
click at [108, 369] on li "Print package label" at bounding box center [106, 362] width 88 height 17
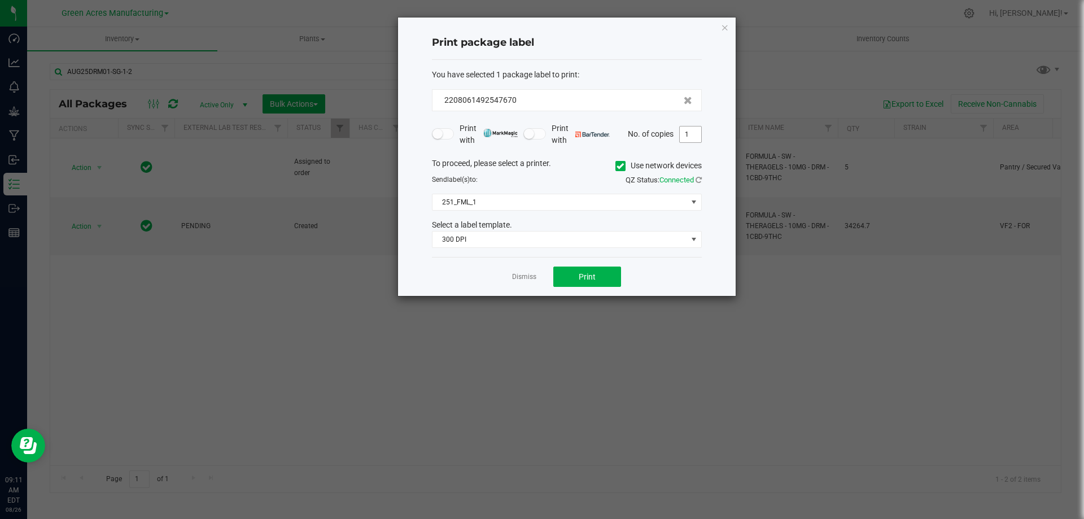
click at [681, 136] on input "1" at bounding box center [690, 134] width 21 height 16
type input "3"
click at [573, 277] on button "Print" at bounding box center [587, 277] width 68 height 20
click at [527, 276] on link "Dismiss" at bounding box center [524, 277] width 24 height 10
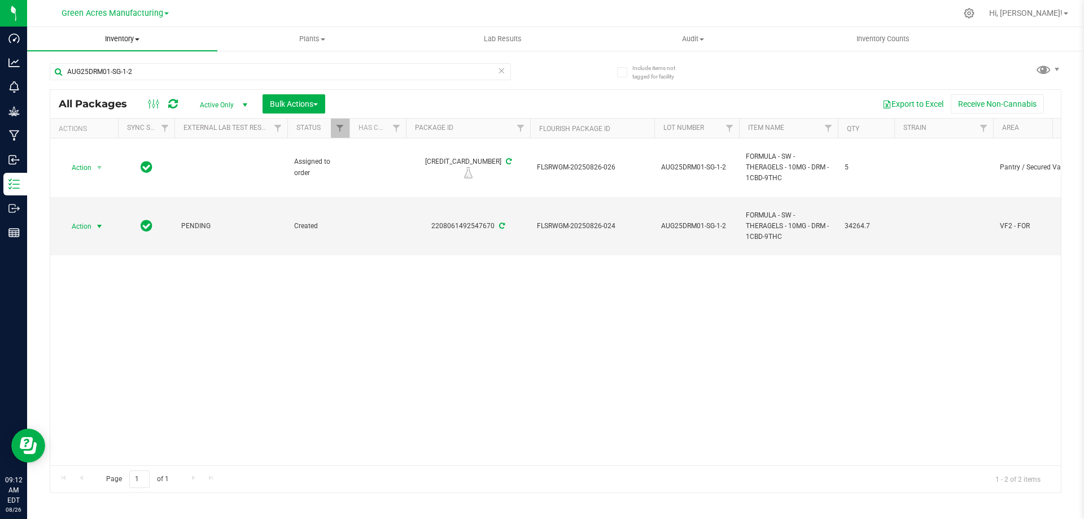
click at [121, 36] on span "Inventory" at bounding box center [122, 39] width 190 height 10
click at [143, 132] on li "From bill of materials" at bounding box center [122, 136] width 190 height 14
